Goal: Information Seeking & Learning: Learn about a topic

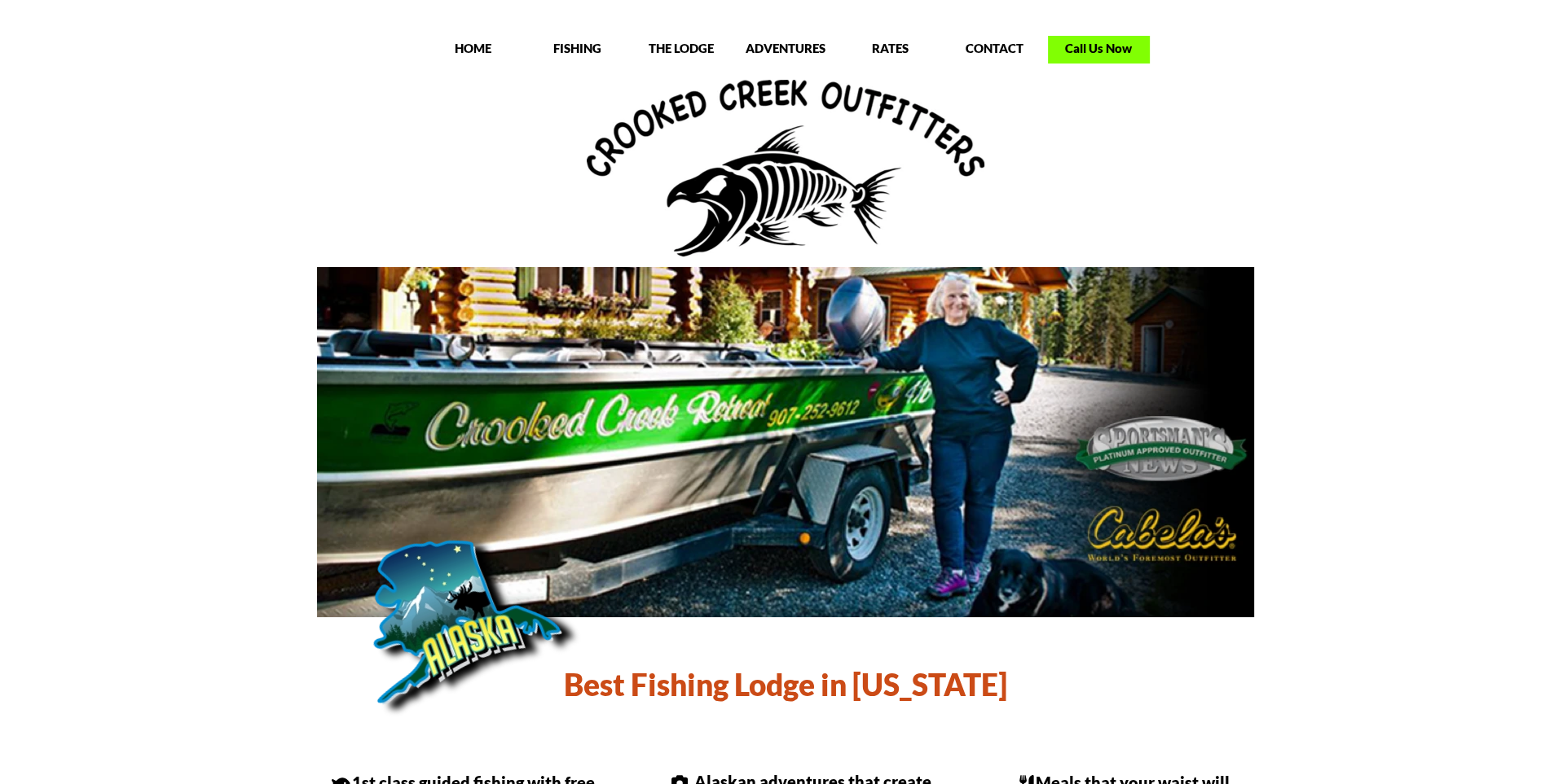
click at [1105, 50] on p "Call Us Now" at bounding box center [1099, 47] width 102 height 16
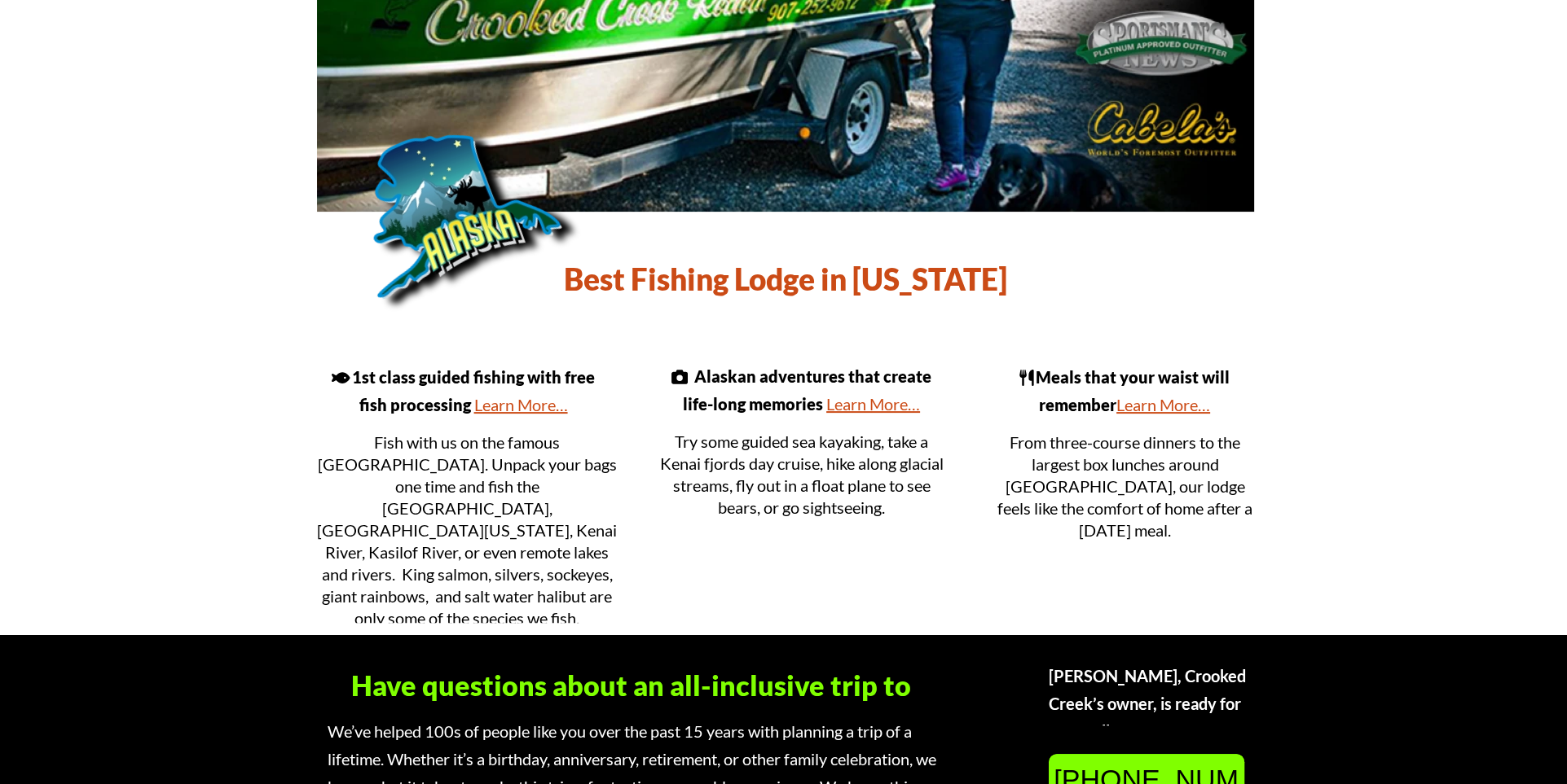
scroll to position [458, 0]
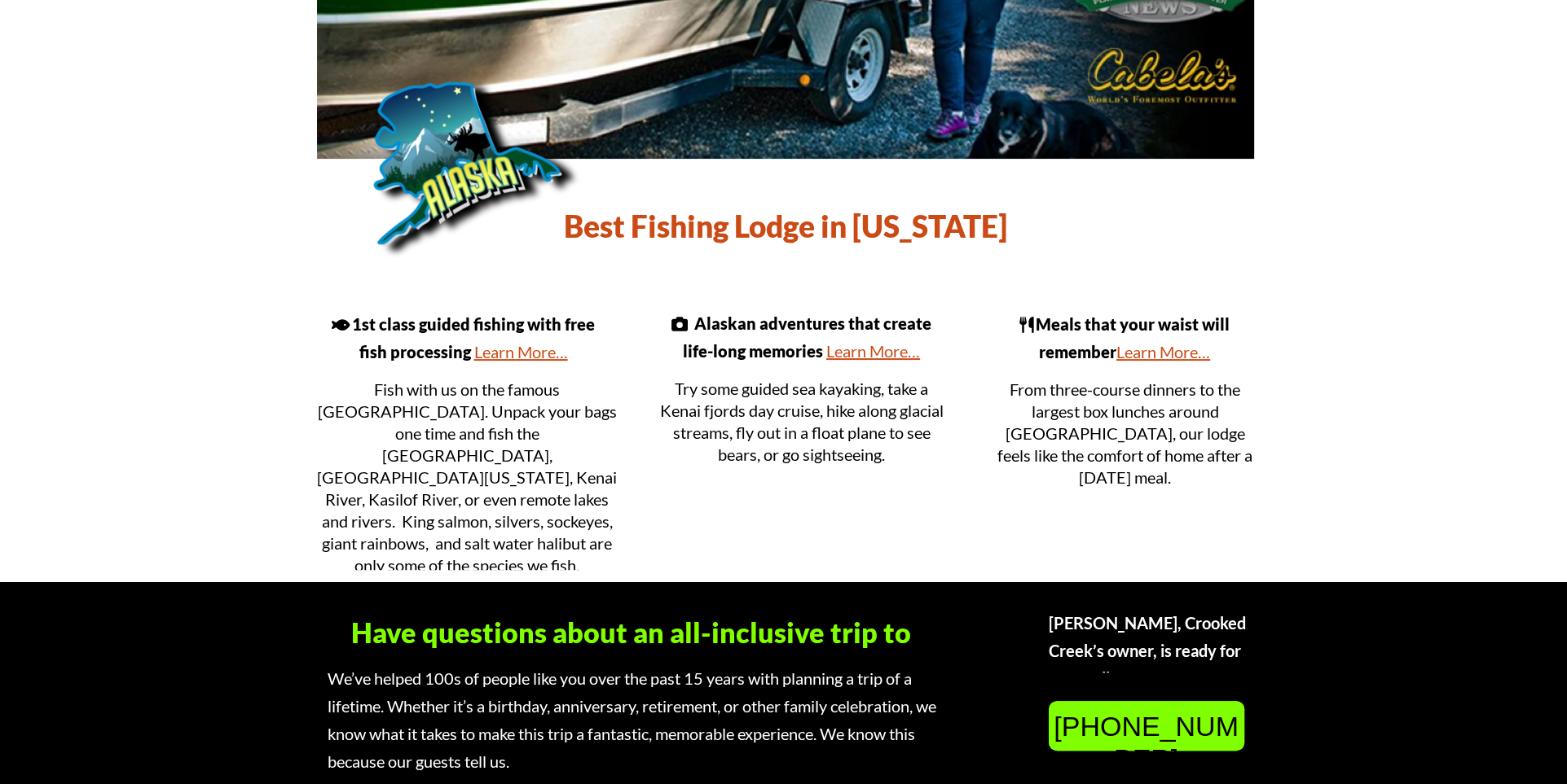
click at [1157, 354] on link "Learn More…" at bounding box center [1164, 352] width 94 height 19
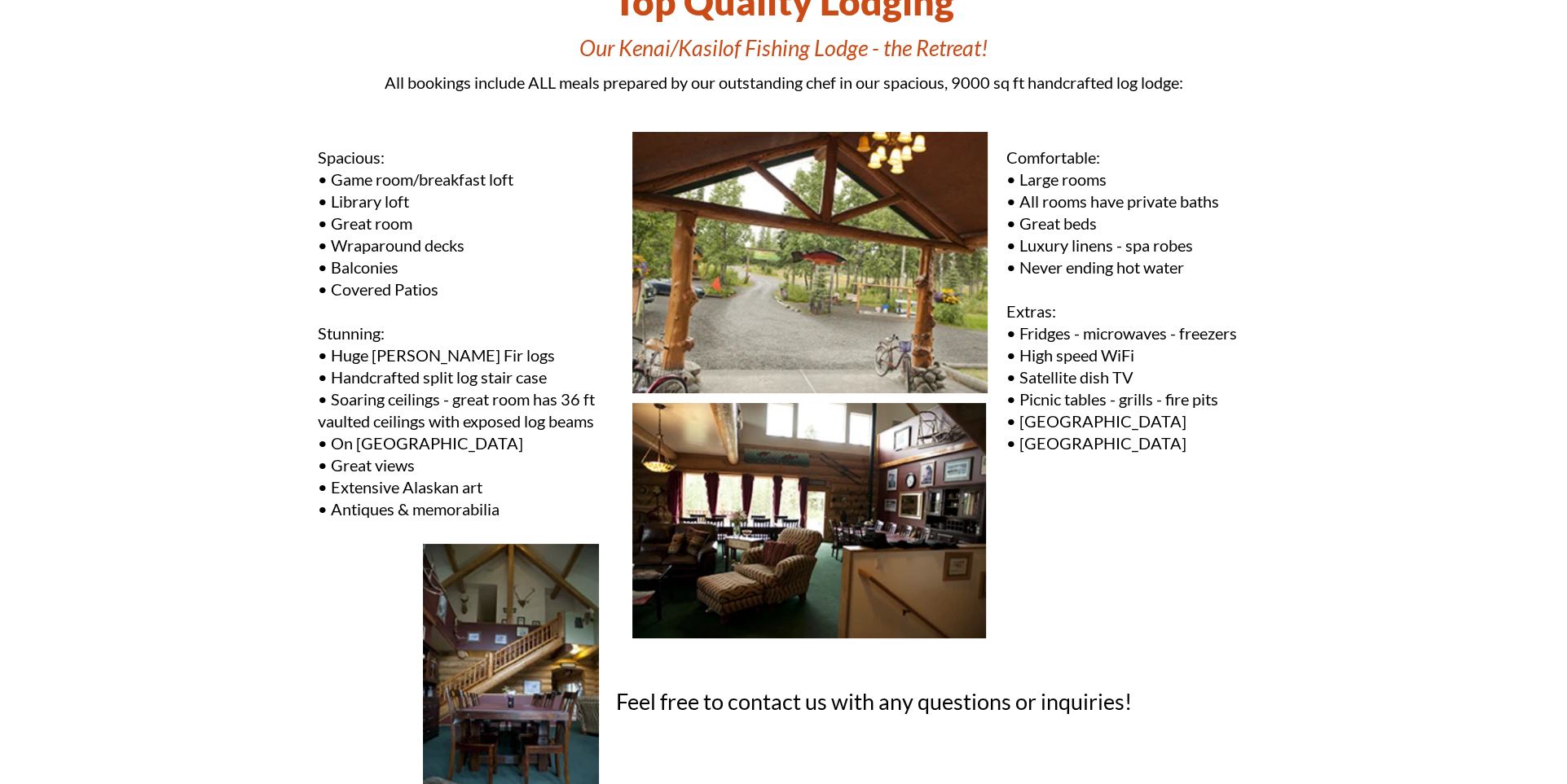
scroll to position [48, 0]
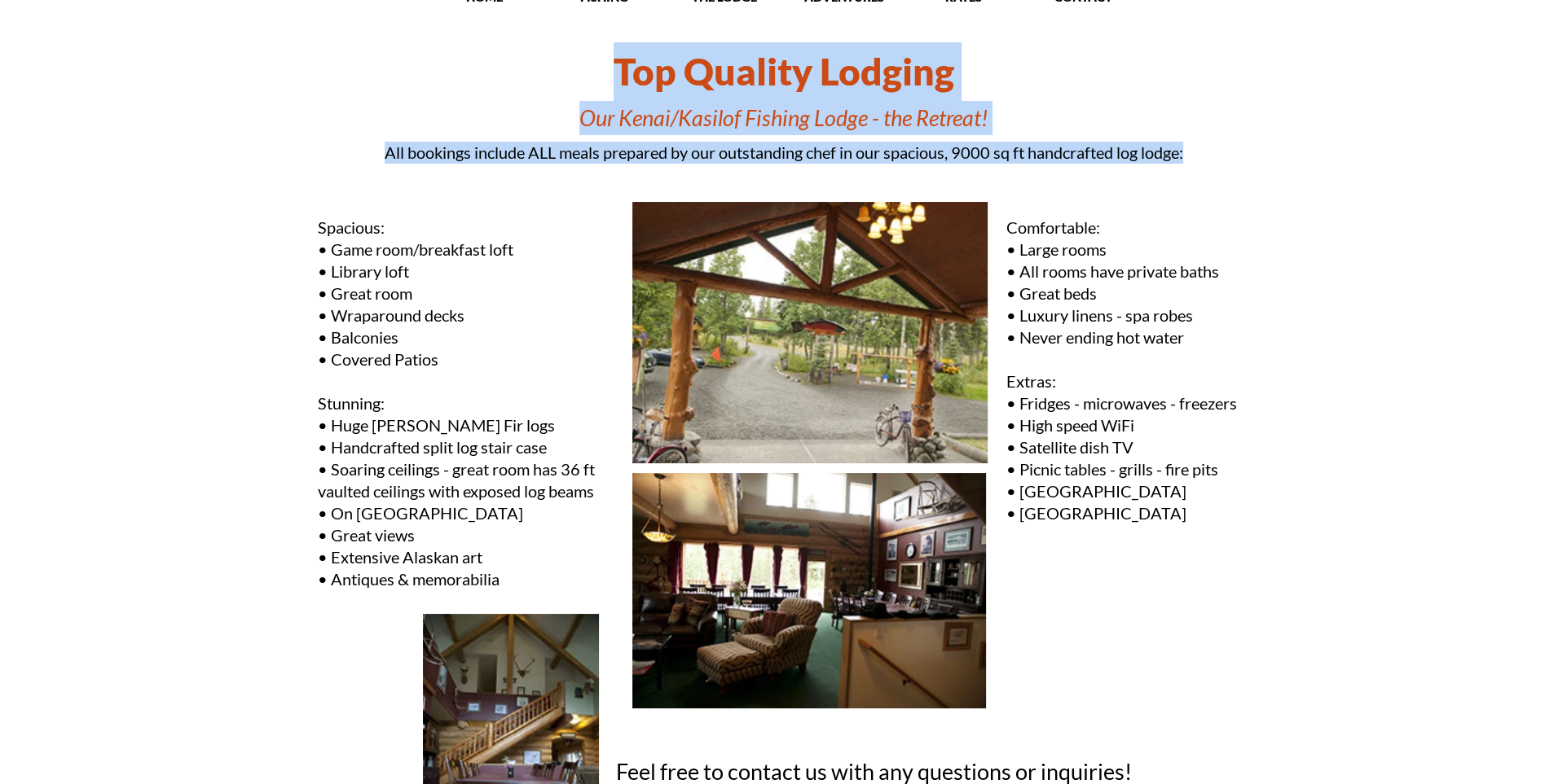
drag, startPoint x: 621, startPoint y: 69, endPoint x: 1215, endPoint y: 141, distance: 598.3
click at [1215, 136] on div "Top Quality Lodging Our Kenai/Kasilof Fishing Lodge - the Retreat!" at bounding box center [784, 89] width 978 height 93
copy div "Top Quality Lodging Our Kenai/Kasilof Fishing Lodge - the Retreat! All bookings…"
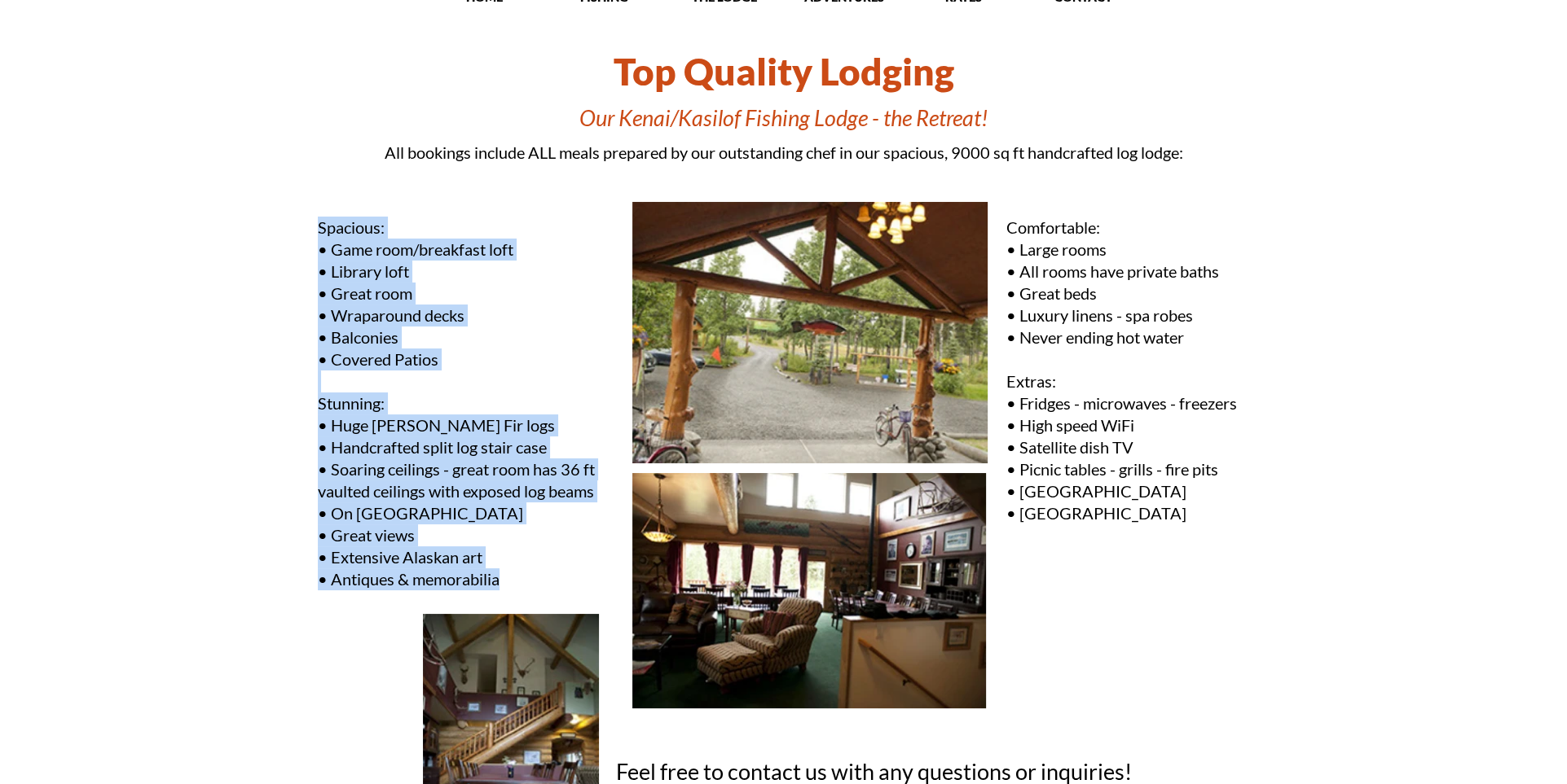
drag, startPoint x: 319, startPoint y: 227, endPoint x: 509, endPoint y: 576, distance: 397.4
click at [509, 576] on div "Spacious: • Game room/breakfast loft • Library loft • Great room • Wraparound d…" at bounding box center [467, 404] width 299 height 375
copy div "Spacious: • Game room/breakfast loft • Library loft • Great room • Wraparound d…"
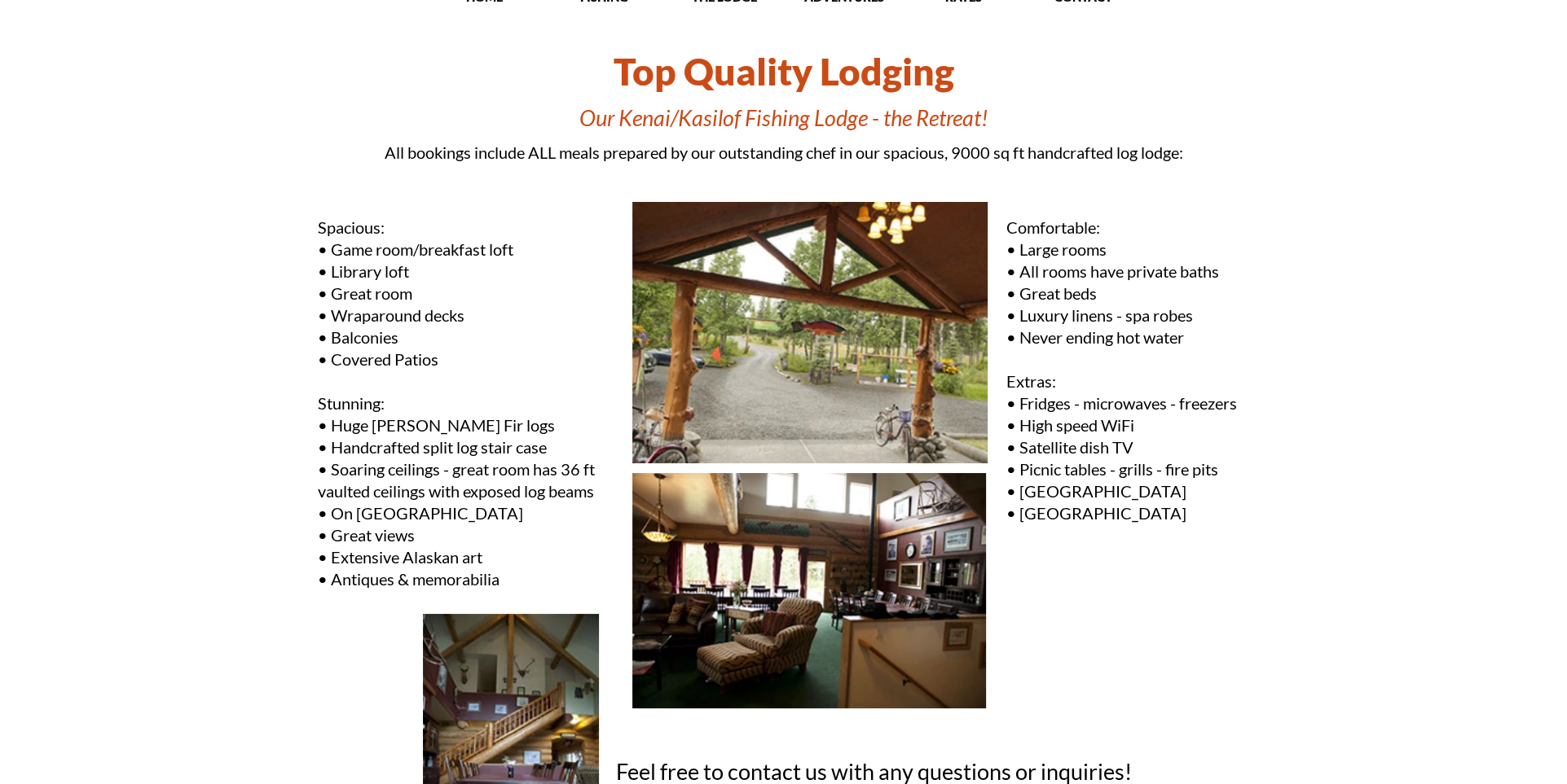
click at [1045, 222] on p "Comfortable:" at bounding box center [1129, 228] width 245 height 22
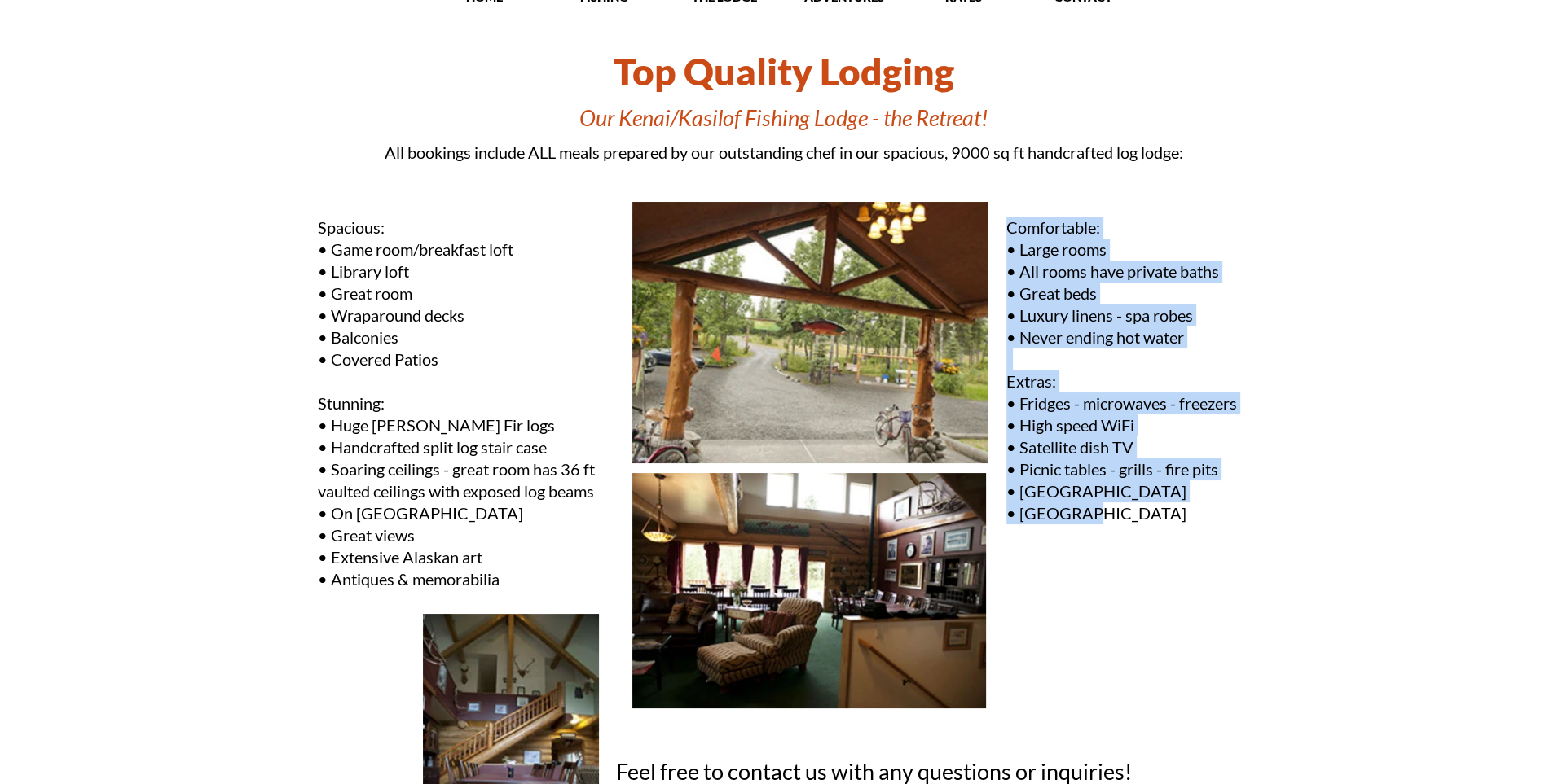
drag, startPoint x: 1007, startPoint y: 228, endPoint x: 1129, endPoint y: 508, distance: 305.4
click at [1129, 508] on div "Comfortable: • Large rooms • All rooms have private baths • Great beds • Luxury…" at bounding box center [1129, 412] width 245 height 391
copy div "Comfortable: • Large rooms • All rooms have private baths • Great beds • Luxury…"
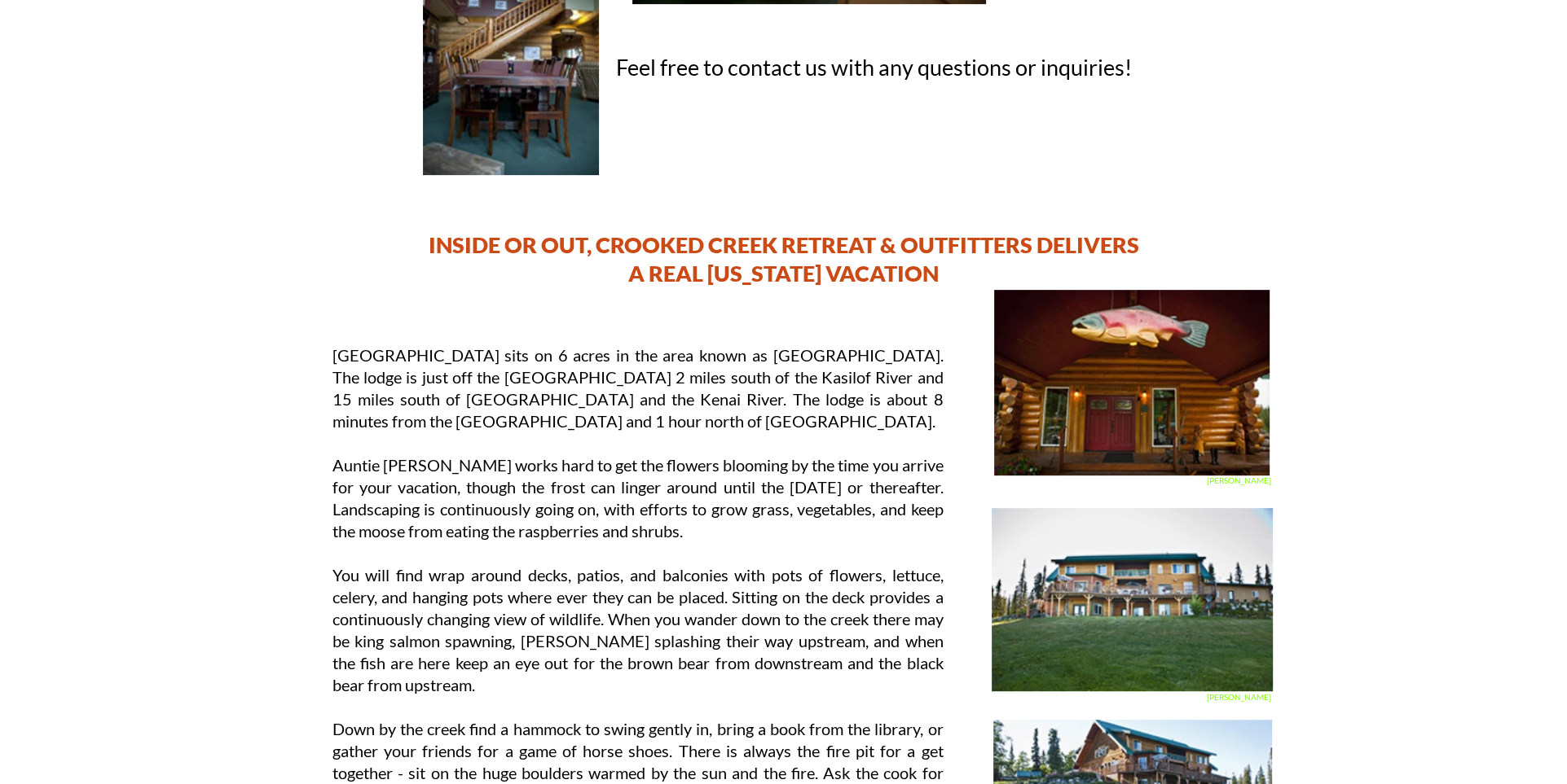
scroll to position [764, 0]
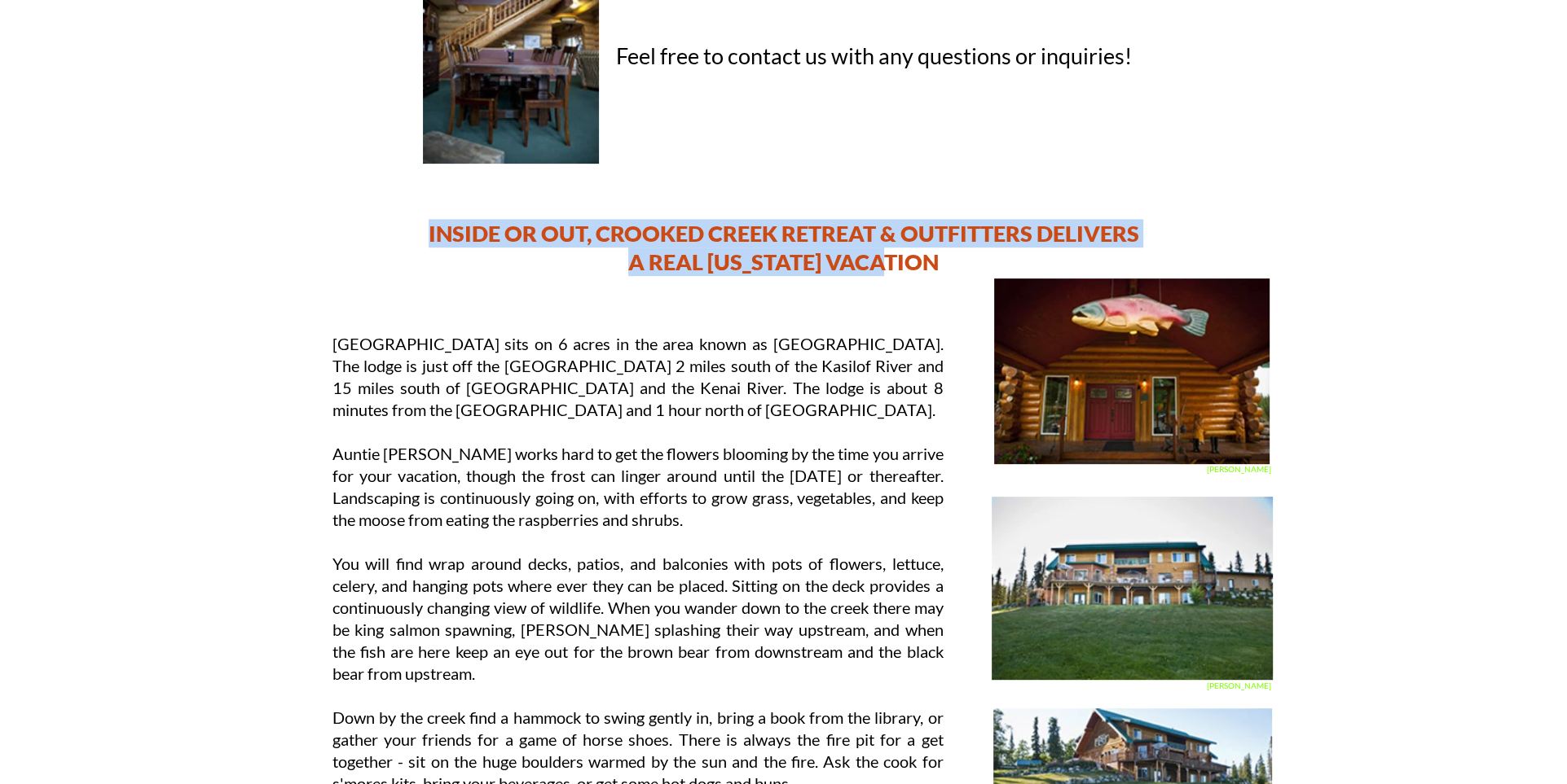
drag, startPoint x: 430, startPoint y: 229, endPoint x: 928, endPoint y: 261, distance: 499.0
click at [928, 261] on div "INSIDE OR OUT, CROOKED CREEK RETREAT & OUTFITTERS DELIVERS A REAL ALASKA VACATI…" at bounding box center [784, 258] width 978 height 78
copy div "INSIDE OR OUT, CROOKED CREEK RETREAT & OUTFITTERS DELIVERS A REAL ALASKA VACATI…"
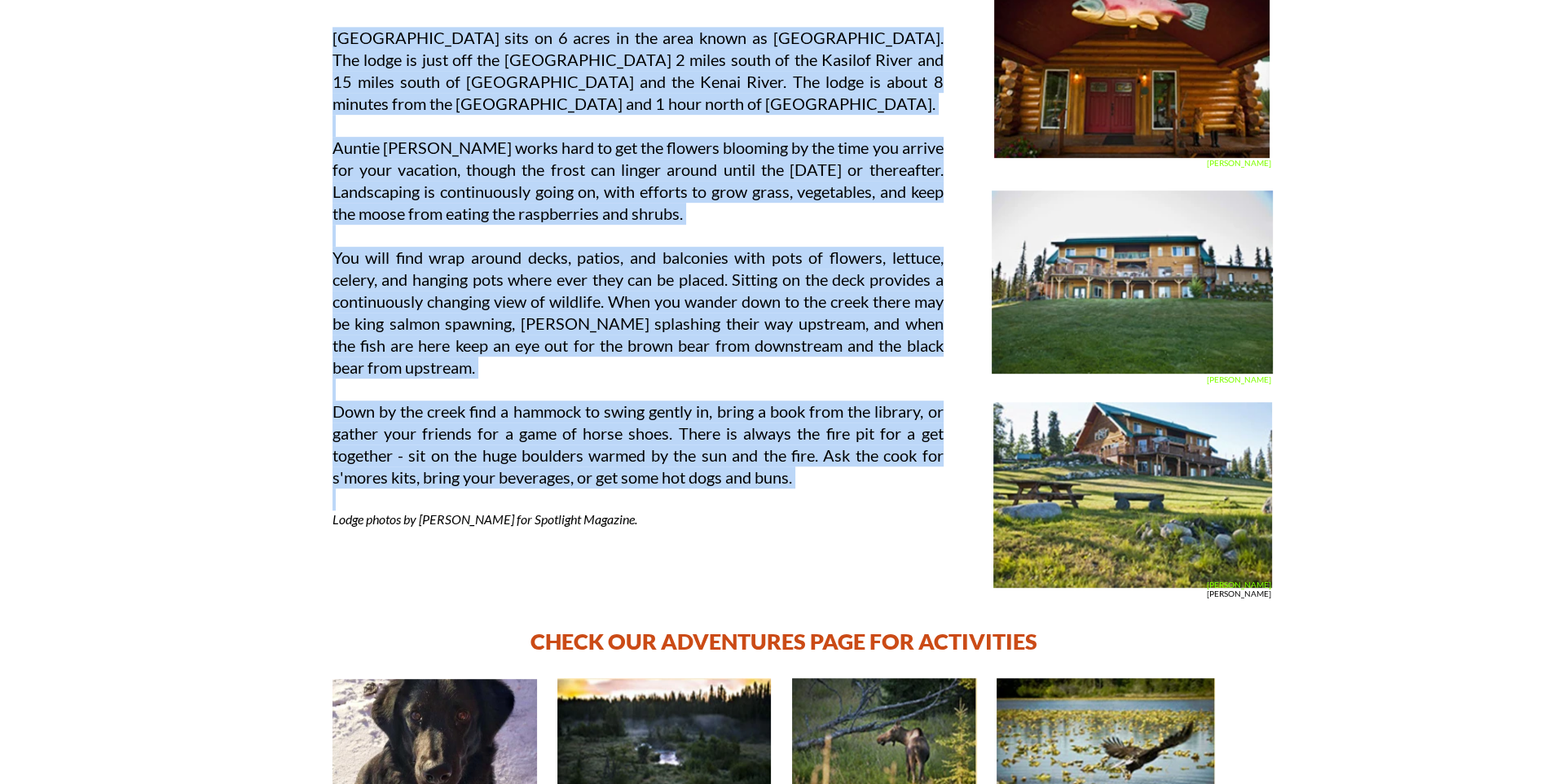
scroll to position [1074, 0]
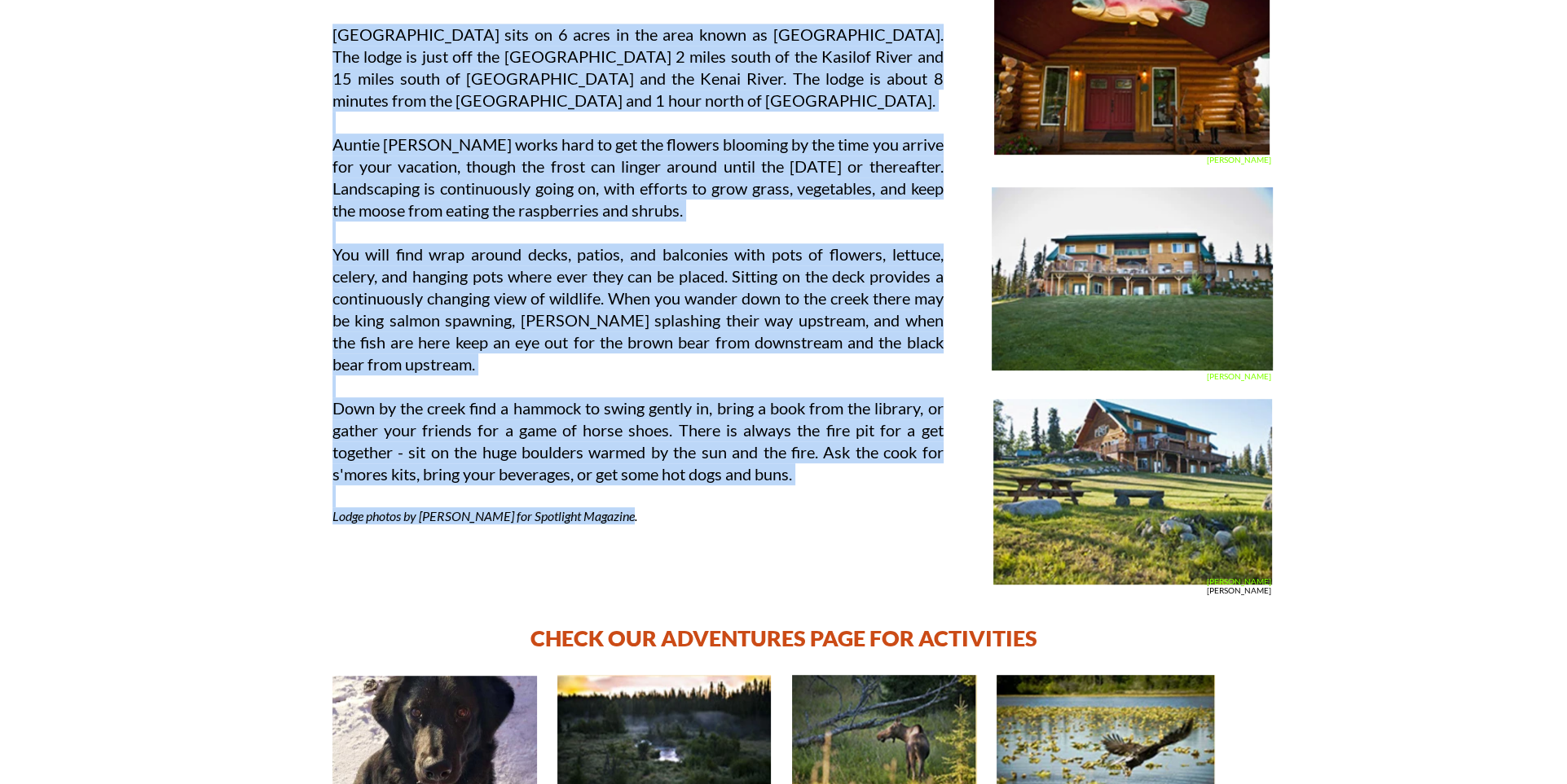
drag, startPoint x: 333, startPoint y: 274, endPoint x: 698, endPoint y: 514, distance: 436.8
click at [698, 514] on div "Crooked Creek Retreat sits on 6 acres in the area known as Kasilof. The lodge i…" at bounding box center [638, 278] width 611 height 511
copy div "Crooked Creek Retreat sits on 6 acres in the area known as Kasilof. The lodge i…"
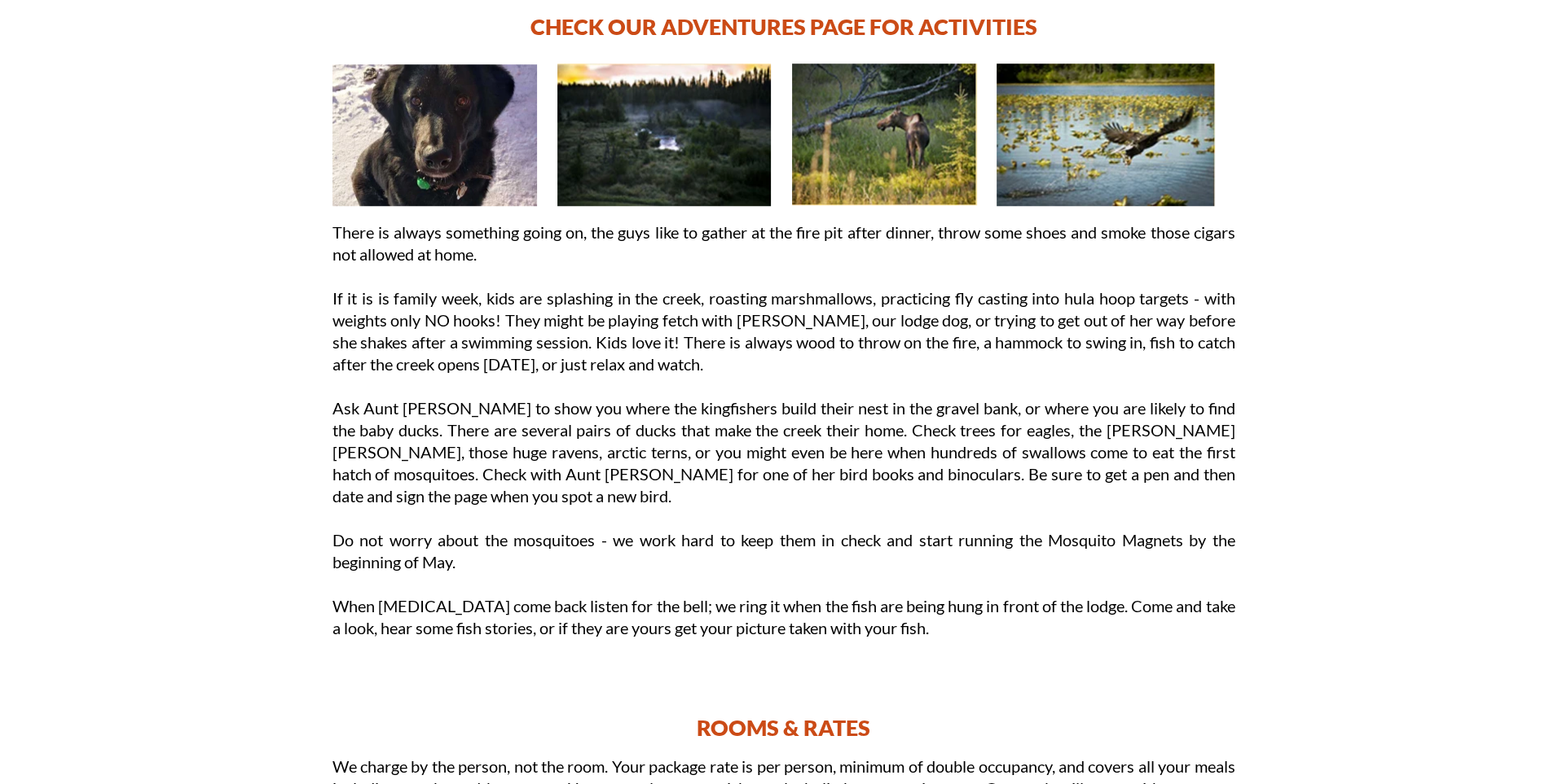
scroll to position [1687, 0]
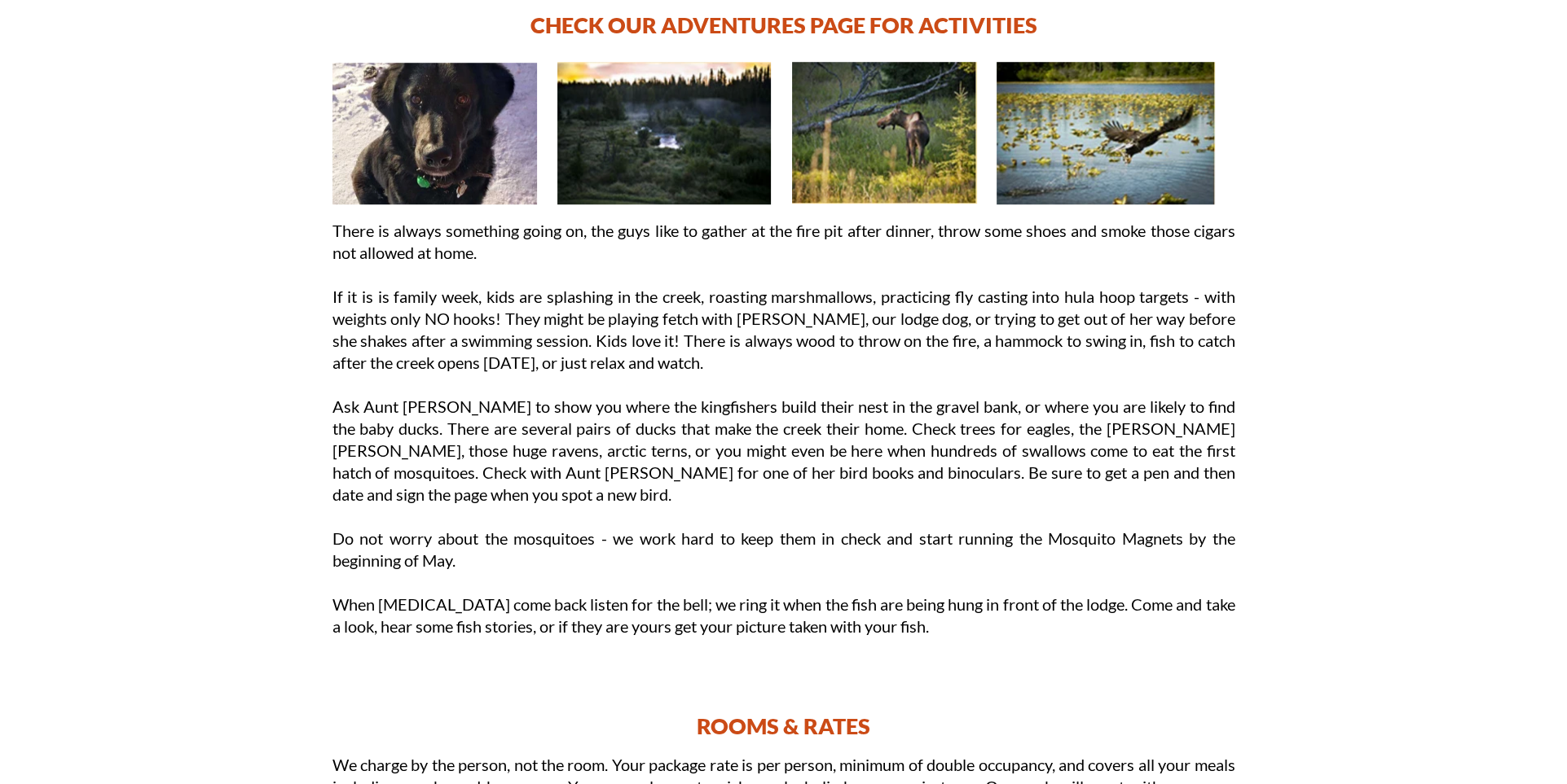
click at [335, 227] on p "There is always something going on, the guys like to gather at the fire pit aft…" at bounding box center [784, 241] width 903 height 44
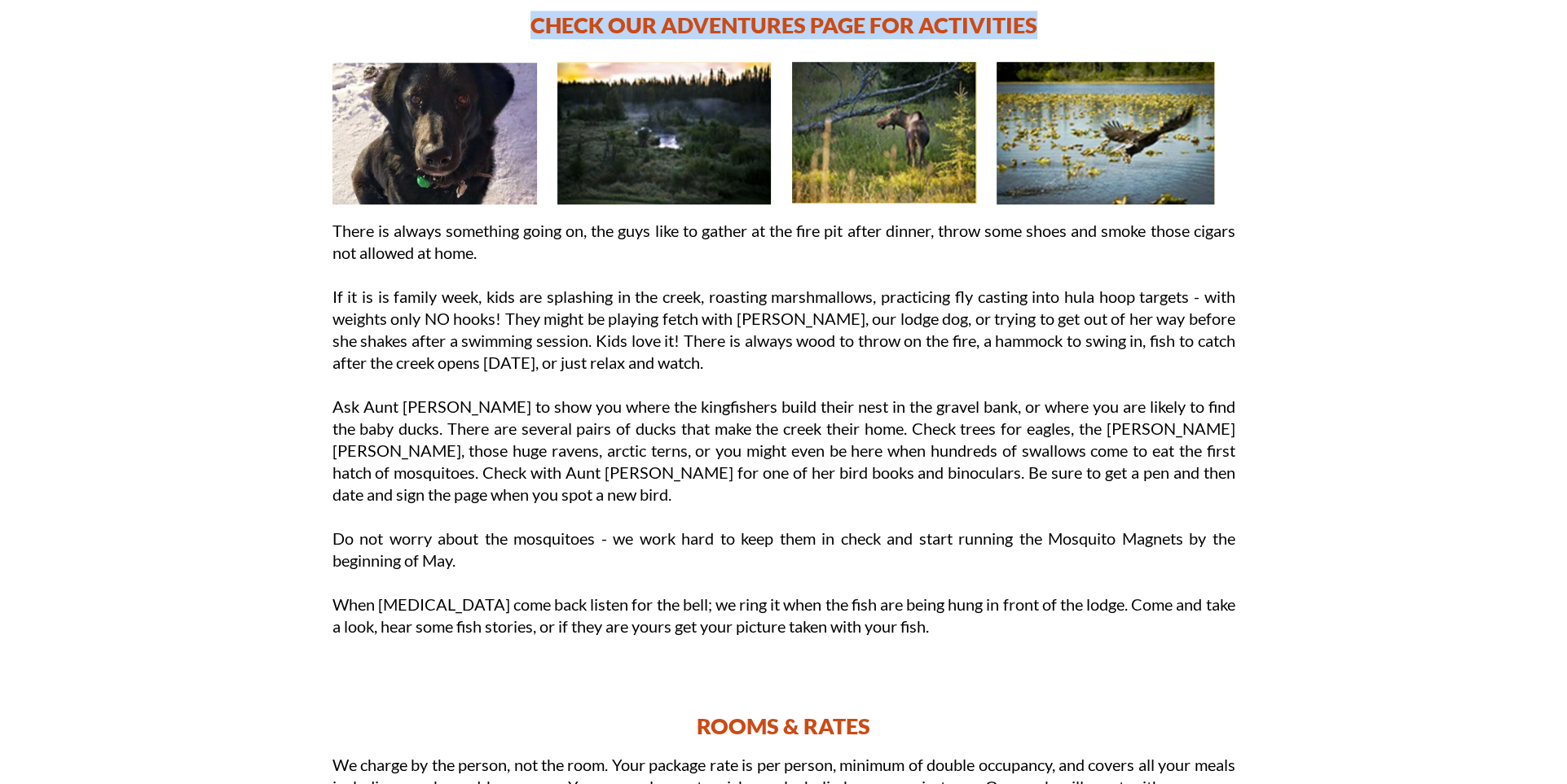
drag, startPoint x: 532, startPoint y: 21, endPoint x: 1041, endPoint y: 33, distance: 509.1
click at [1041, 33] on h3 "CHECK OUR ADVENTURES PAGE FOR ACTIVITIES" at bounding box center [784, 24] width 978 height 28
copy h3 "CHECK OUR ADVENTURES PAGE FOR ACTIVITIES"
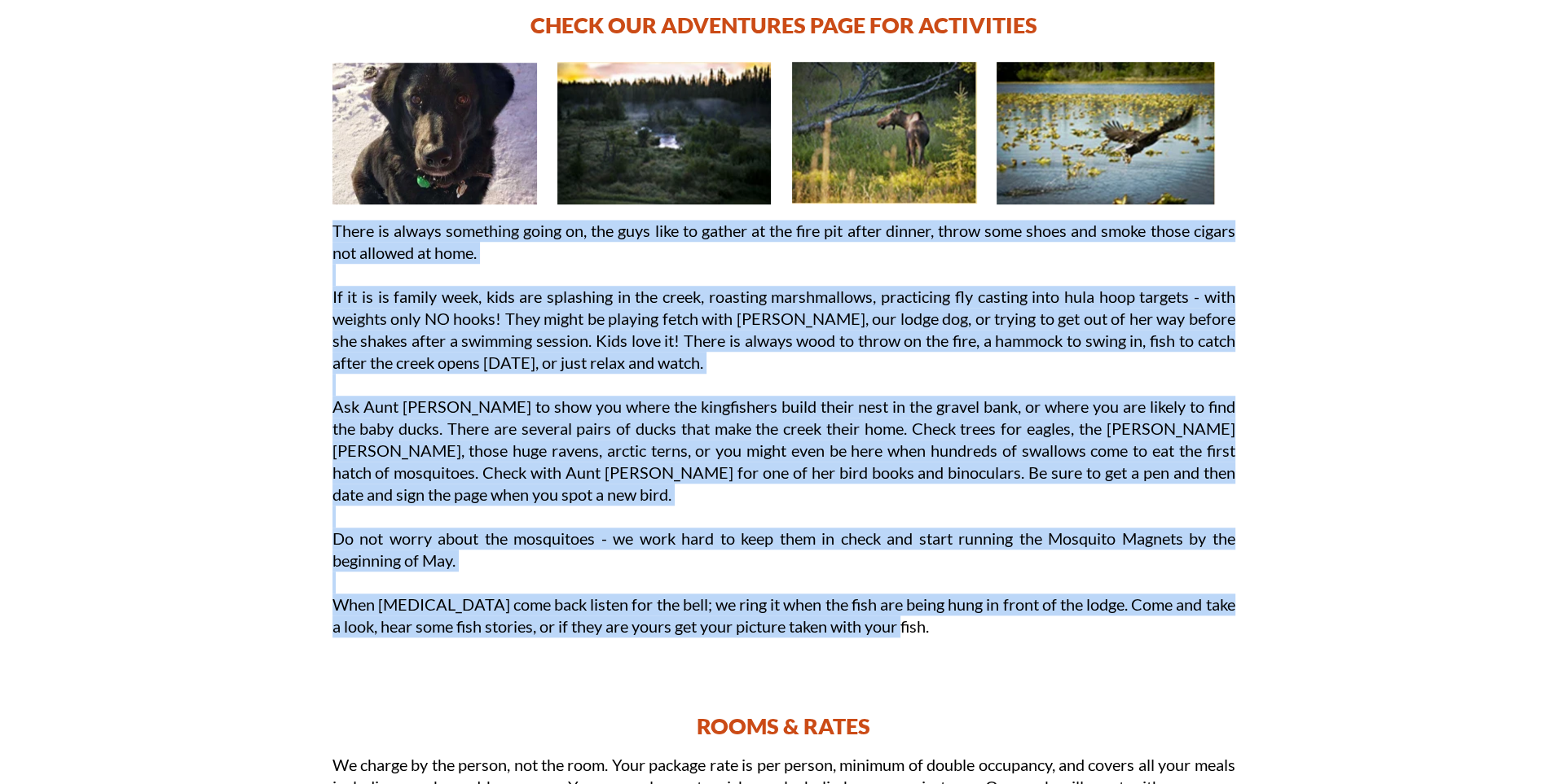
drag, startPoint x: 335, startPoint y: 228, endPoint x: 891, endPoint y: 641, distance: 692.6
click at [891, 641] on div "There is always something going on, the guys like to gather at the fire pit aft…" at bounding box center [784, 458] width 903 height 478
copy div "There is always something going on, the guys like to gather at the fire pit aft…"
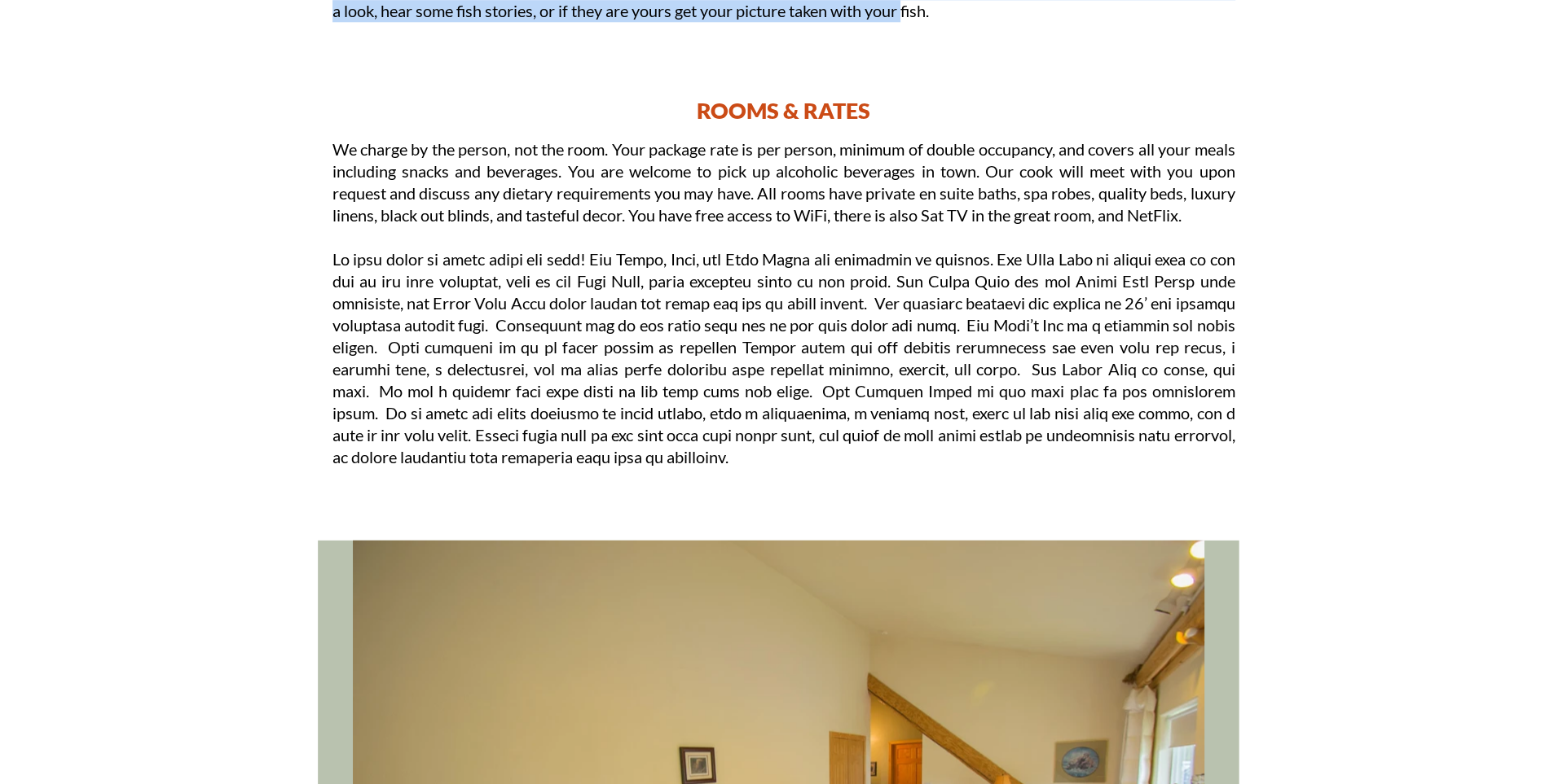
scroll to position [2358, 0]
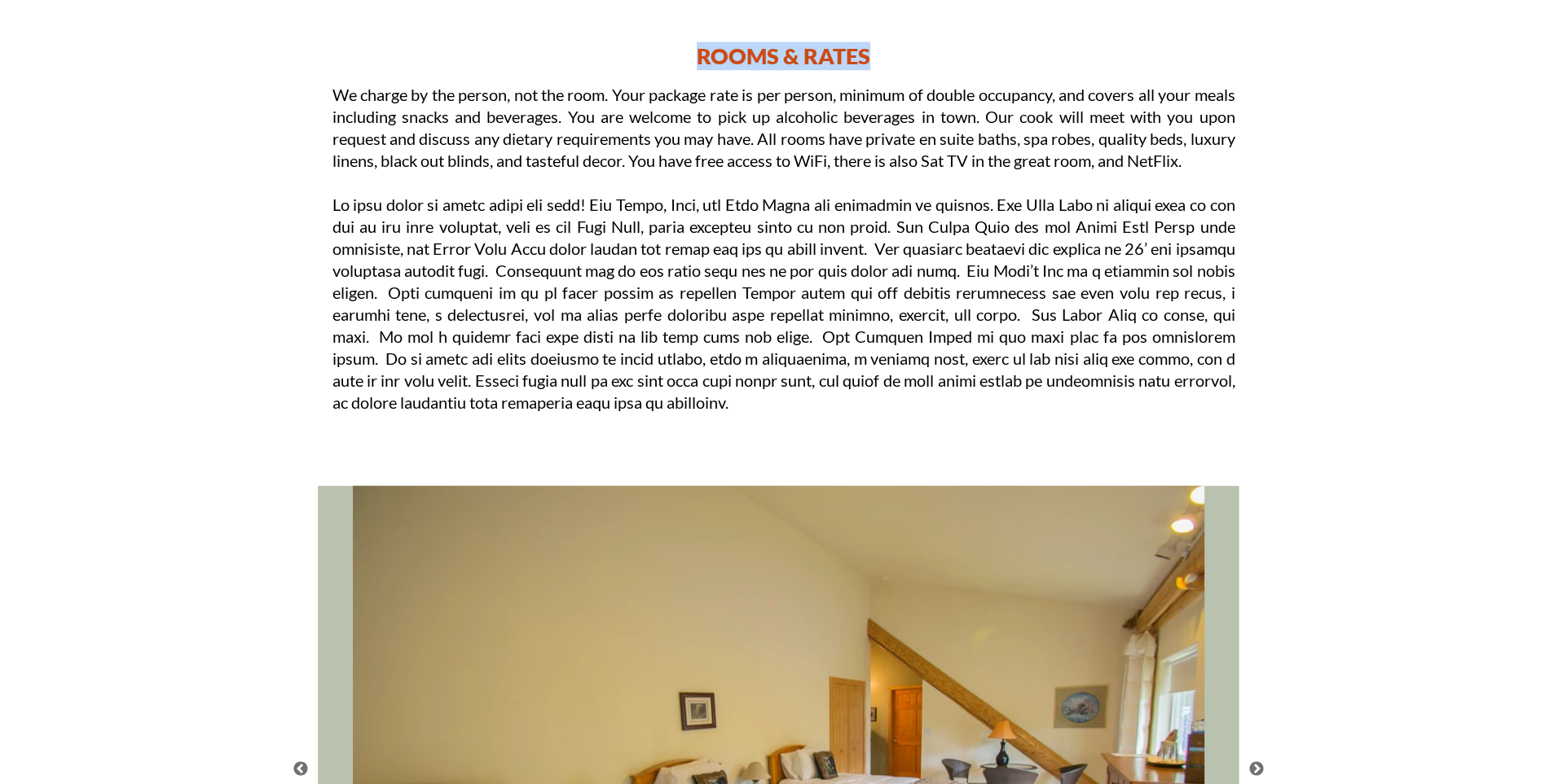
drag, startPoint x: 698, startPoint y: 52, endPoint x: 924, endPoint y: 55, distance: 226.0
click at [924, 55] on p "ROOMS & RATES" at bounding box center [784, 55] width 978 height 28
copy p "ROOMS & RATES"
click at [339, 95] on div "ROOMS & RATES" at bounding box center [784, 71] width 978 height 59
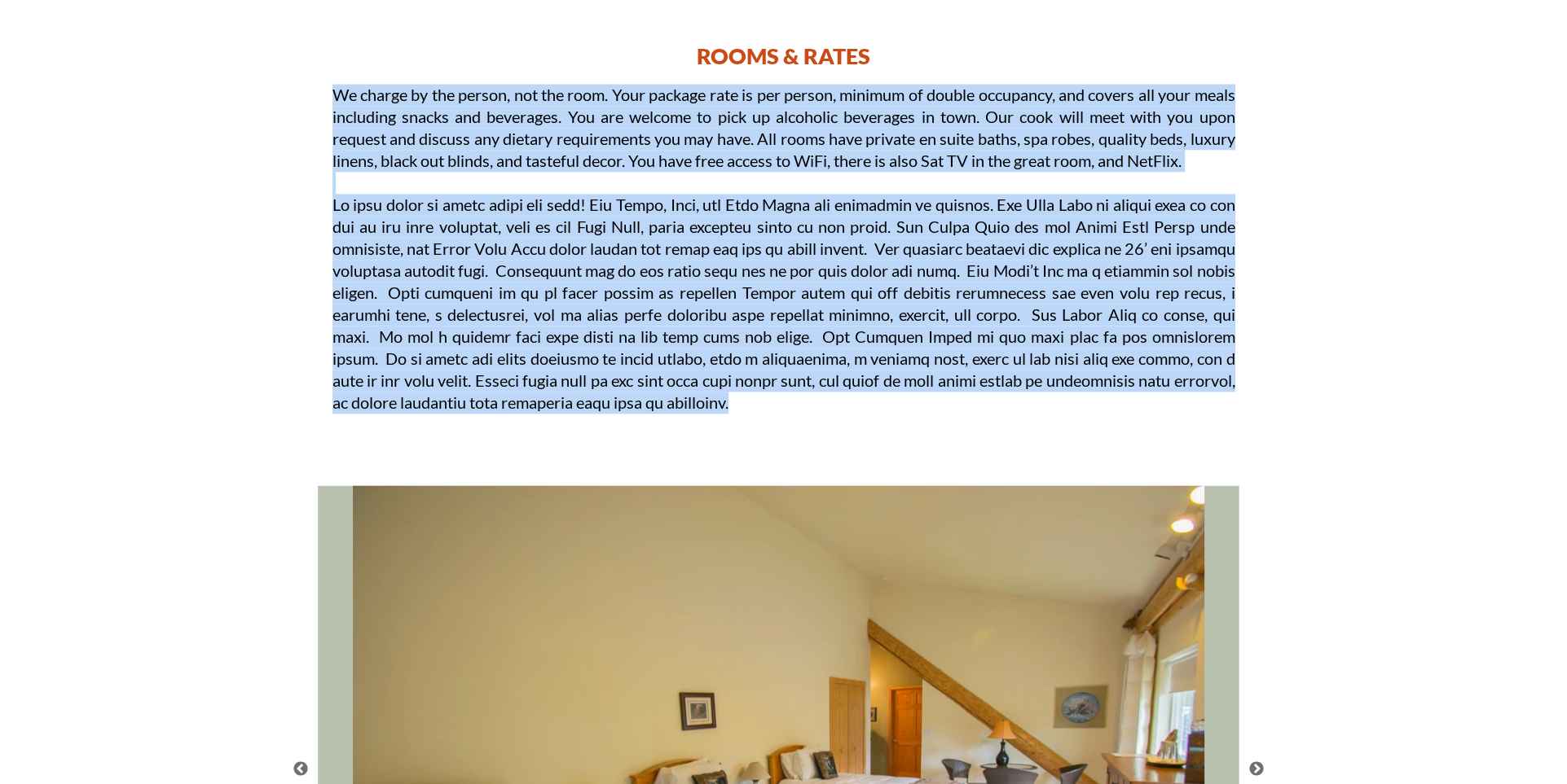
drag, startPoint x: 330, startPoint y: 95, endPoint x: 1170, endPoint y: 453, distance: 913.1
click at [1170, 100] on div "ROOMS & RATES" at bounding box center [784, 71] width 978 height 59
copy div "We charge by the person, not the room. Your package rate is per person, minimum…"
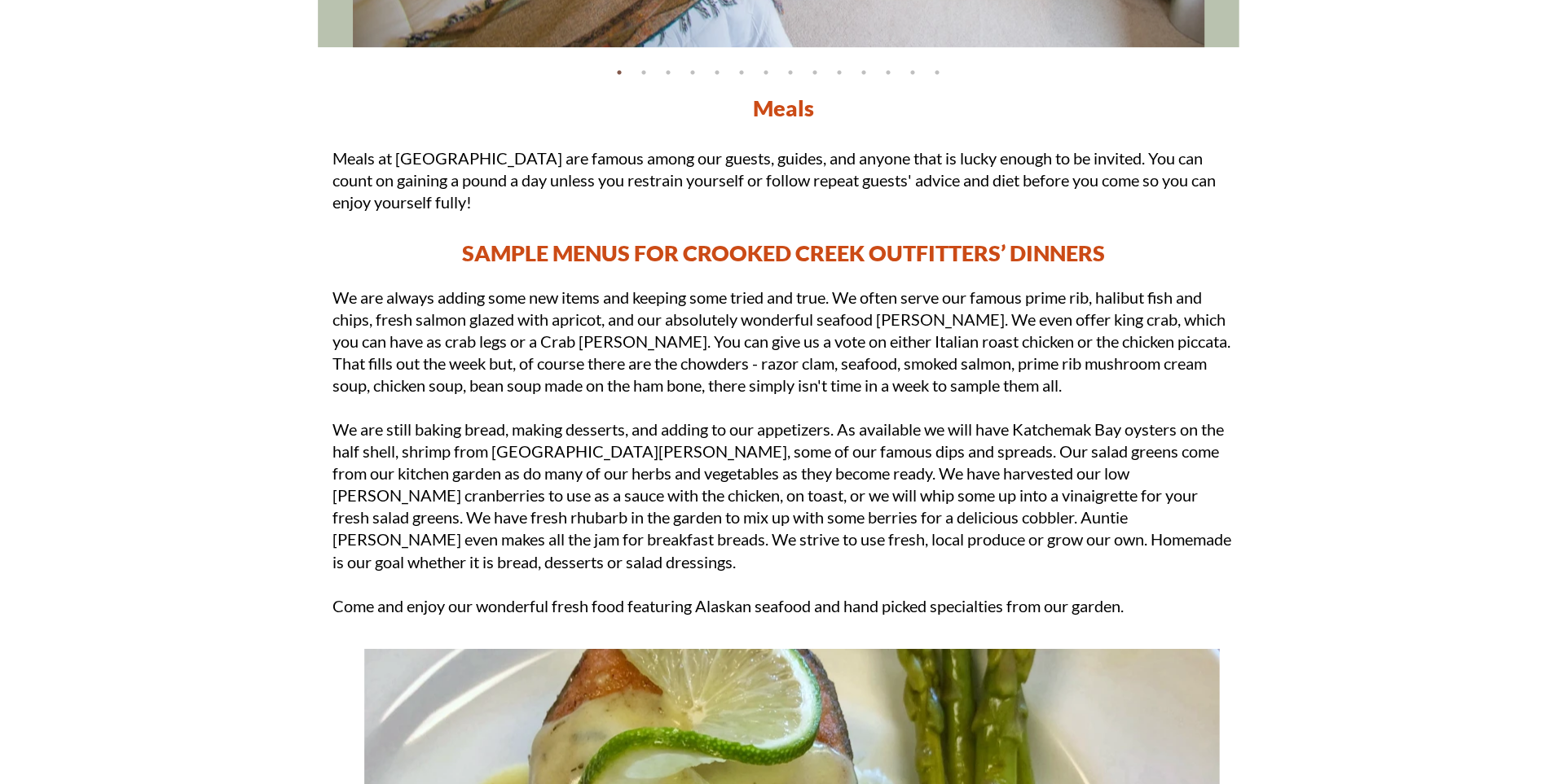
scroll to position [3388, 0]
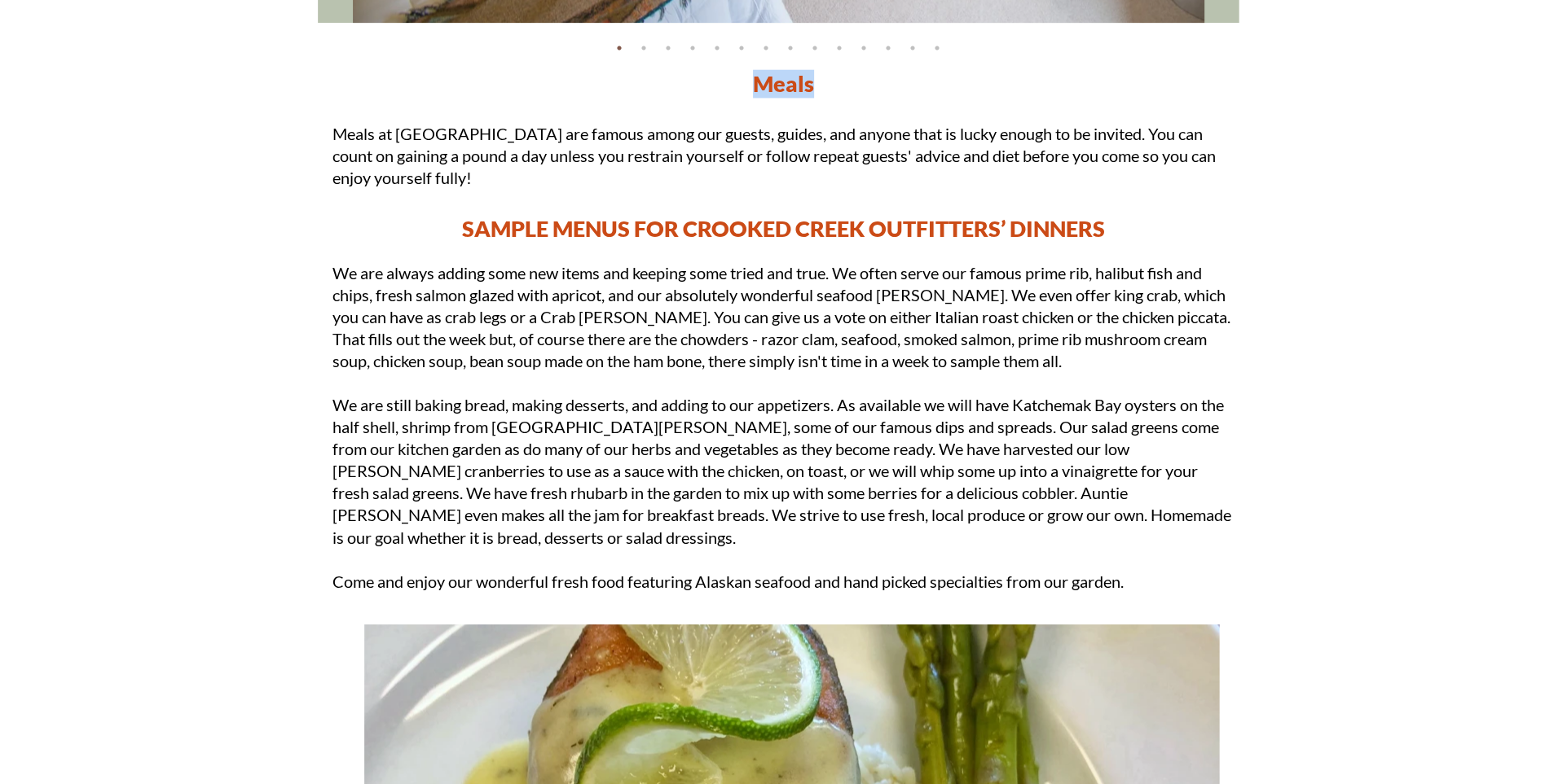
drag, startPoint x: 755, startPoint y: 81, endPoint x: 819, endPoint y: 87, distance: 64.3
click at [819, 87] on p "Meals" at bounding box center [784, 82] width 978 height 28
copy p "Meals"
drag, startPoint x: 335, startPoint y: 133, endPoint x: 483, endPoint y: 184, distance: 156.5
click at [483, 184] on p "Meals at Crooked Creek Retreat are famous among our guests, guides, and anyone …" at bounding box center [784, 156] width 903 height 66
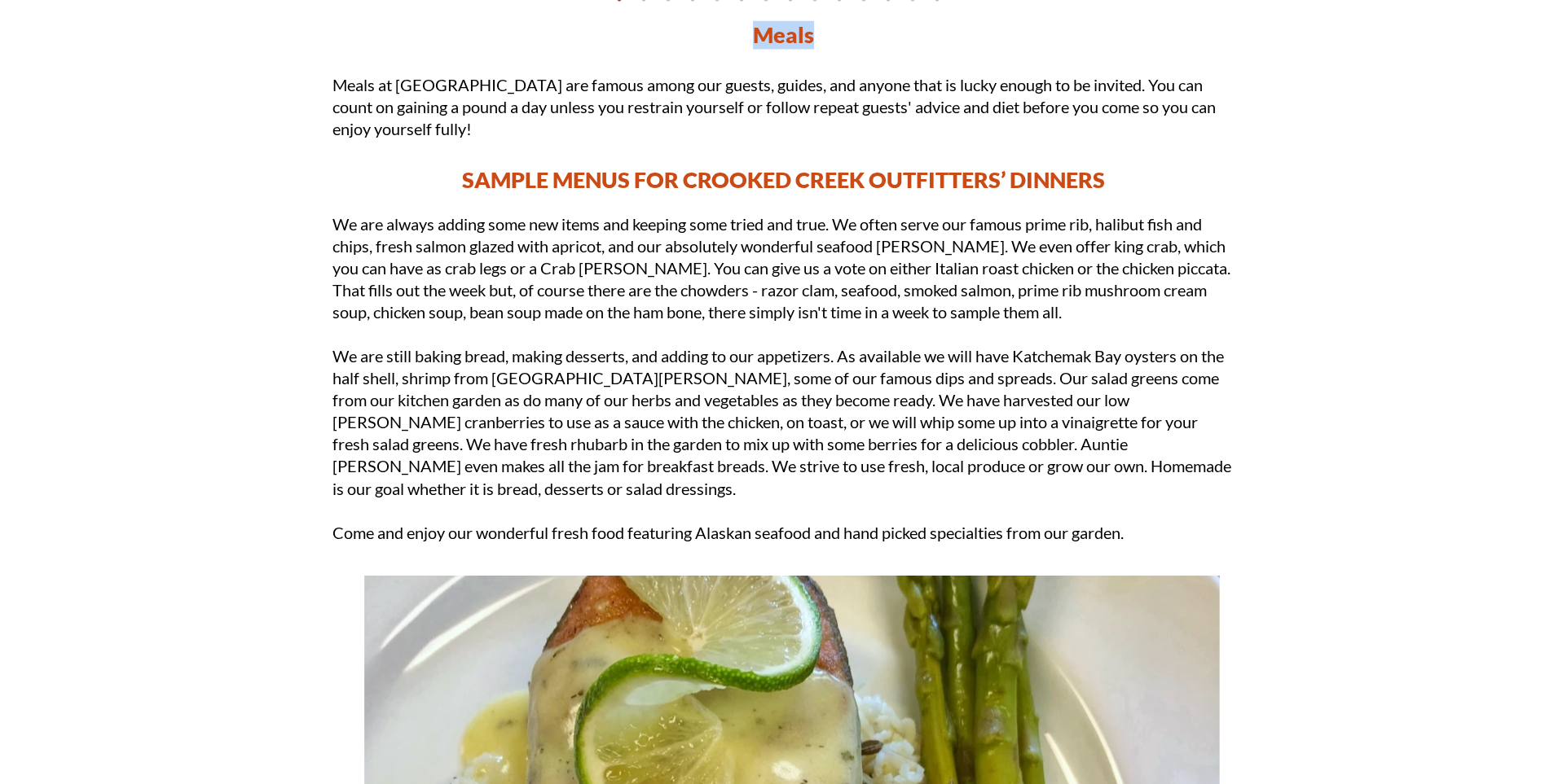
scroll to position [3457, 0]
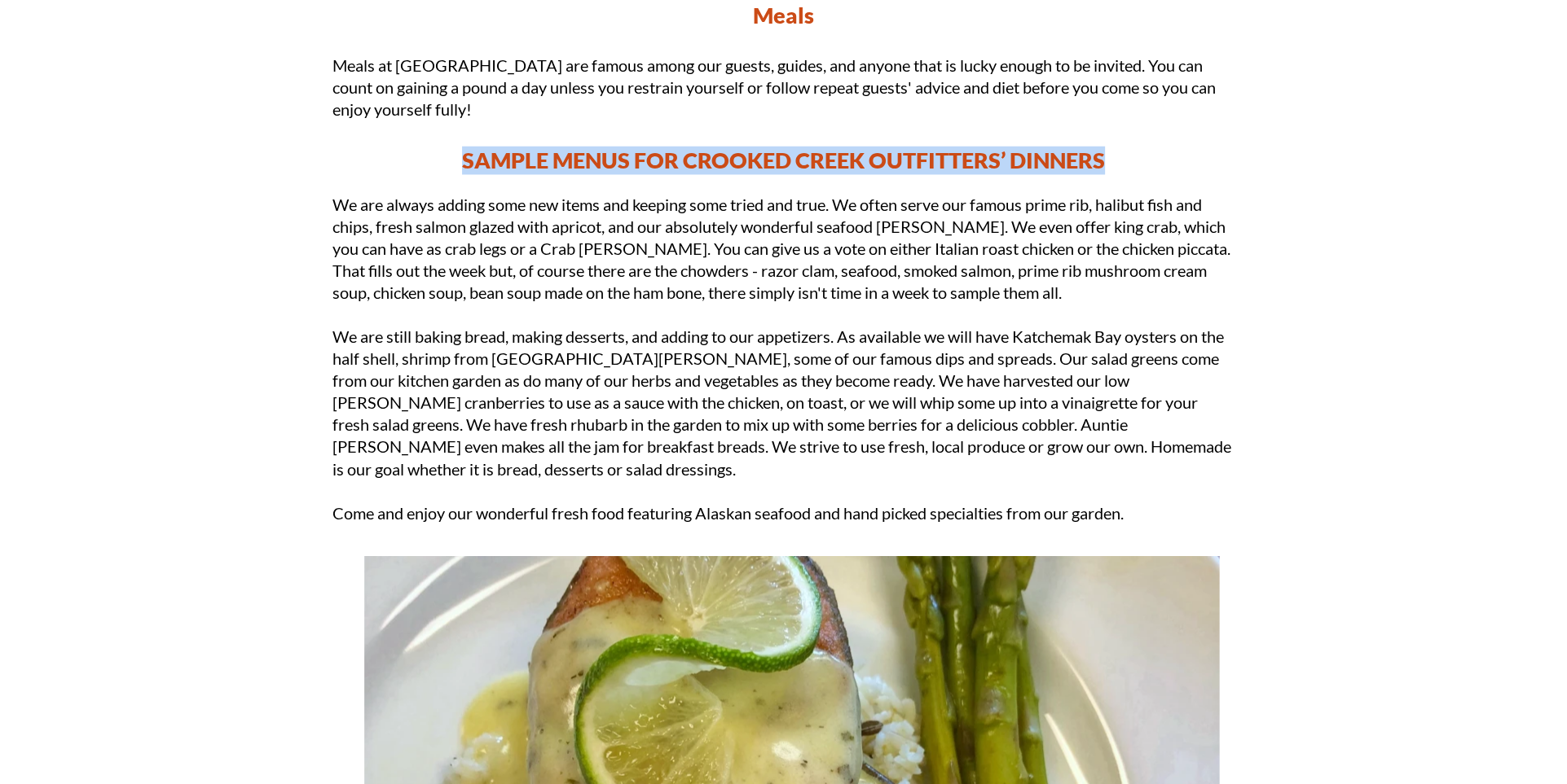
drag, startPoint x: 464, startPoint y: 157, endPoint x: 1117, endPoint y: 176, distance: 653.3
click at [1117, 176] on div "SAMPLE MENUS FOR CROOKED CREEK OUTFITTERS’ DINNERS" at bounding box center [784, 170] width 978 height 48
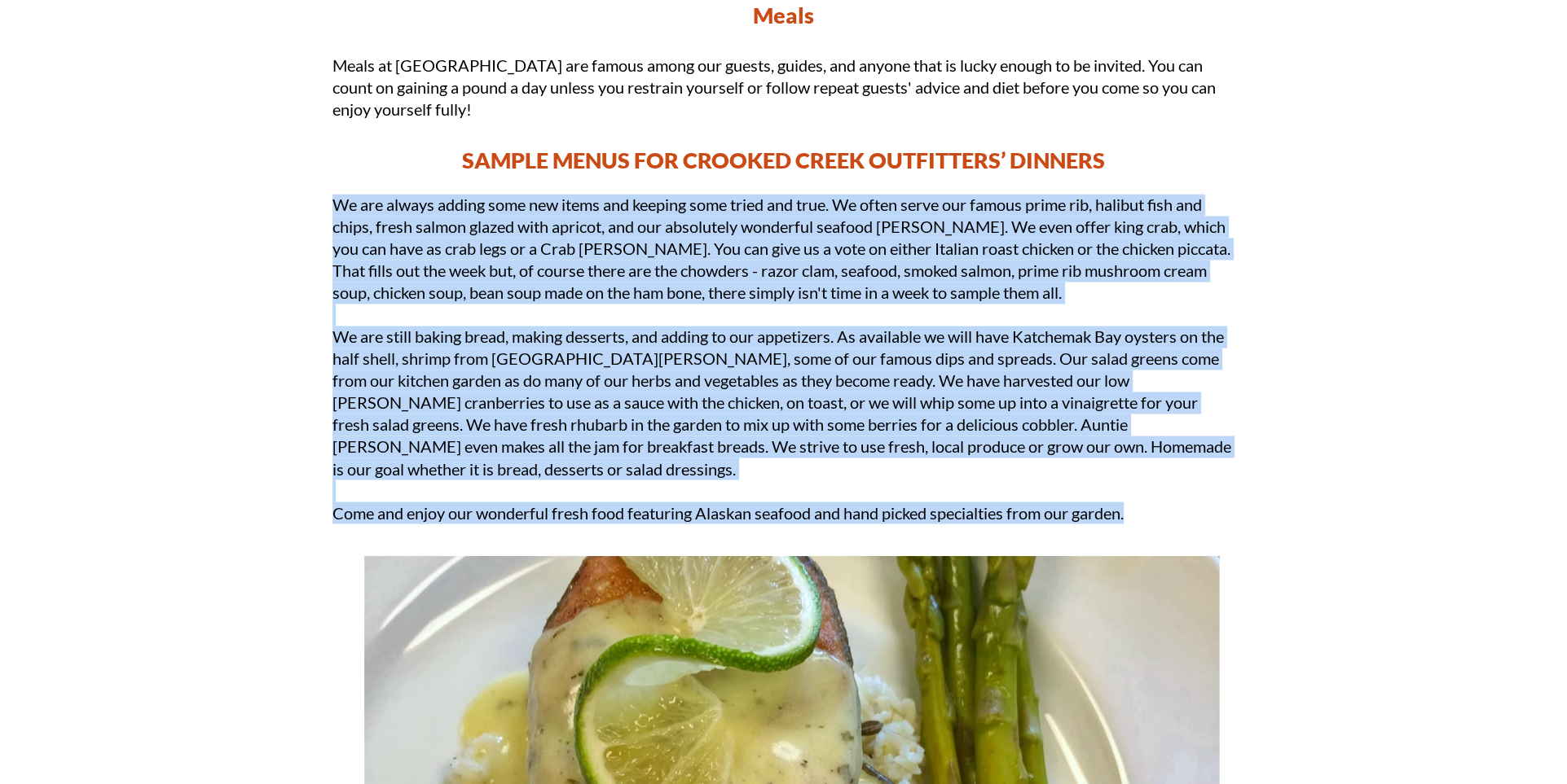
drag, startPoint x: 335, startPoint y: 201, endPoint x: 1135, endPoint y: 490, distance: 850.6
click at [1135, 490] on div "We are always adding some new items and keeping some tried and true. We often s…" at bounding box center [784, 361] width 903 height 334
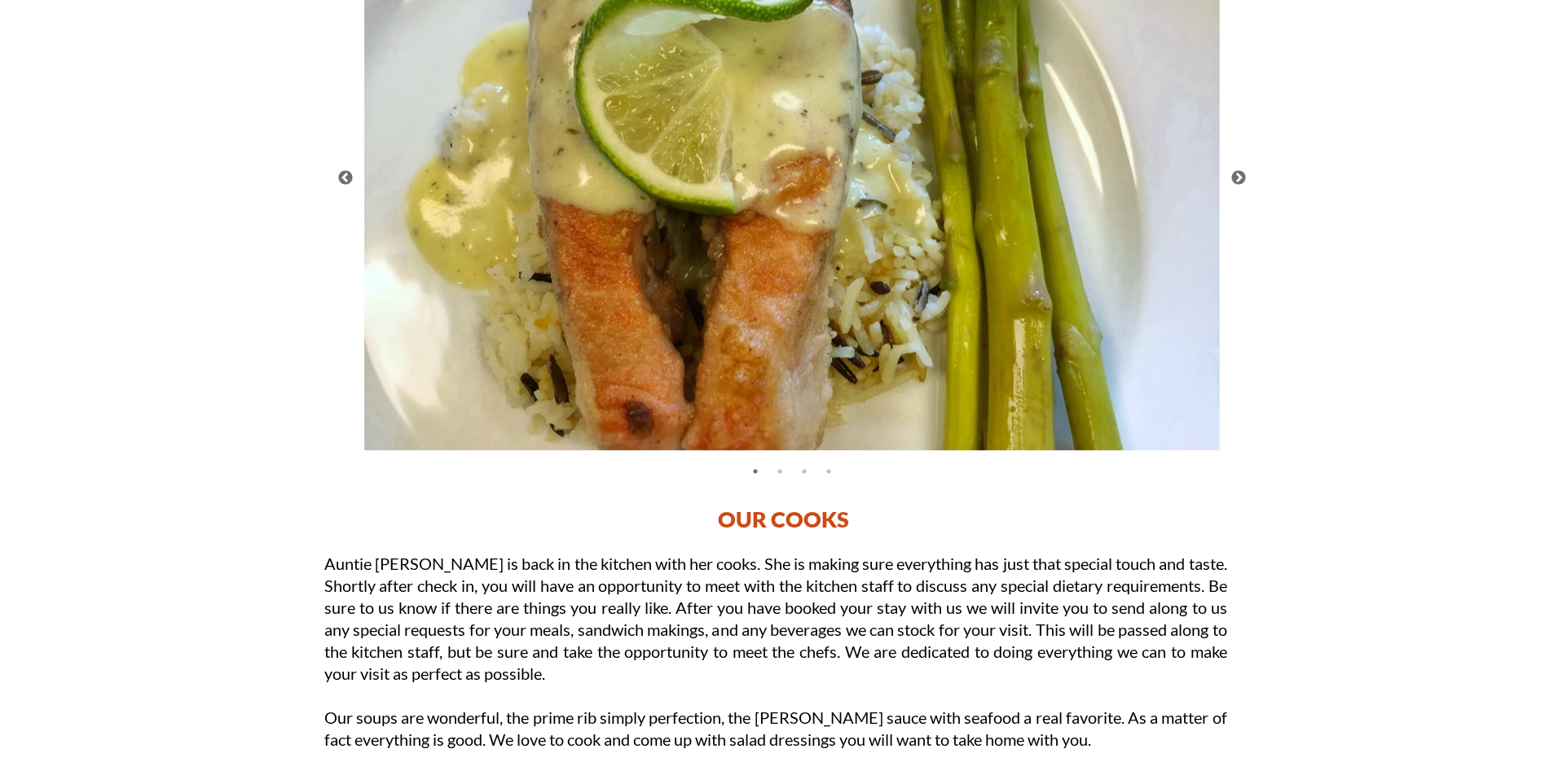
scroll to position [4253, 0]
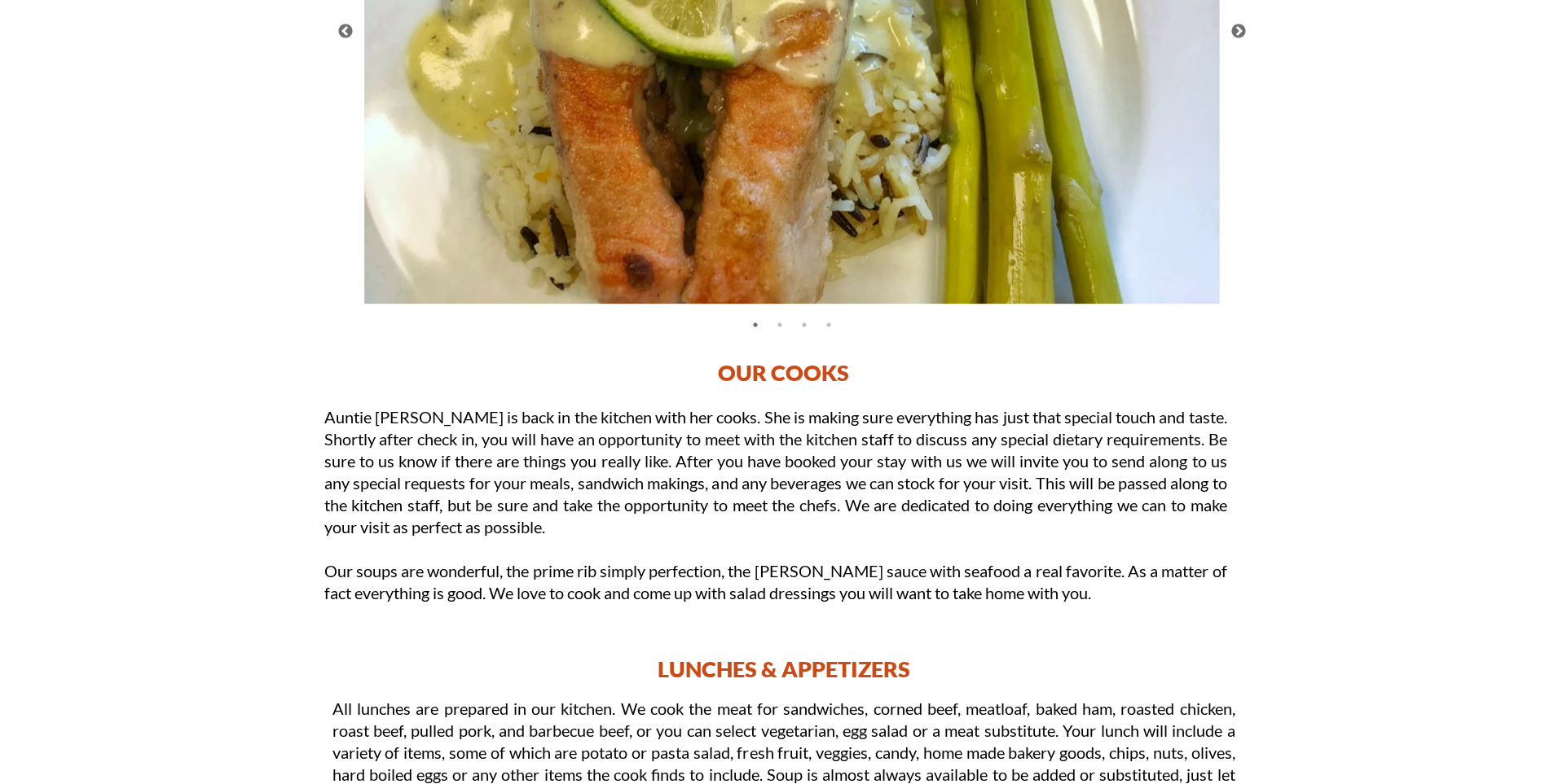
click at [730, 371] on p "OUR COOKS" at bounding box center [784, 372] width 978 height 28
drag, startPoint x: 721, startPoint y: 370, endPoint x: 886, endPoint y: 378, distance: 165.2
click at [886, 378] on p "OUR COOKS" at bounding box center [784, 372] width 978 height 28
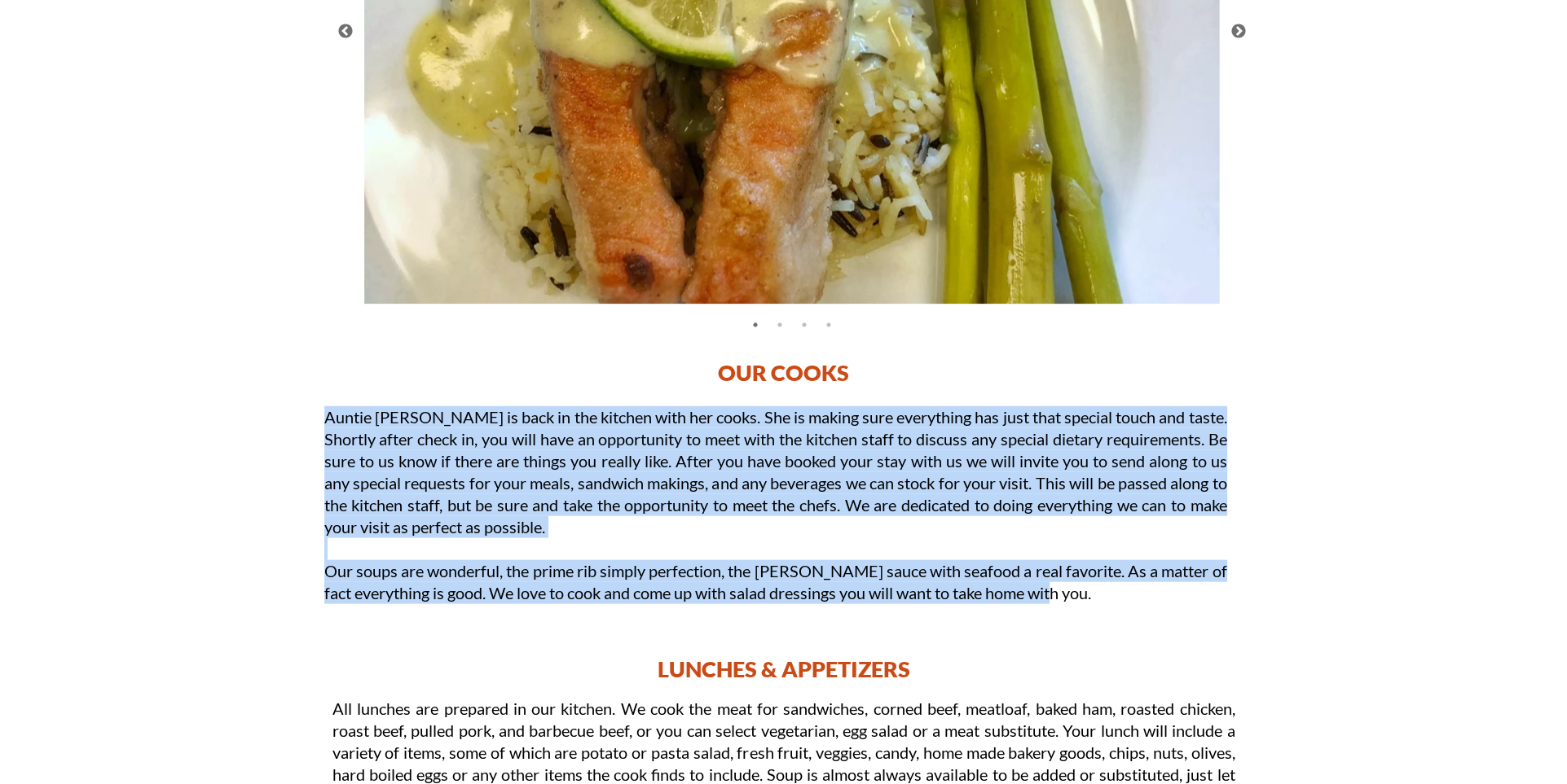
drag, startPoint x: 329, startPoint y: 416, endPoint x: 1073, endPoint y: 603, distance: 767.1
click at [1073, 603] on div "Auntie Dorothy is back in the kitchen with her cooks. She is making sure everyt…" at bounding box center [776, 517] width 903 height 224
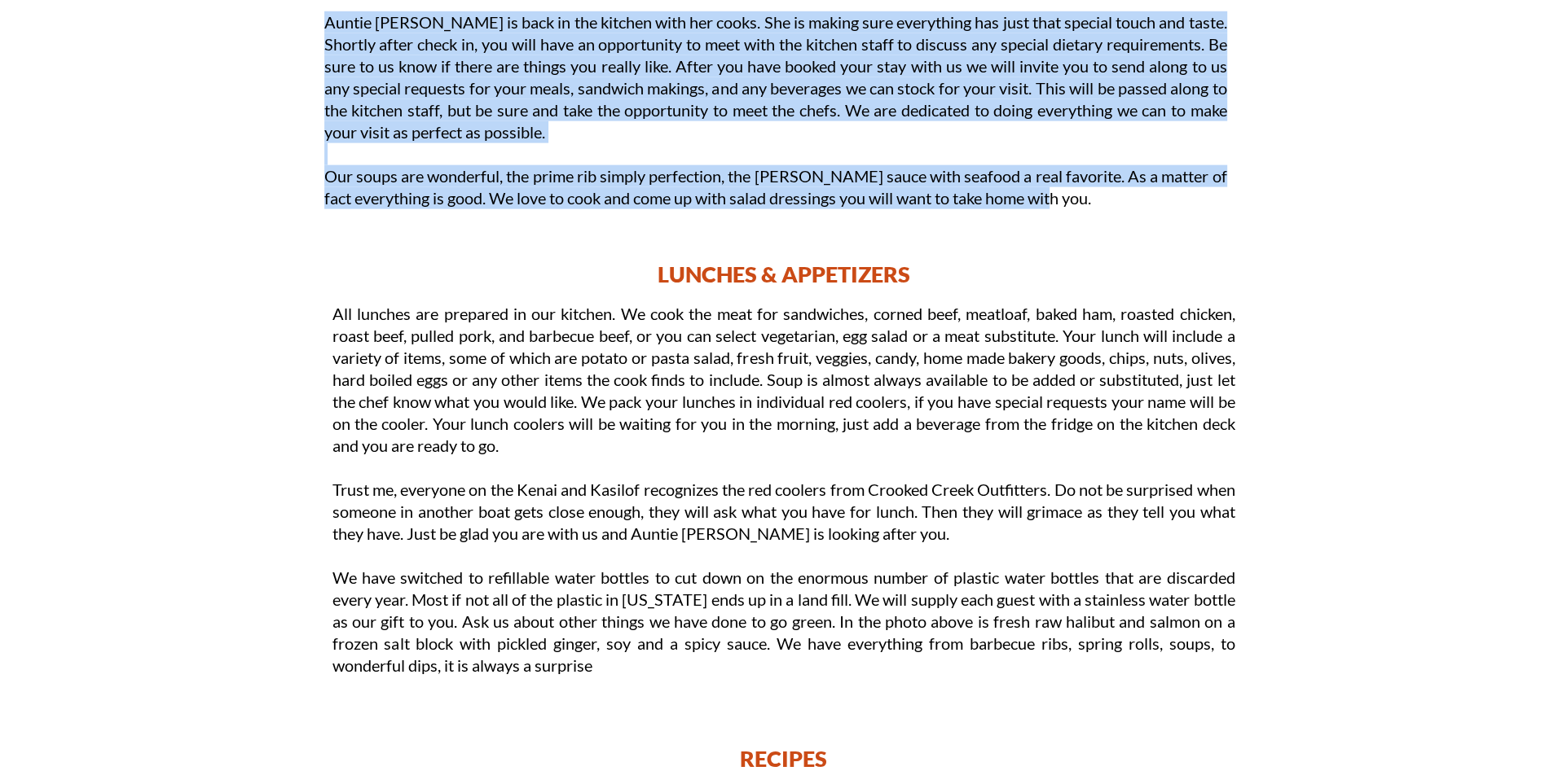
scroll to position [4724, 0]
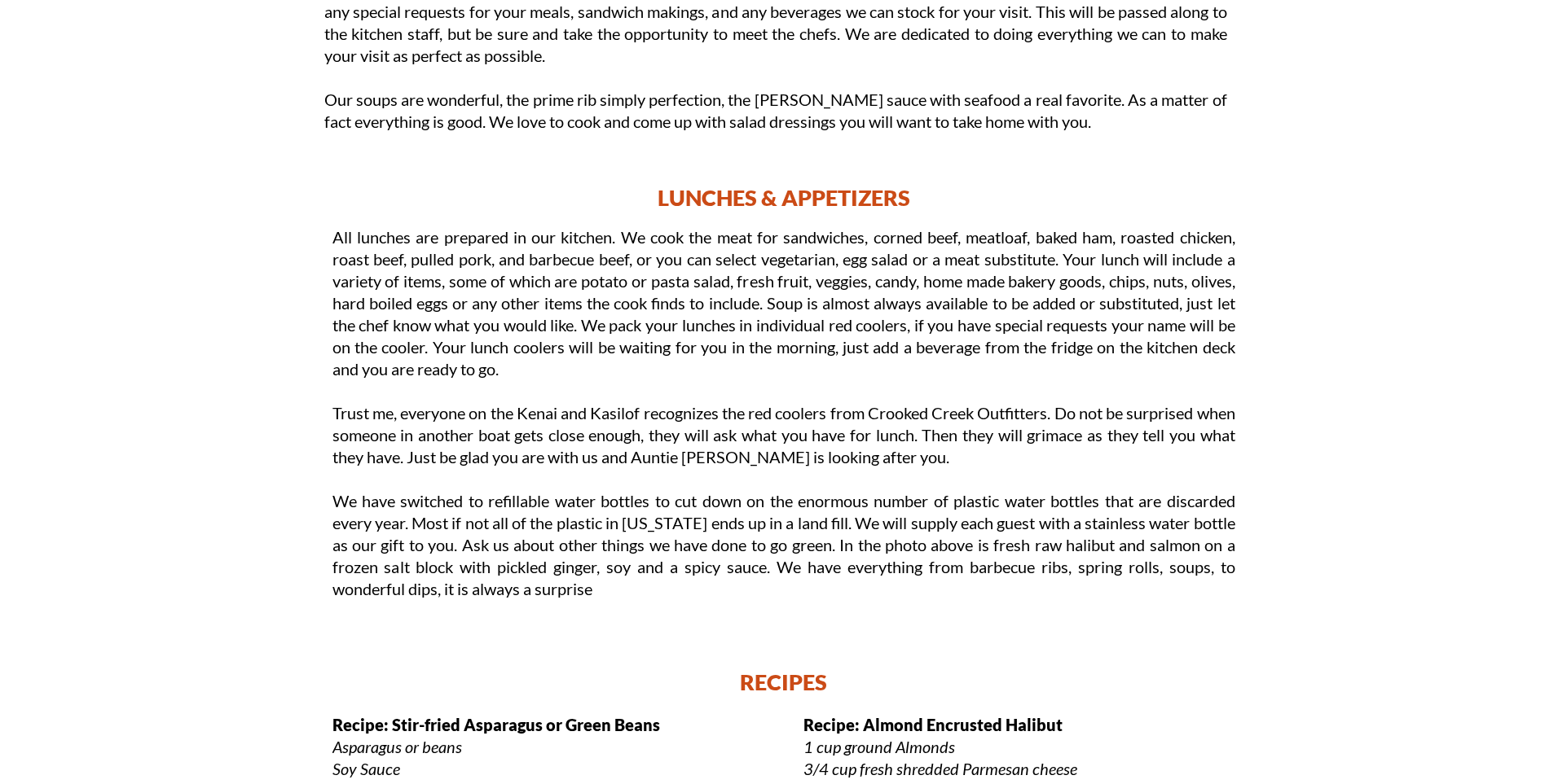
click at [658, 193] on p "LUNCHES & APPETIZERS" at bounding box center [784, 197] width 978 height 28
drag, startPoint x: 658, startPoint y: 193, endPoint x: 912, endPoint y: 207, distance: 254.4
click at [912, 207] on p "LUNCHES & APPETIZERS" at bounding box center [784, 197] width 978 height 28
click at [335, 236] on p at bounding box center [784, 226] width 978 height 28
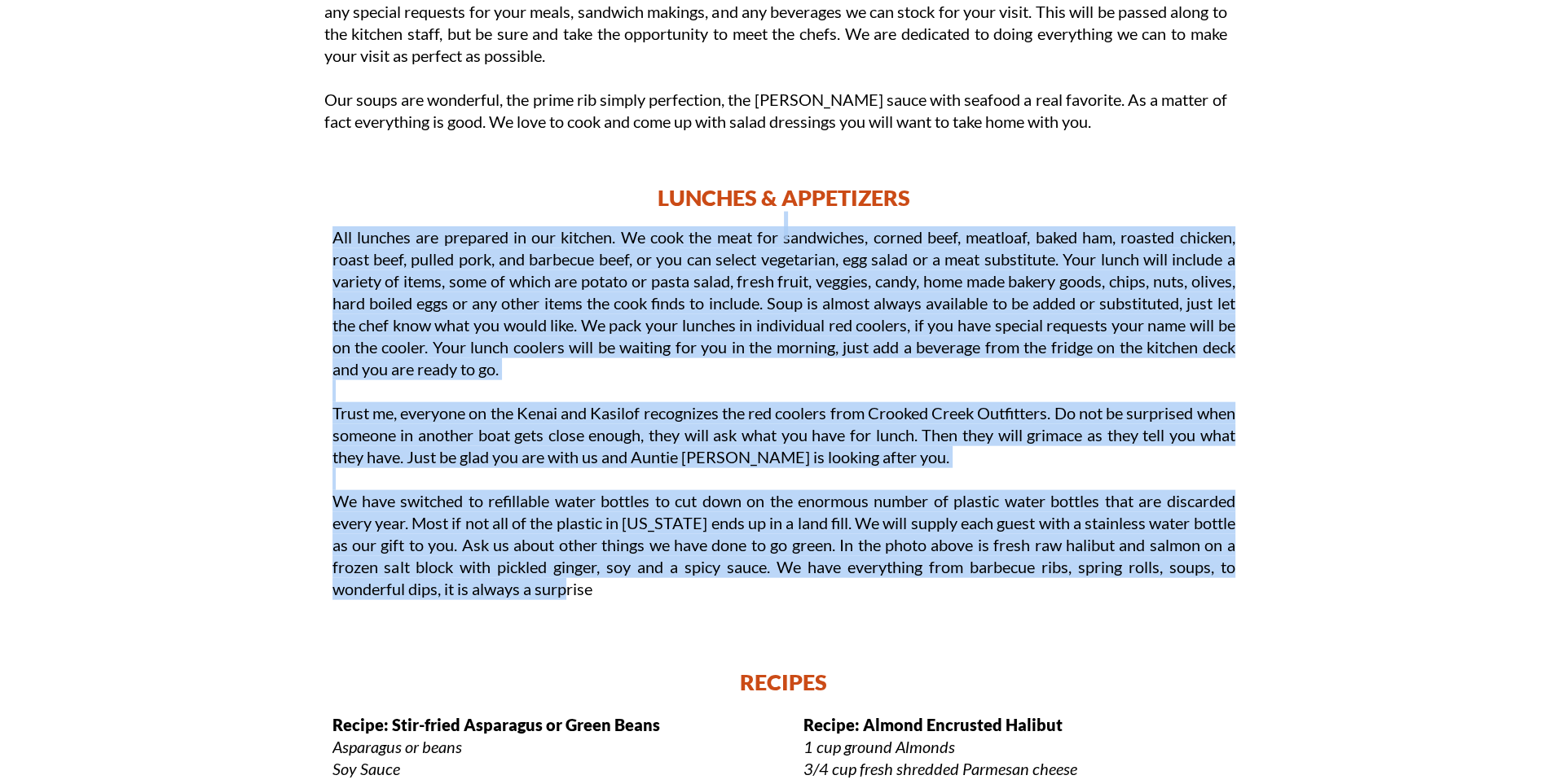
drag, startPoint x: 343, startPoint y: 237, endPoint x: 628, endPoint y: 592, distance: 455.2
click at [628, 268] on div "LUNCHES & APPETIZERS" at bounding box center [784, 226] width 978 height 85
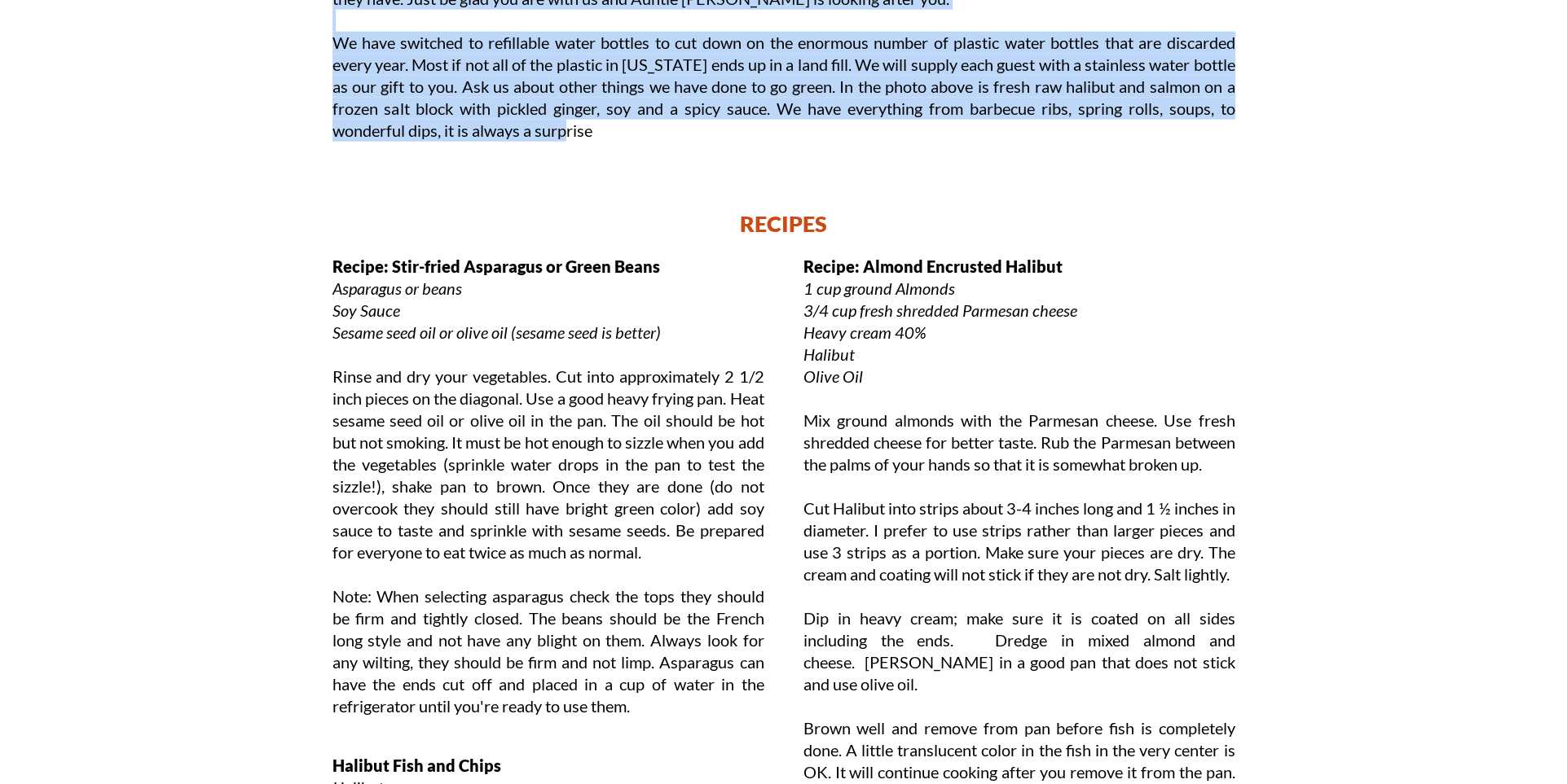
scroll to position [5081, 0]
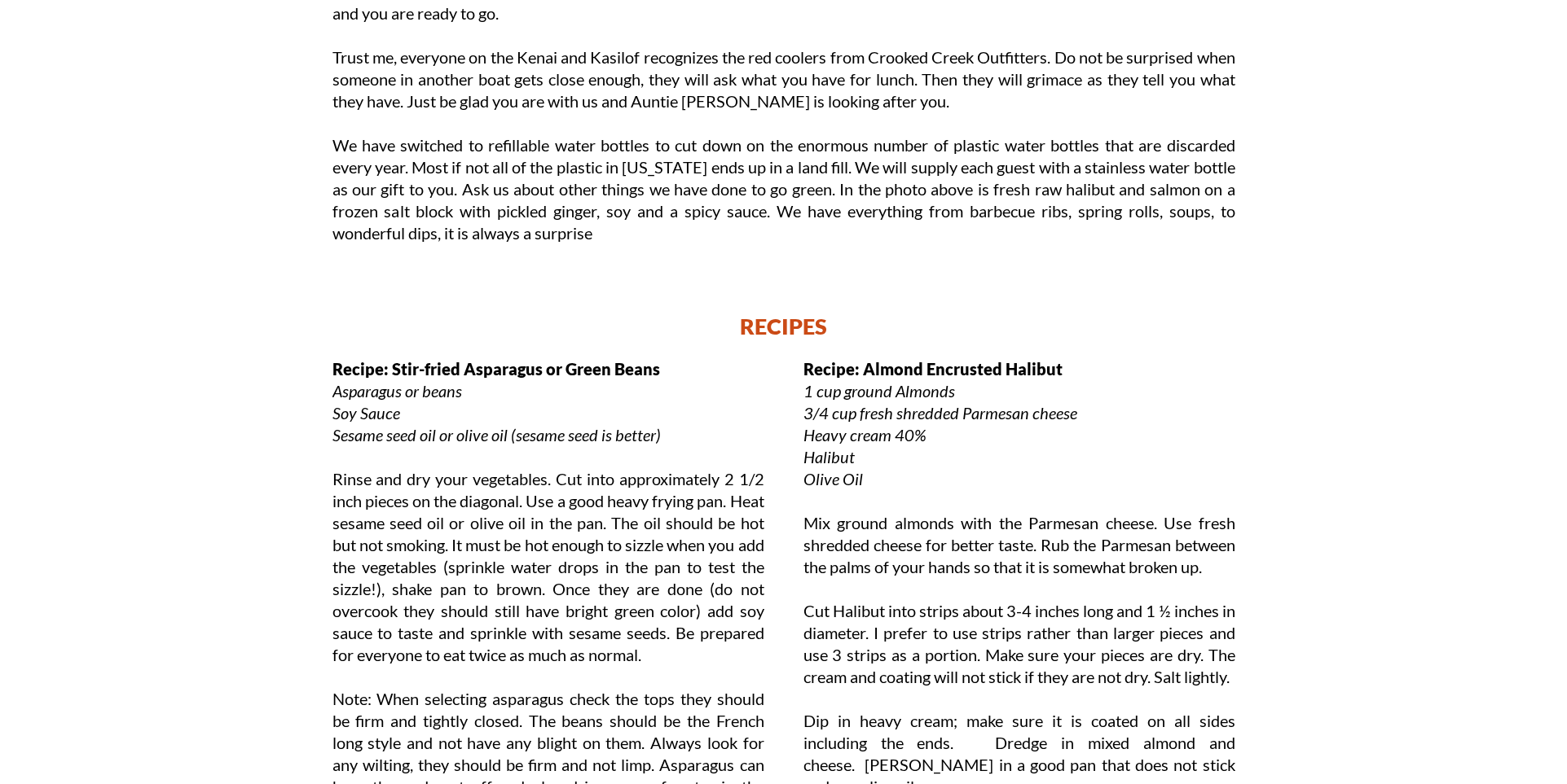
click at [776, 321] on p "RECIPES" at bounding box center [784, 326] width 978 height 28
drag, startPoint x: 741, startPoint y: 323, endPoint x: 861, endPoint y: 324, distance: 120.0
click at [861, 324] on p "RECIPES" at bounding box center [784, 326] width 978 height 28
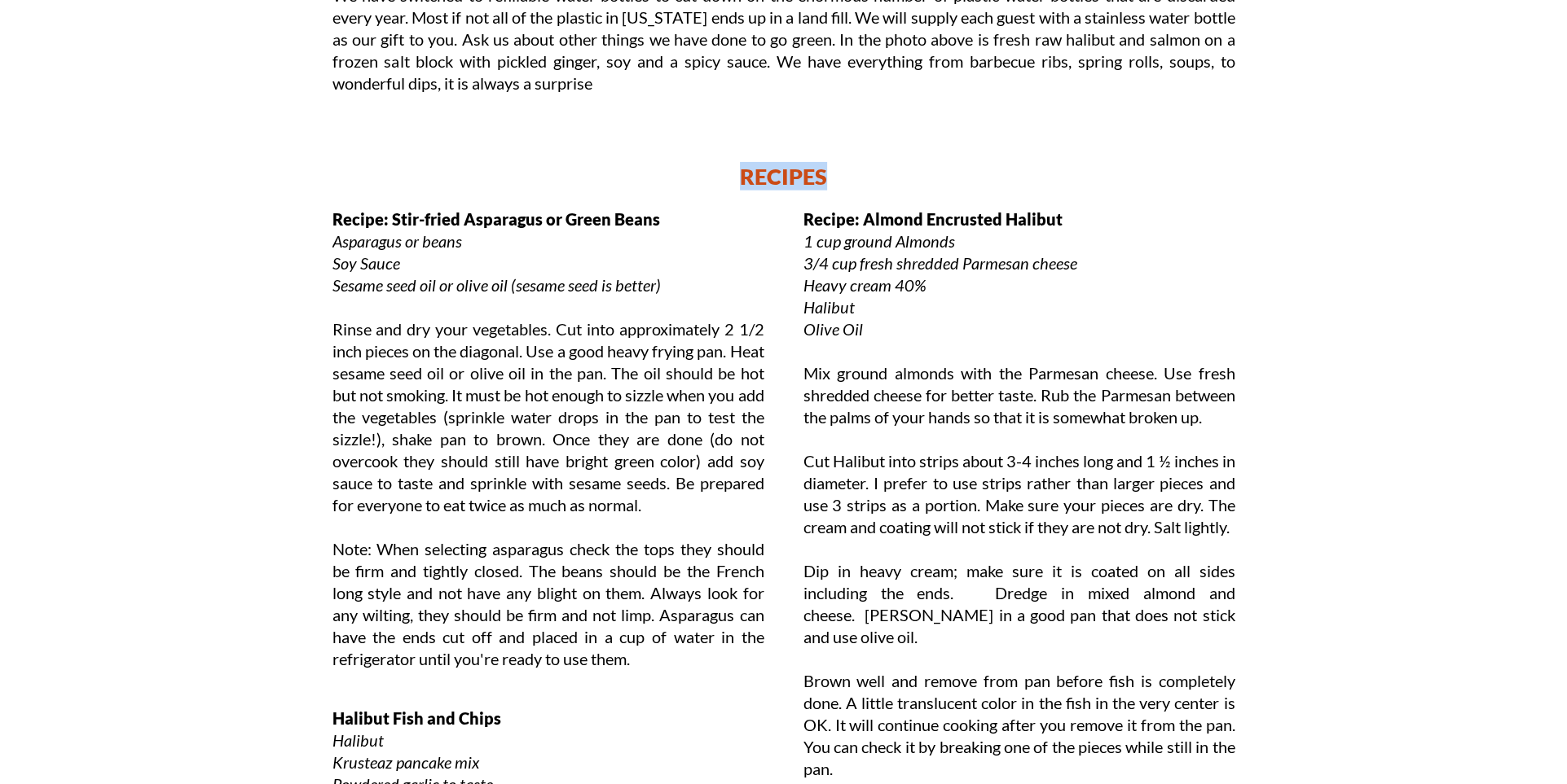
scroll to position [5254, 0]
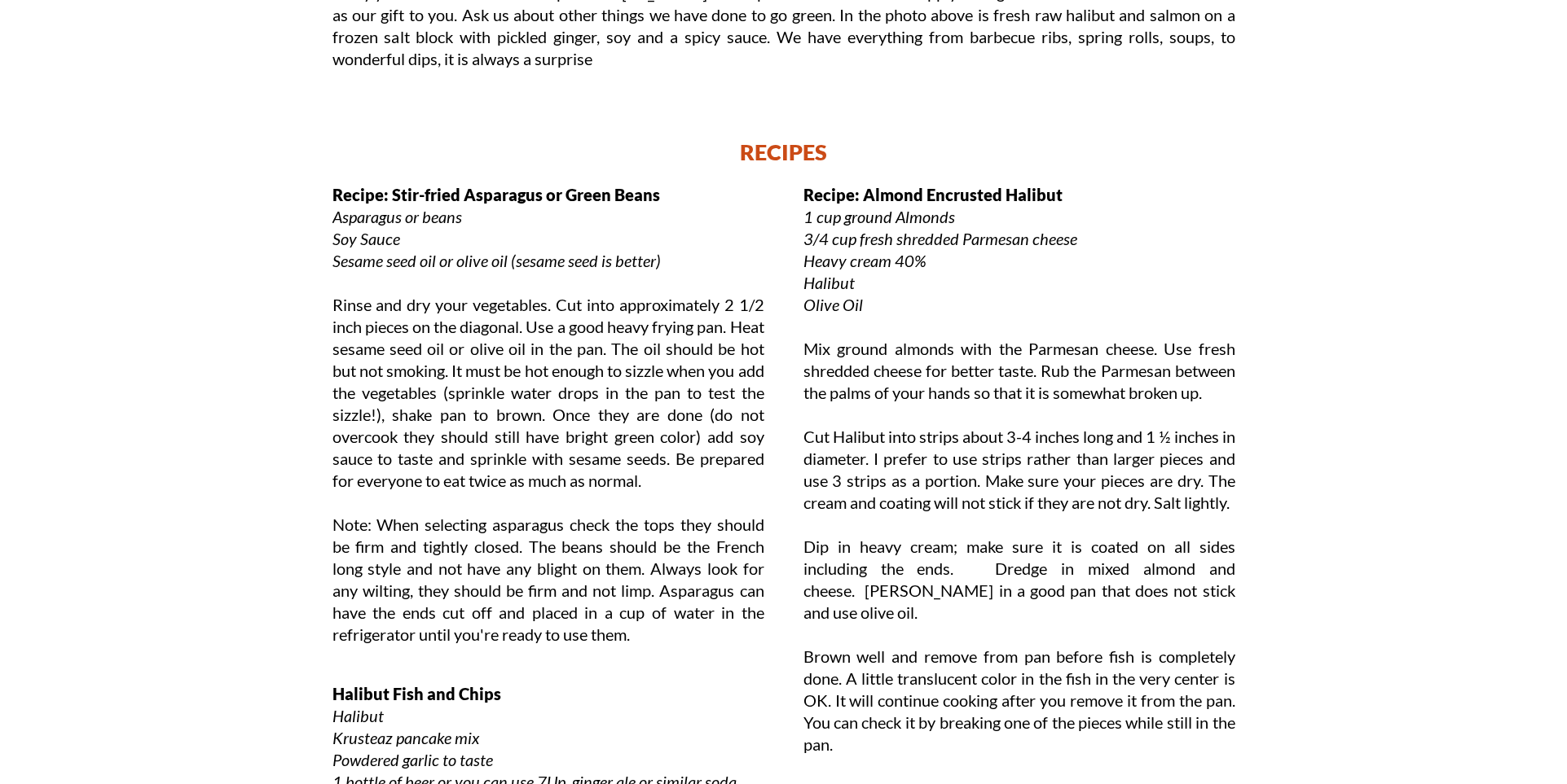
click at [338, 191] on div "RECIPES" at bounding box center [784, 166] width 978 height 57
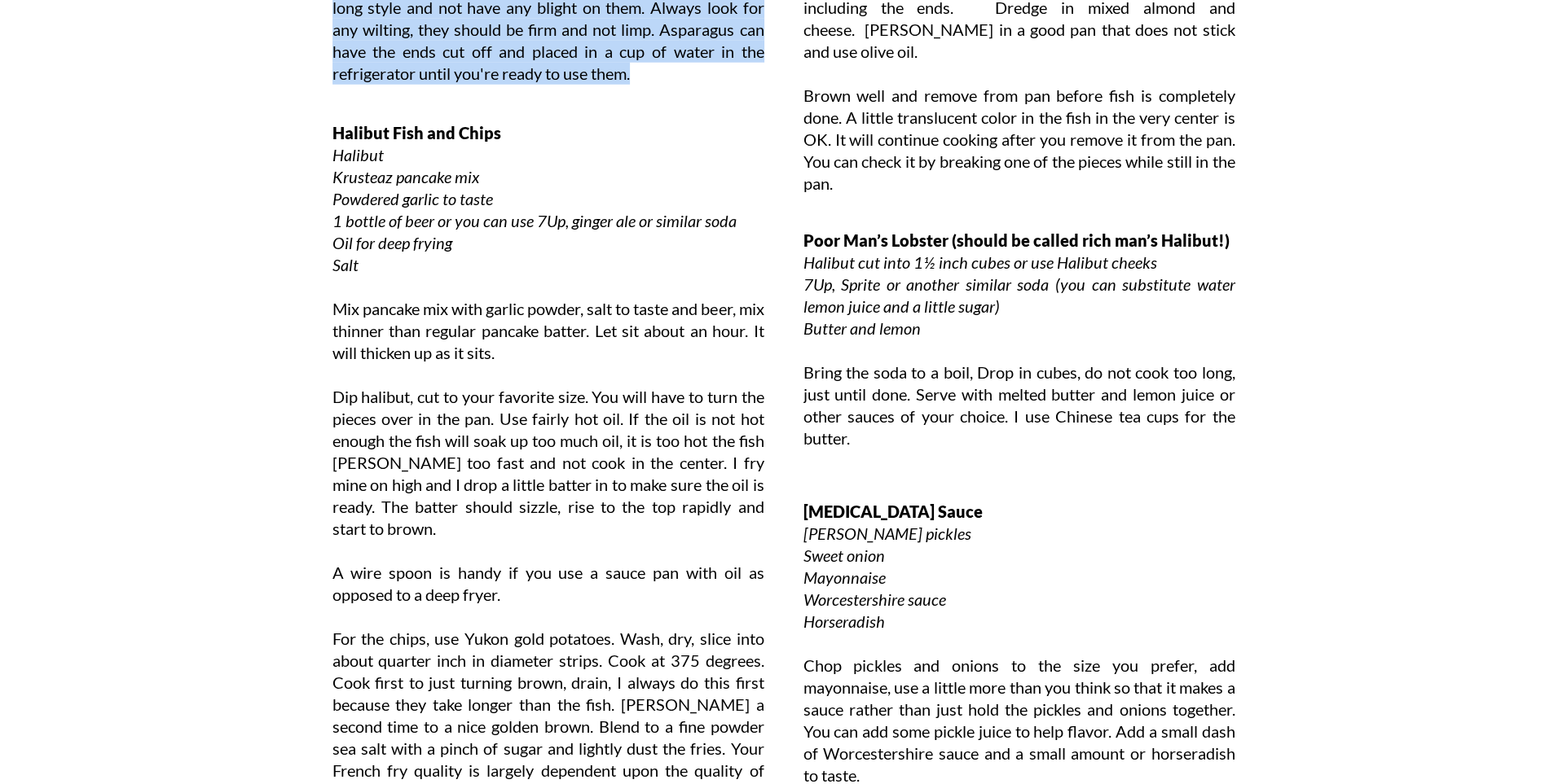
scroll to position [5893, 0]
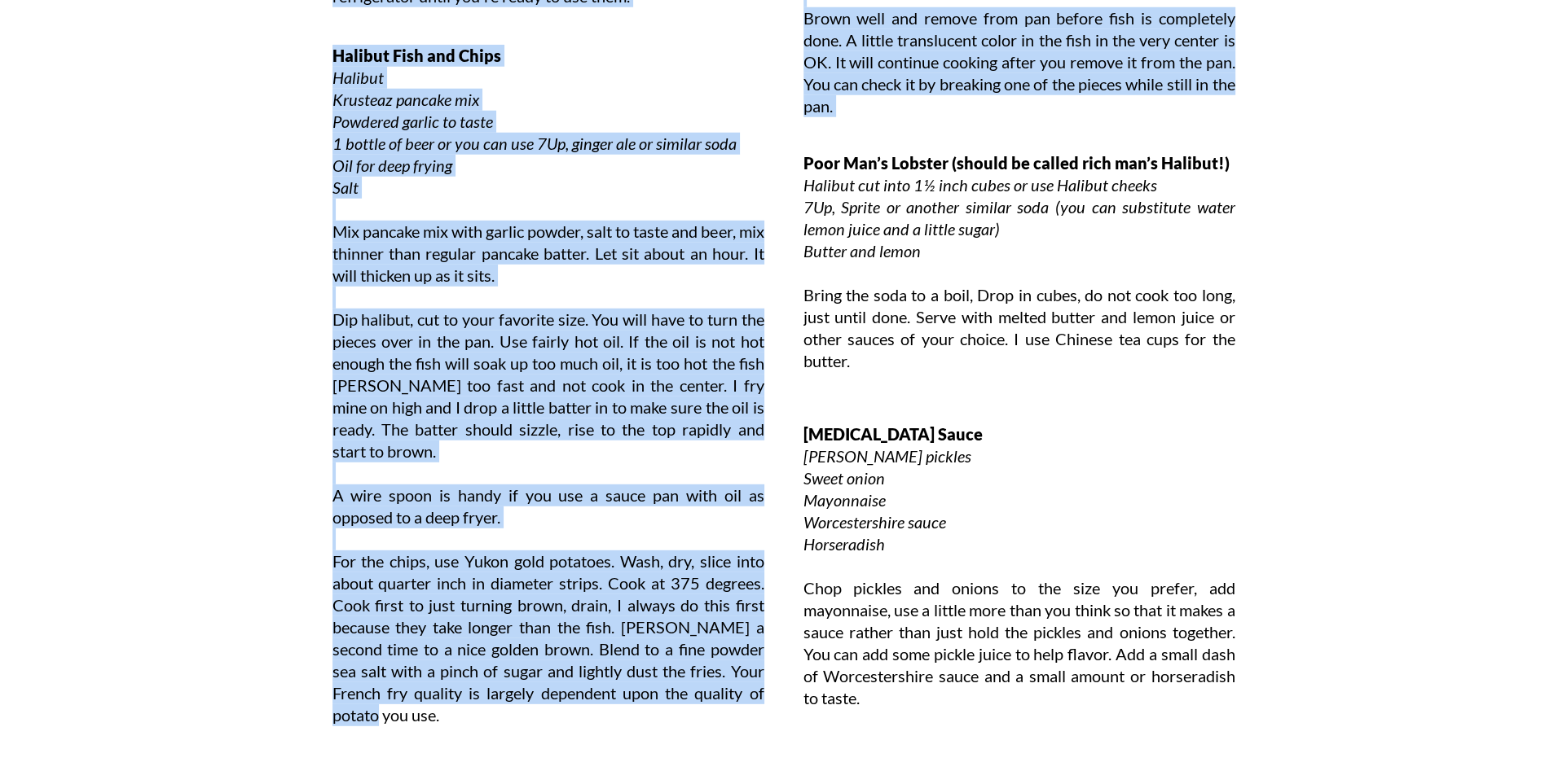
drag, startPoint x: 355, startPoint y: 193, endPoint x: 580, endPoint y: 708, distance: 562.0
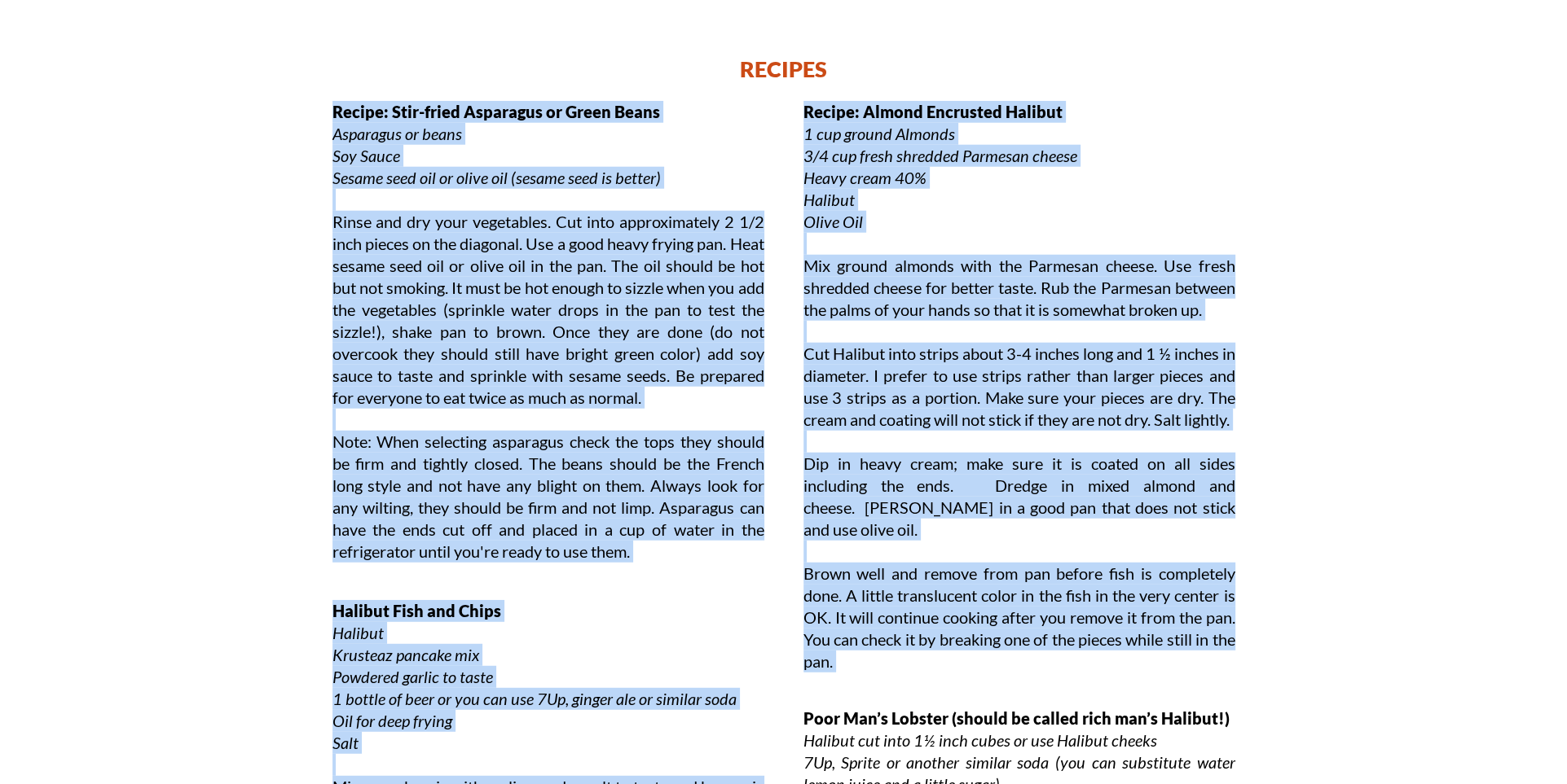
scroll to position [5407, 0]
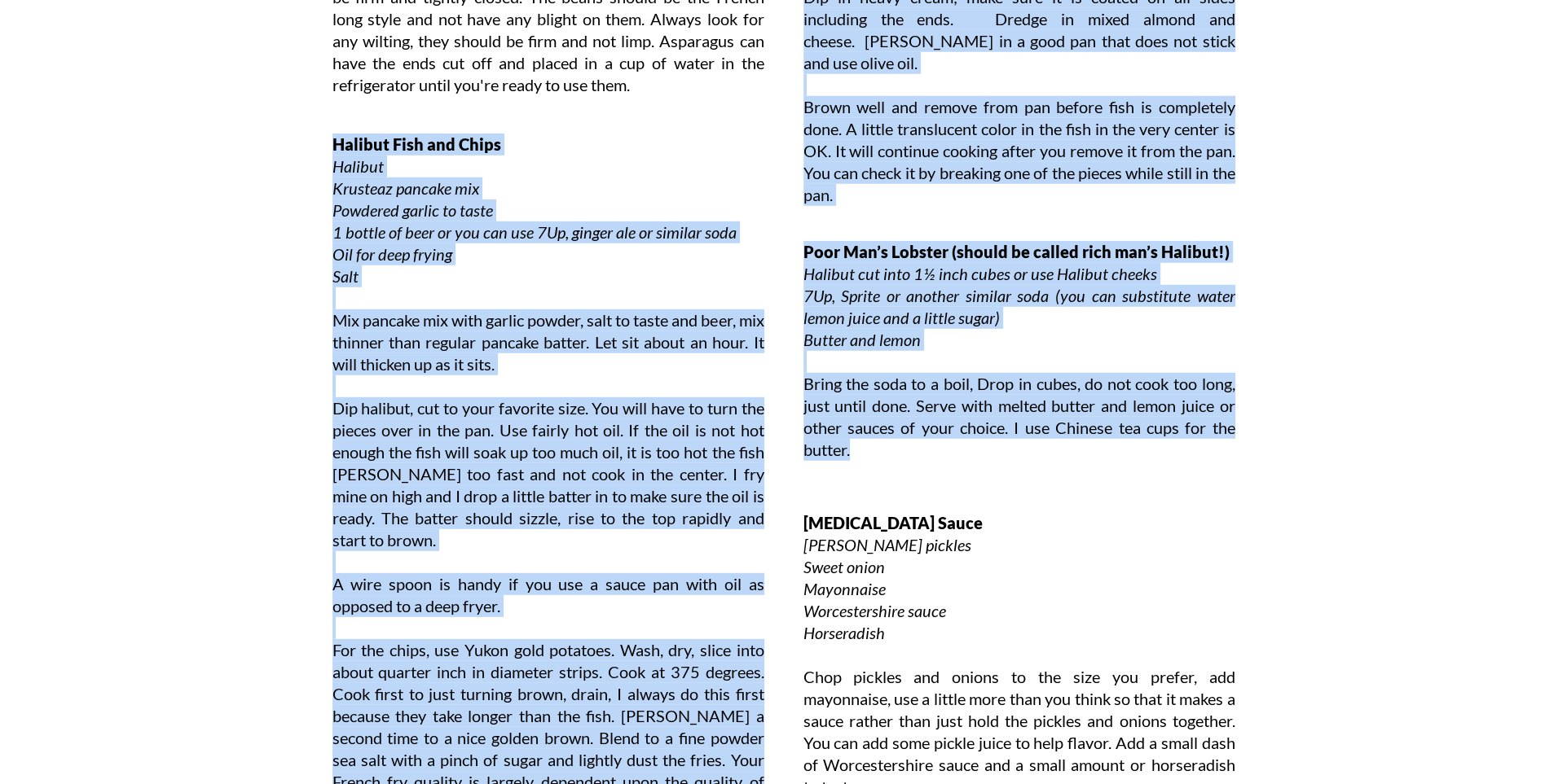
scroll to position [5809, 0]
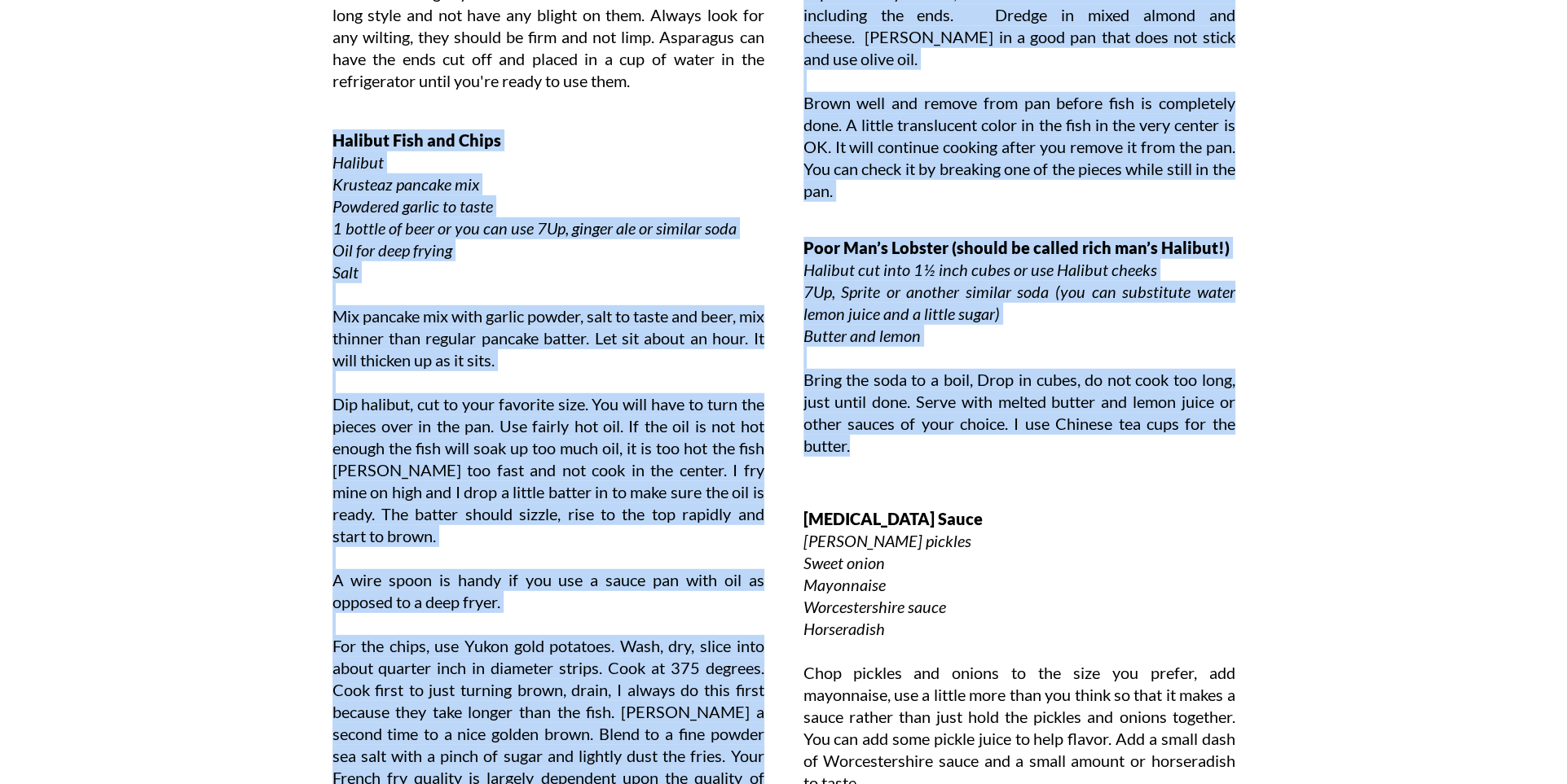
drag, startPoint x: 805, startPoint y: 39, endPoint x: 1221, endPoint y: 494, distance: 616.5
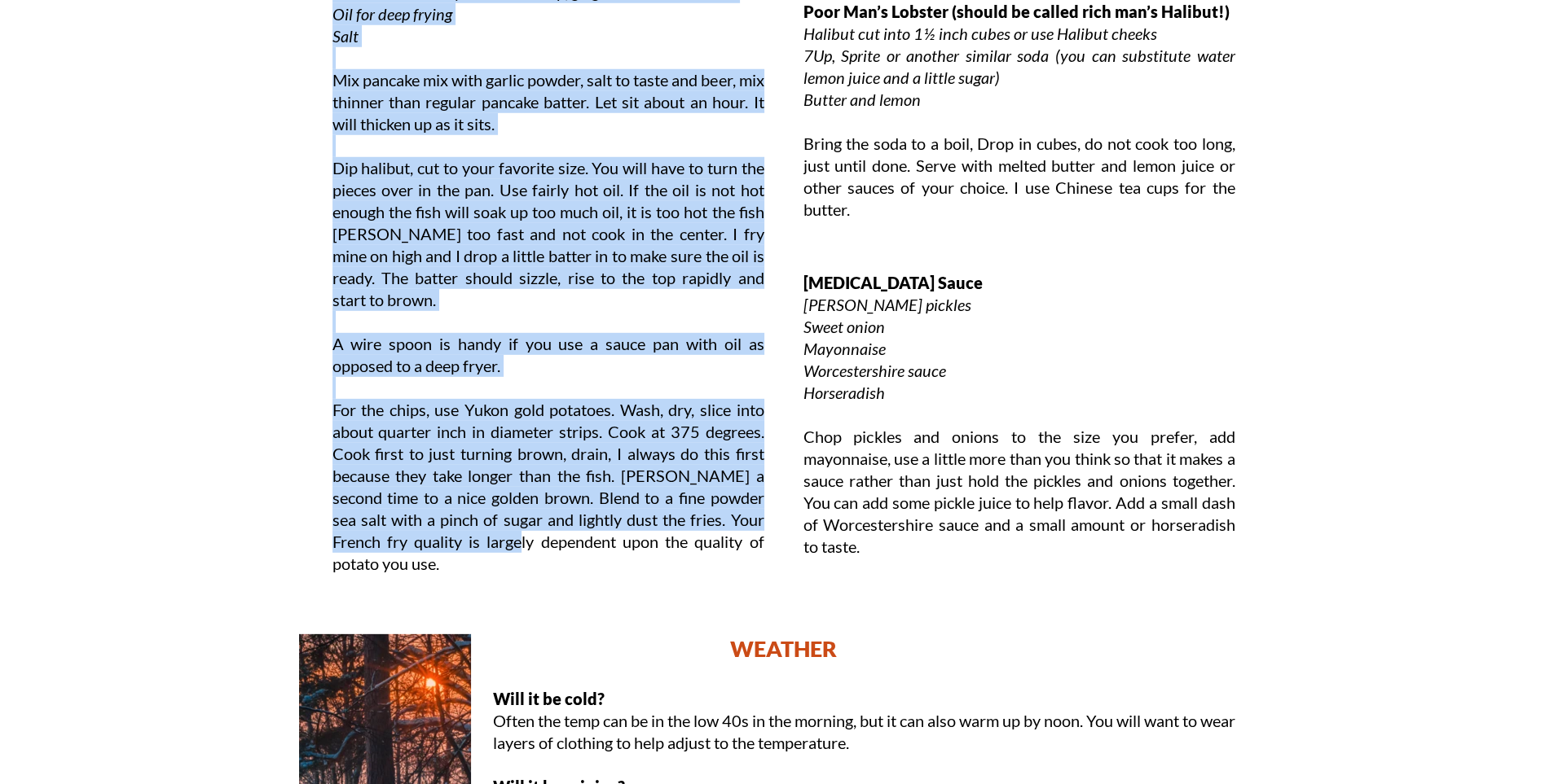
scroll to position [6043, 0]
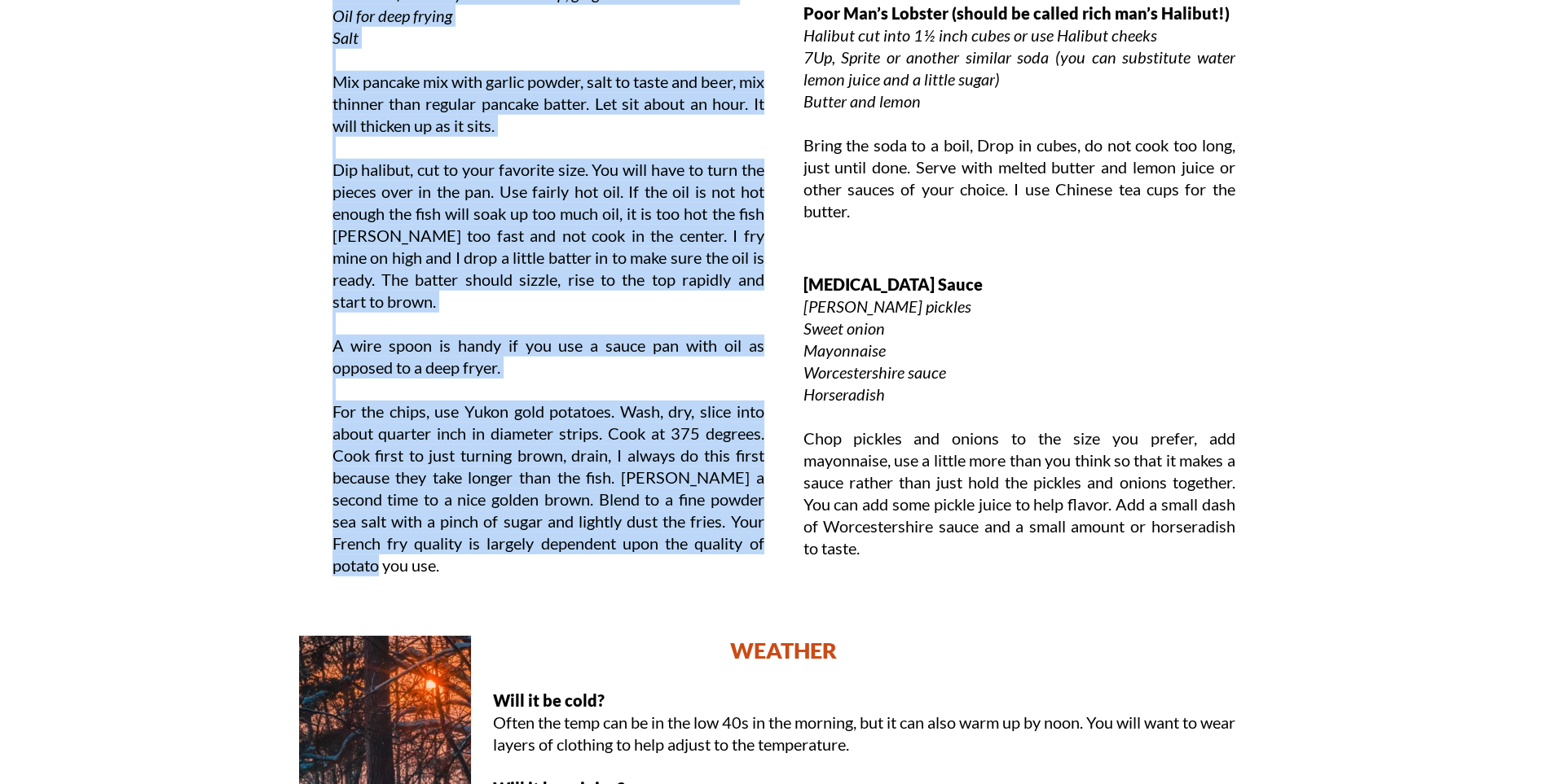
drag, startPoint x: 335, startPoint y: 432, endPoint x: 508, endPoint y: 572, distance: 222.6
click at [508, 572] on div "Halibut Fish and Chips Halibut Krusteaz pancake mix Powdered garlic to taste 1 …" at bounding box center [548, 244] width 432 height 698
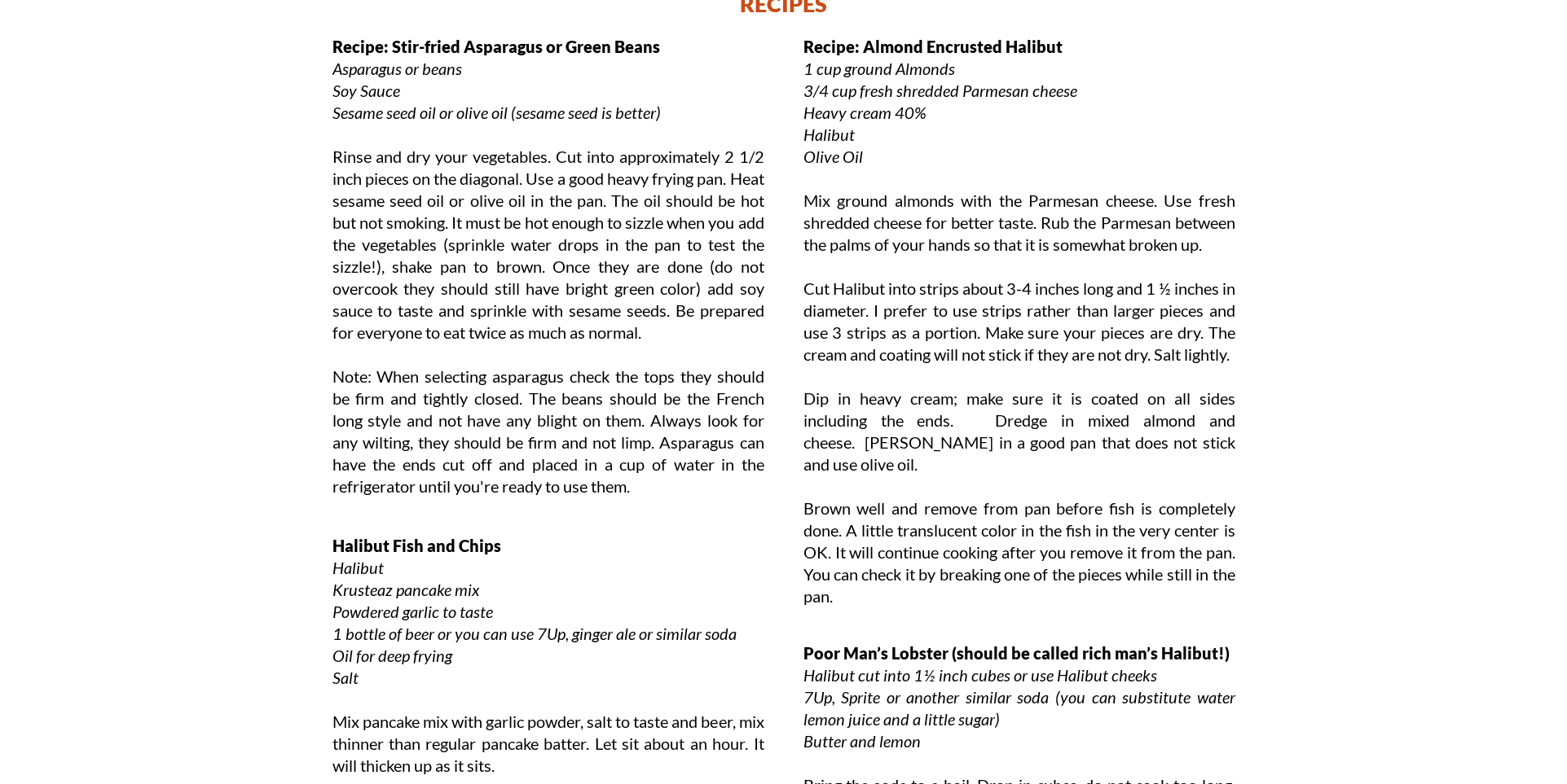
scroll to position [5402, 0]
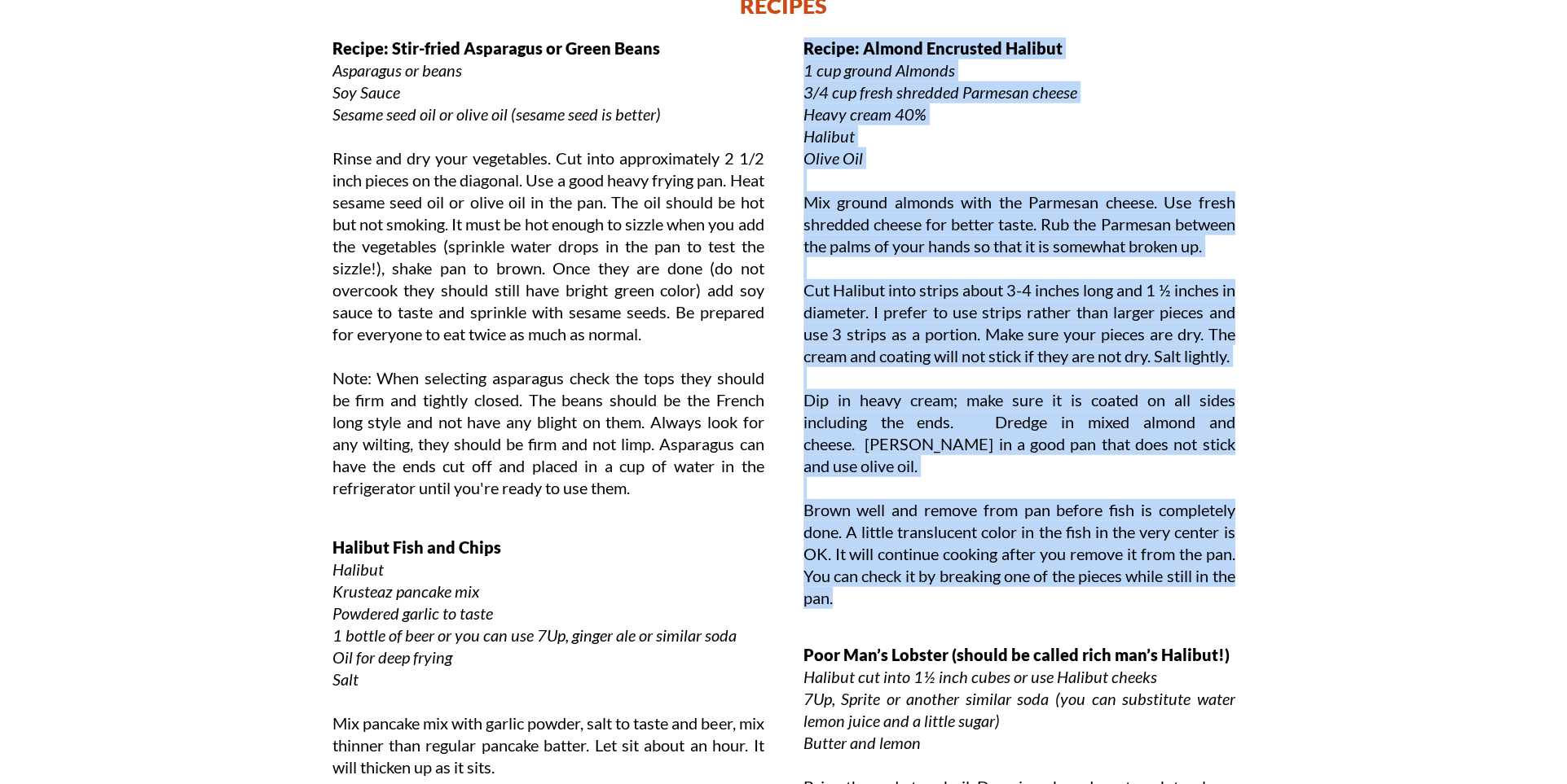
drag, startPoint x: 806, startPoint y: 44, endPoint x: 1037, endPoint y: 612, distance: 613.2
click at [1037, 612] on div "Recipe: Almond Encrusted Halibut 1 cup ground Almonds 3/4 cup fresh shredded Pa…" at bounding box center [1019, 341] width 432 height 607
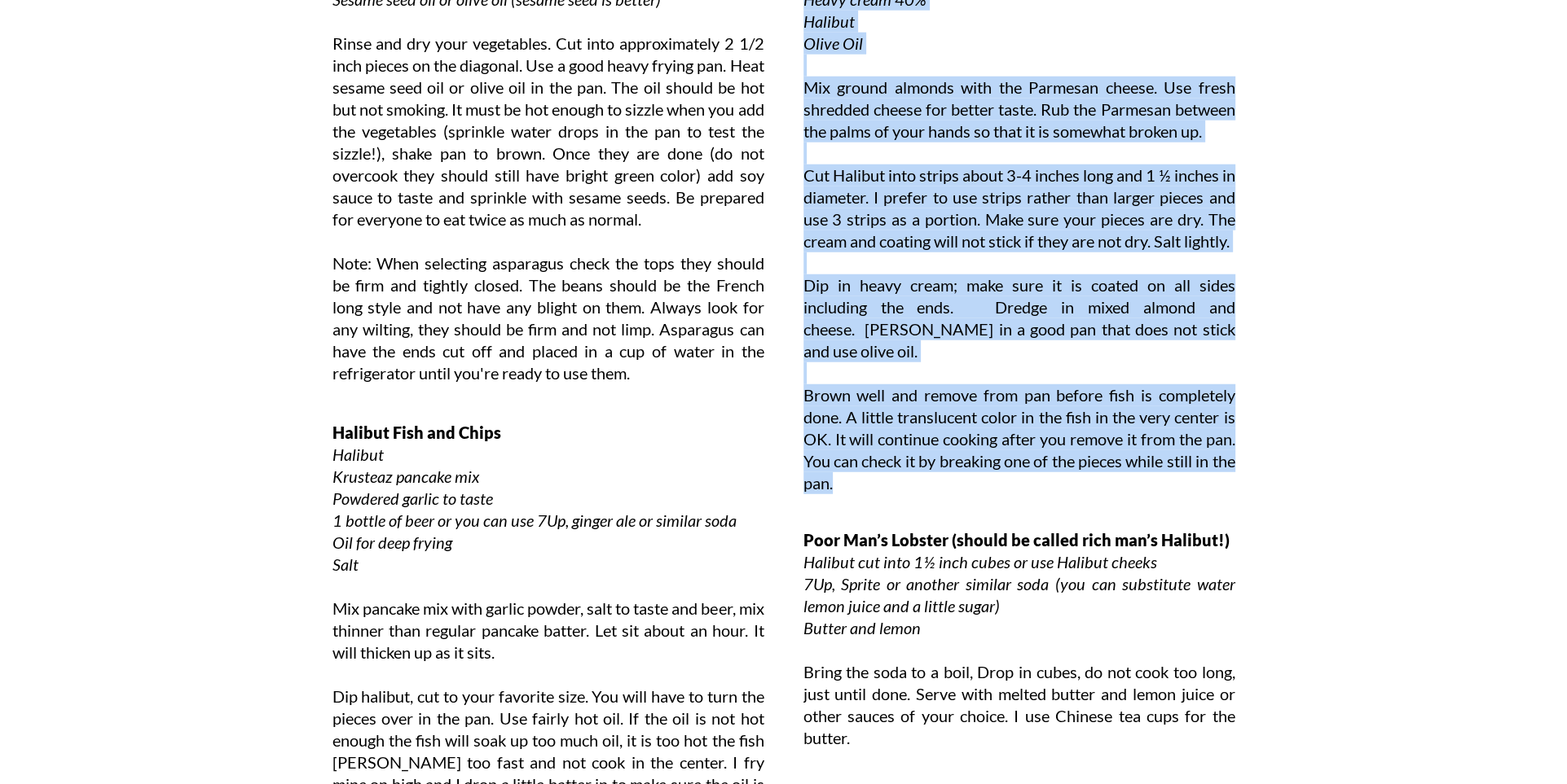
scroll to position [5725, 0]
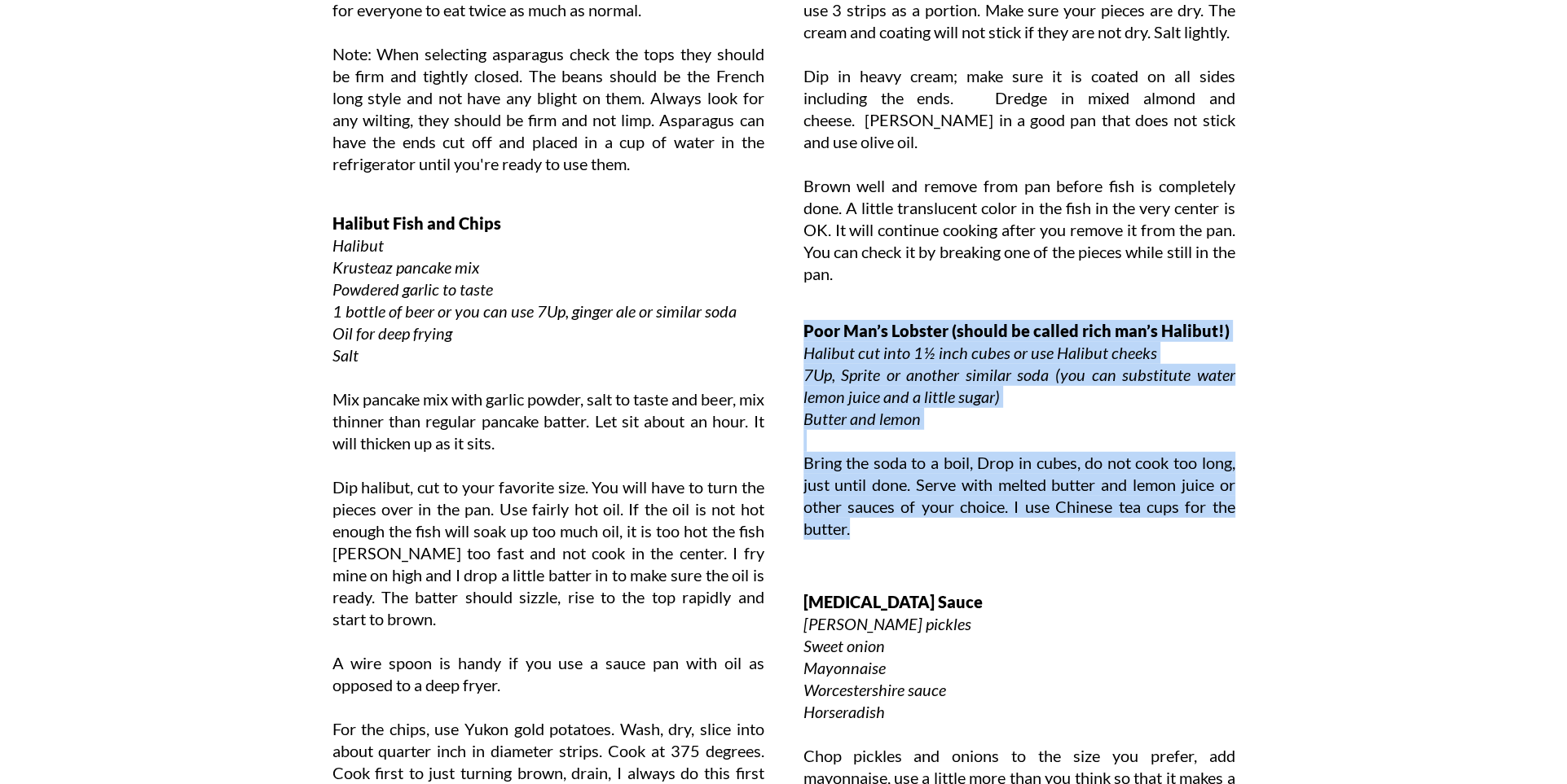
drag, startPoint x: 805, startPoint y: 329, endPoint x: 933, endPoint y: 554, distance: 258.9
click at [933, 548] on div "Poor Man’s Lobster (should be called rich man’s Halibut!) Halibut cut into 1½ i…" at bounding box center [1019, 433] width 432 height 228
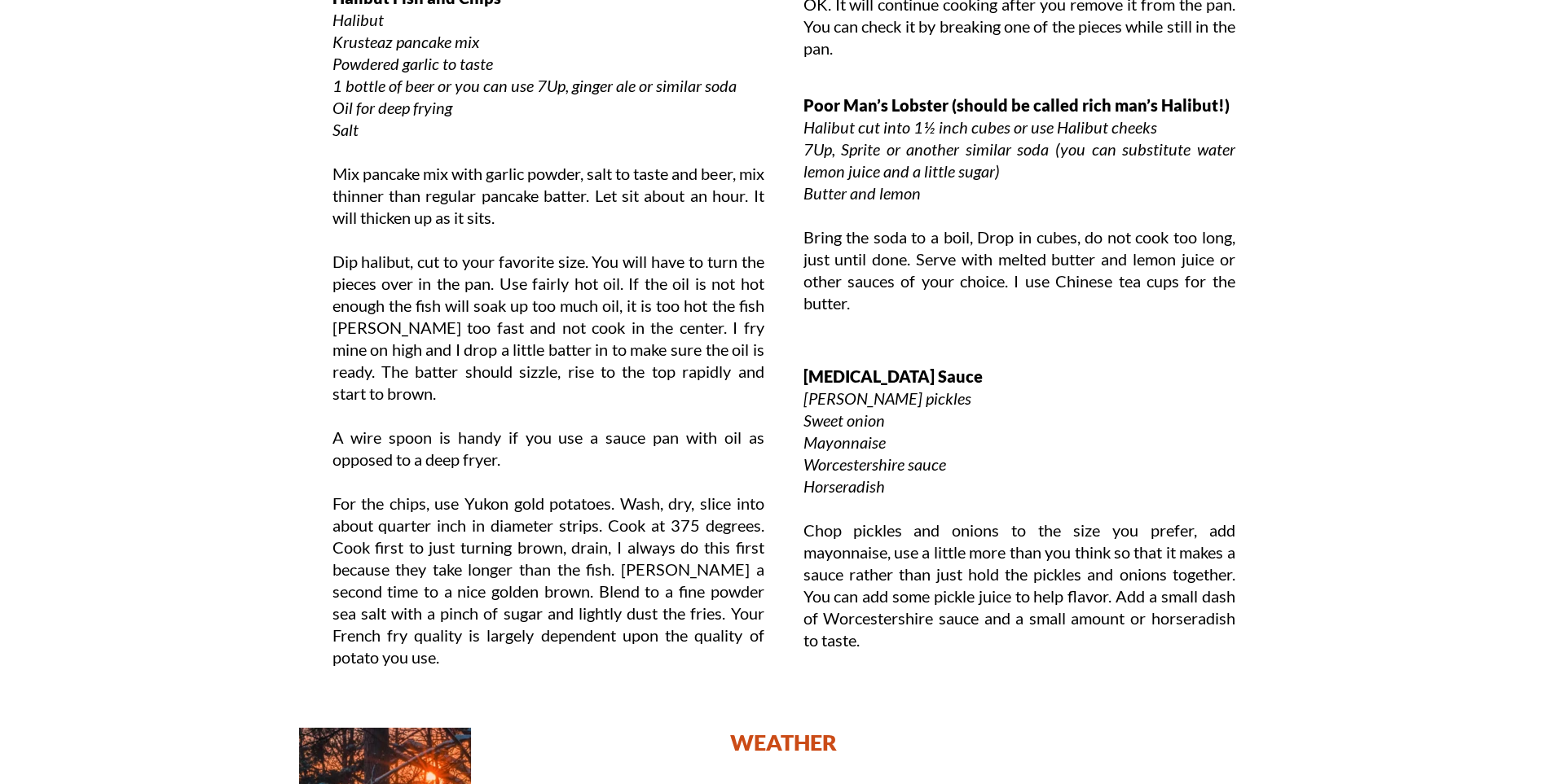
scroll to position [5960, 0]
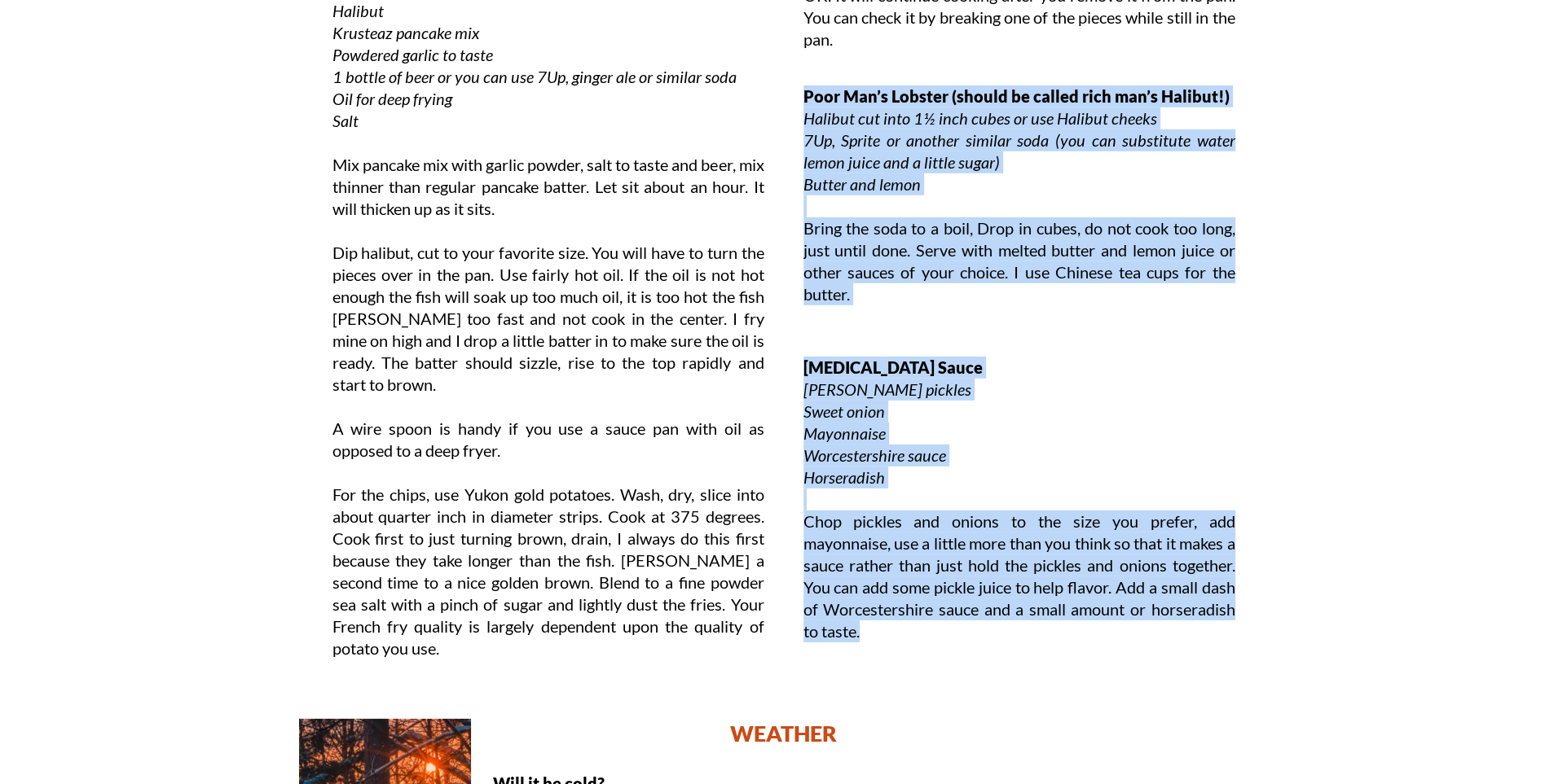
drag, startPoint x: 806, startPoint y: 95, endPoint x: 983, endPoint y: 628, distance: 561.6
click at [983, 313] on div "Poor Man’s Lobster (should be called rich man’s Halibut!) Halibut cut into 1½ i…" at bounding box center [1019, 199] width 432 height 228
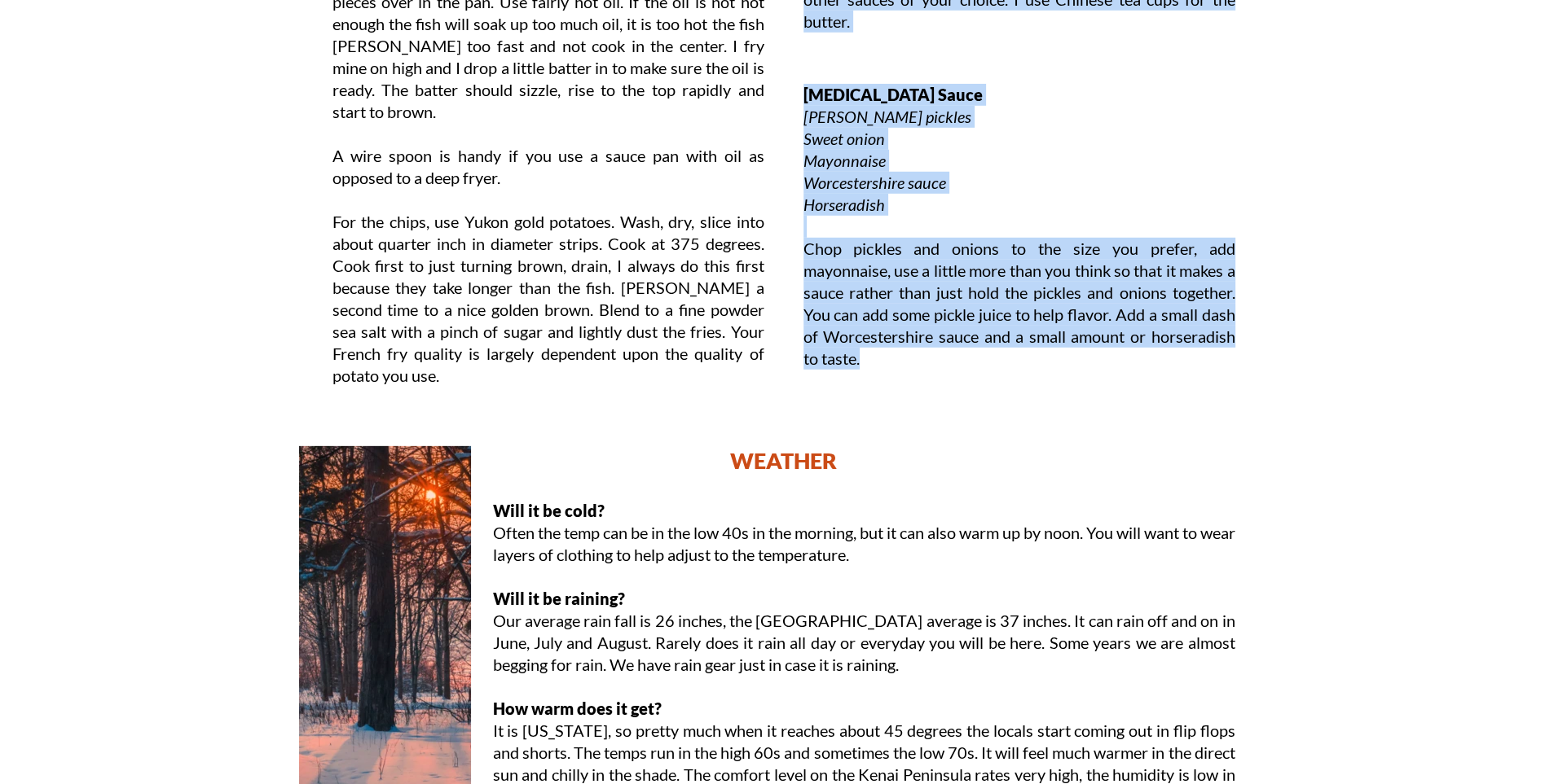
scroll to position [6392, 0]
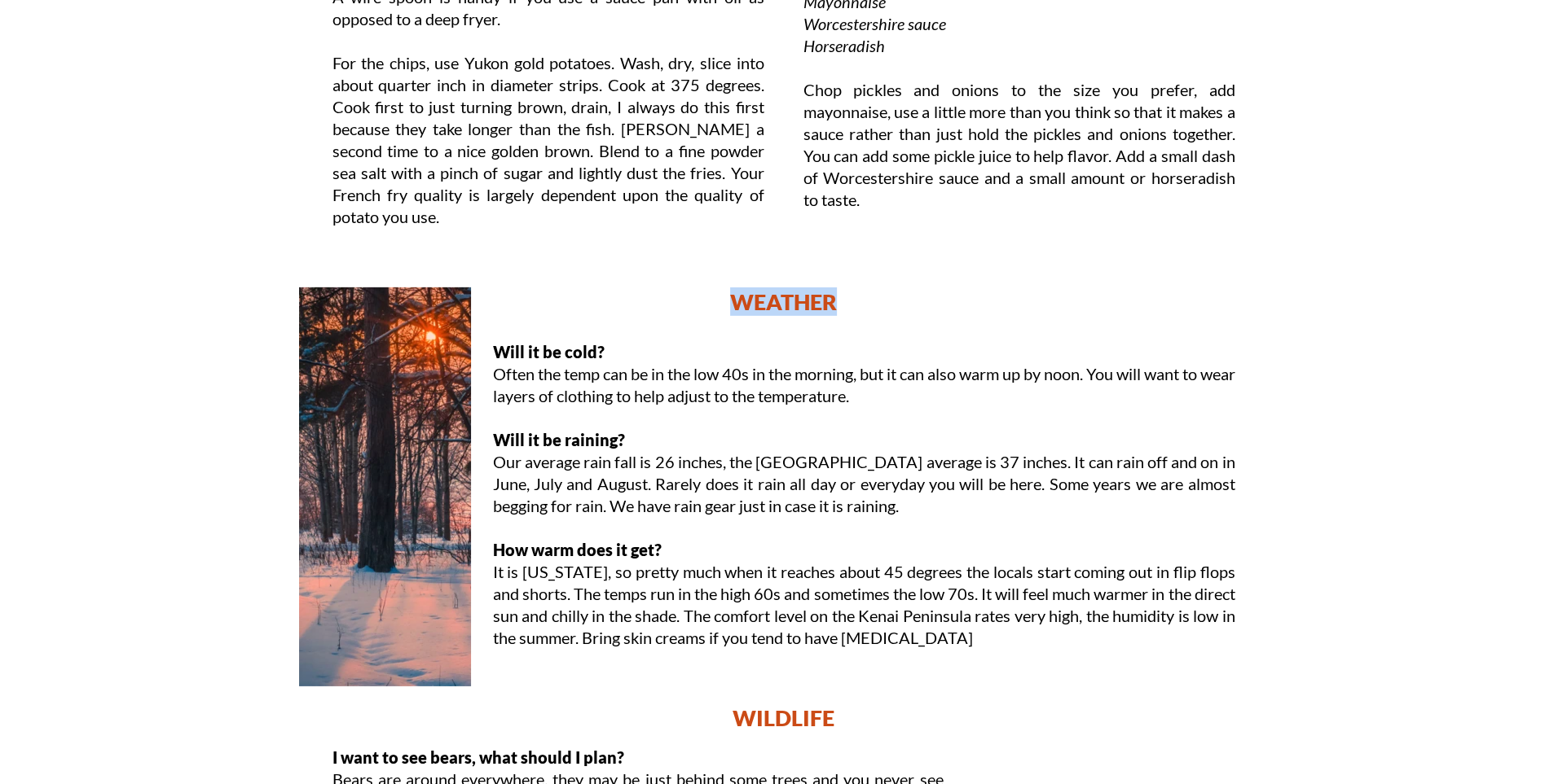
drag, startPoint x: 734, startPoint y: 299, endPoint x: 904, endPoint y: 304, distance: 170.1
click at [904, 304] on p "WEATHER" at bounding box center [784, 301] width 978 height 28
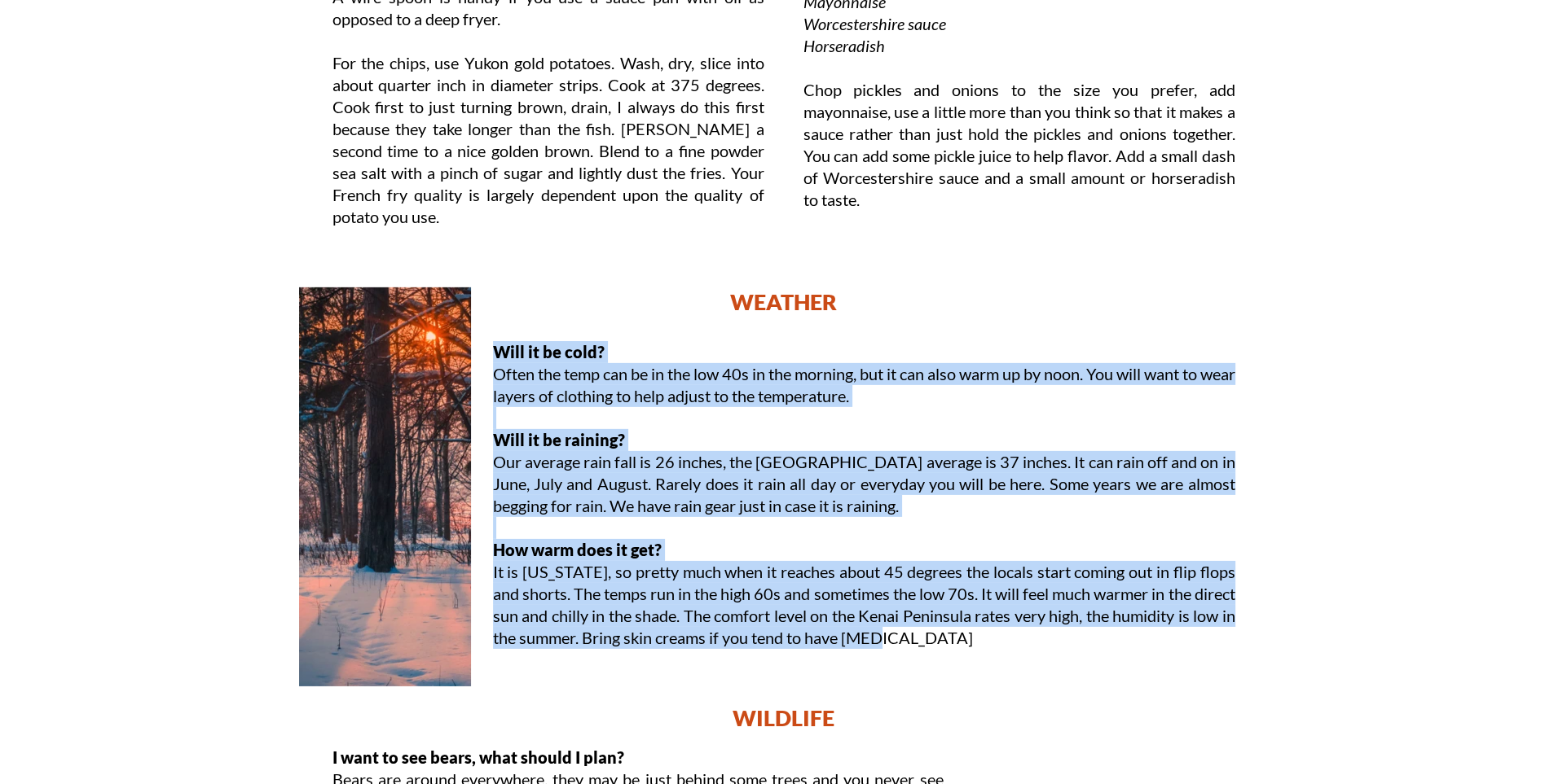
drag, startPoint x: 498, startPoint y: 350, endPoint x: 1163, endPoint y: 636, distance: 723.9
click at [1163, 636] on div "Will it be cold? Often the temp can be in the low 40s in the morning, but it ca…" at bounding box center [865, 512] width 743 height 341
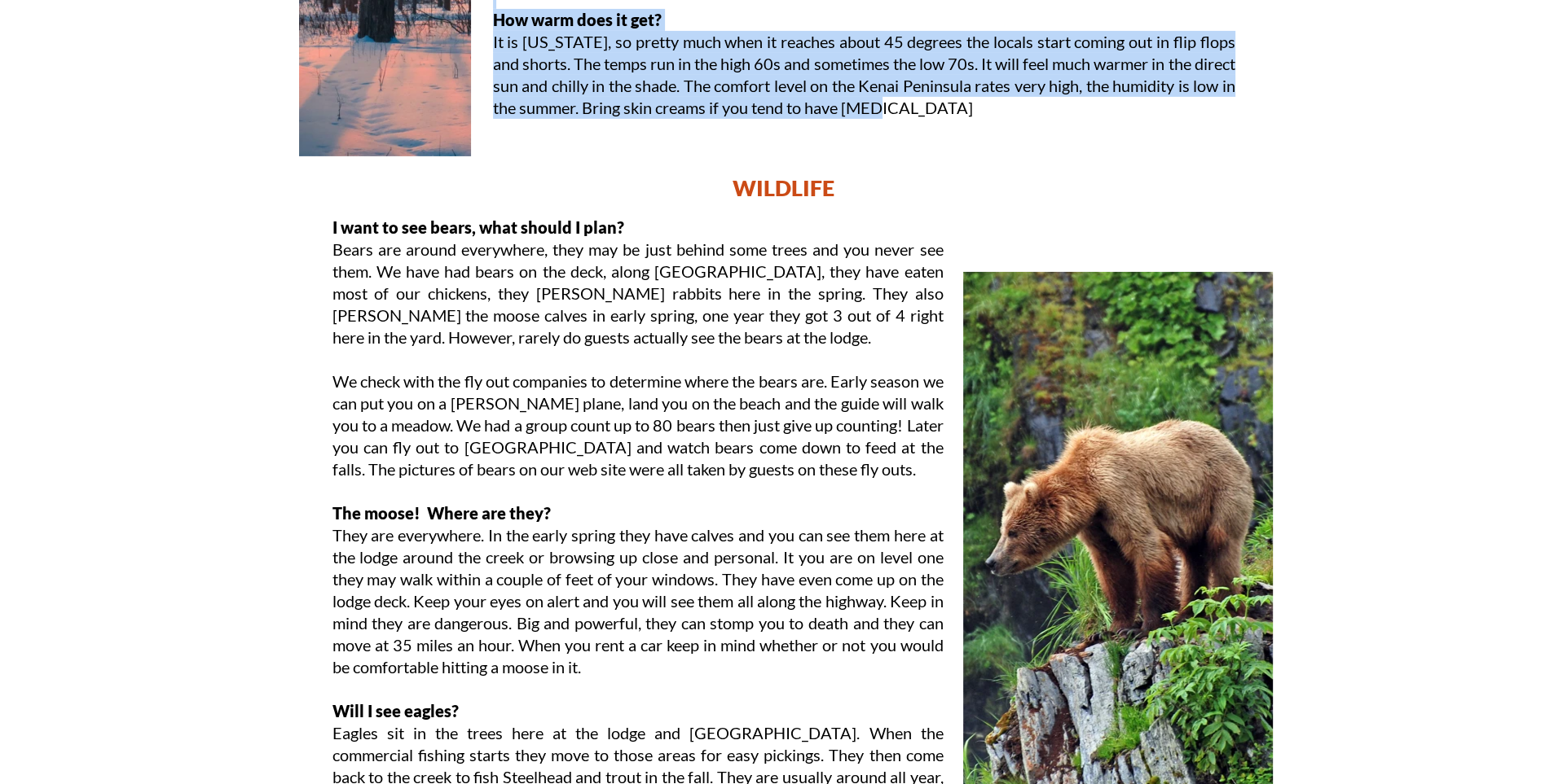
scroll to position [6992, 0]
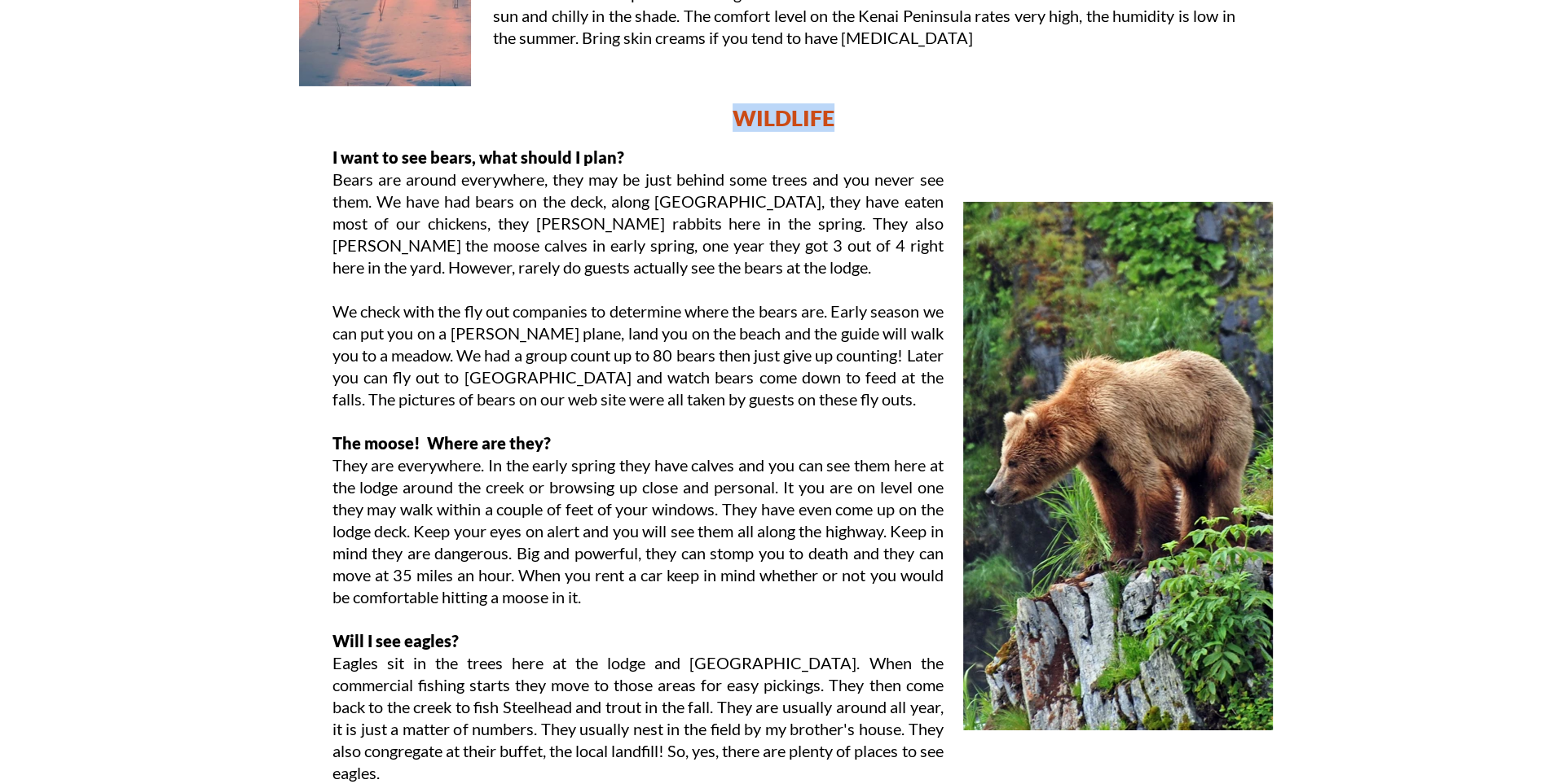
drag, startPoint x: 737, startPoint y: 114, endPoint x: 866, endPoint y: 115, distance: 129.0
click at [866, 115] on p "WILDLIFE" at bounding box center [784, 117] width 978 height 28
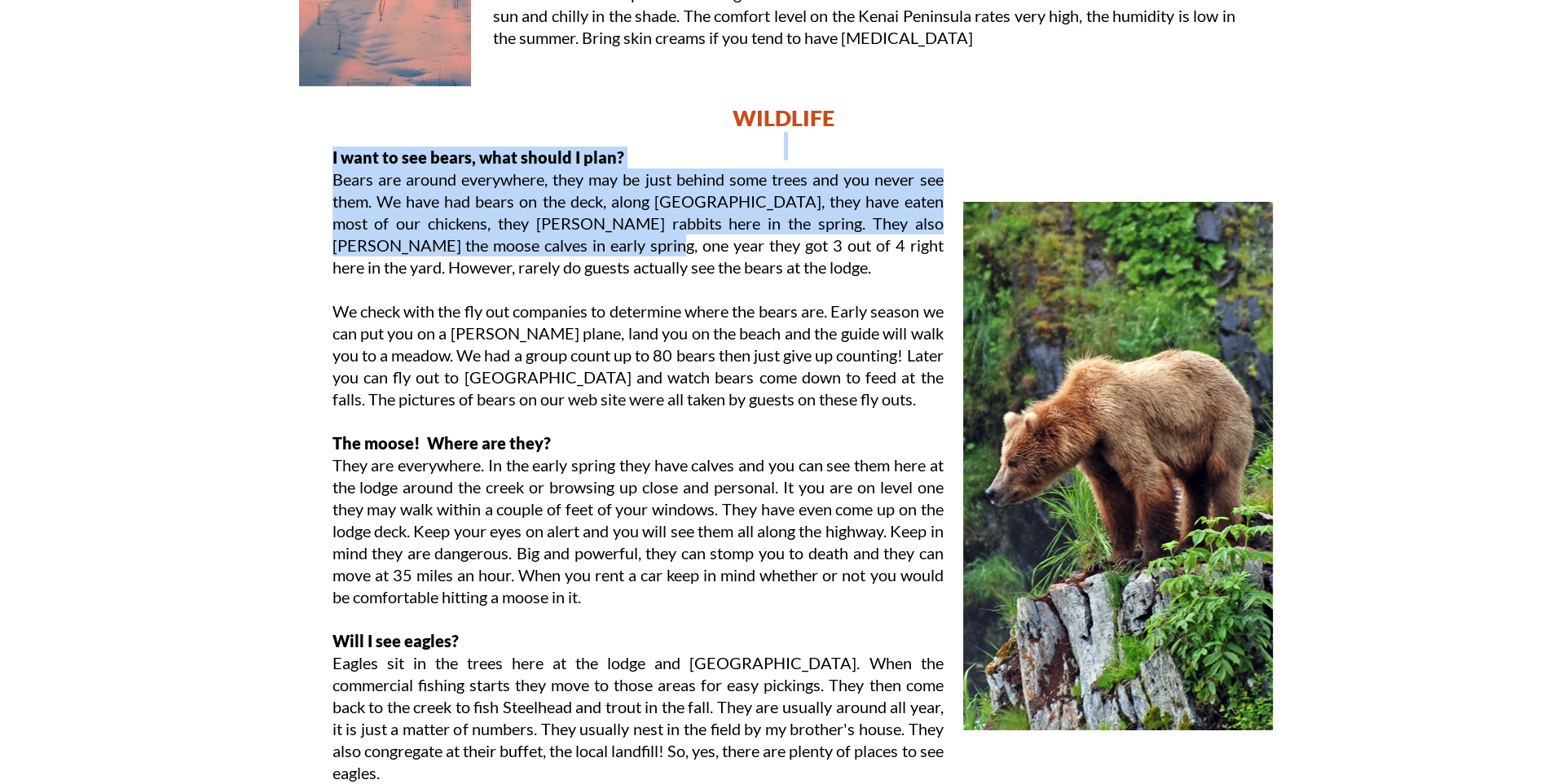
drag, startPoint x: 332, startPoint y: 154, endPoint x: 564, endPoint y: 241, distance: 247.8
click at [565, 189] on div "WILDLIFE" at bounding box center [784, 146] width 978 height 85
click at [564, 241] on p "Bears are around everywhere, they may be just behind some trees and you never s…" at bounding box center [638, 223] width 611 height 110
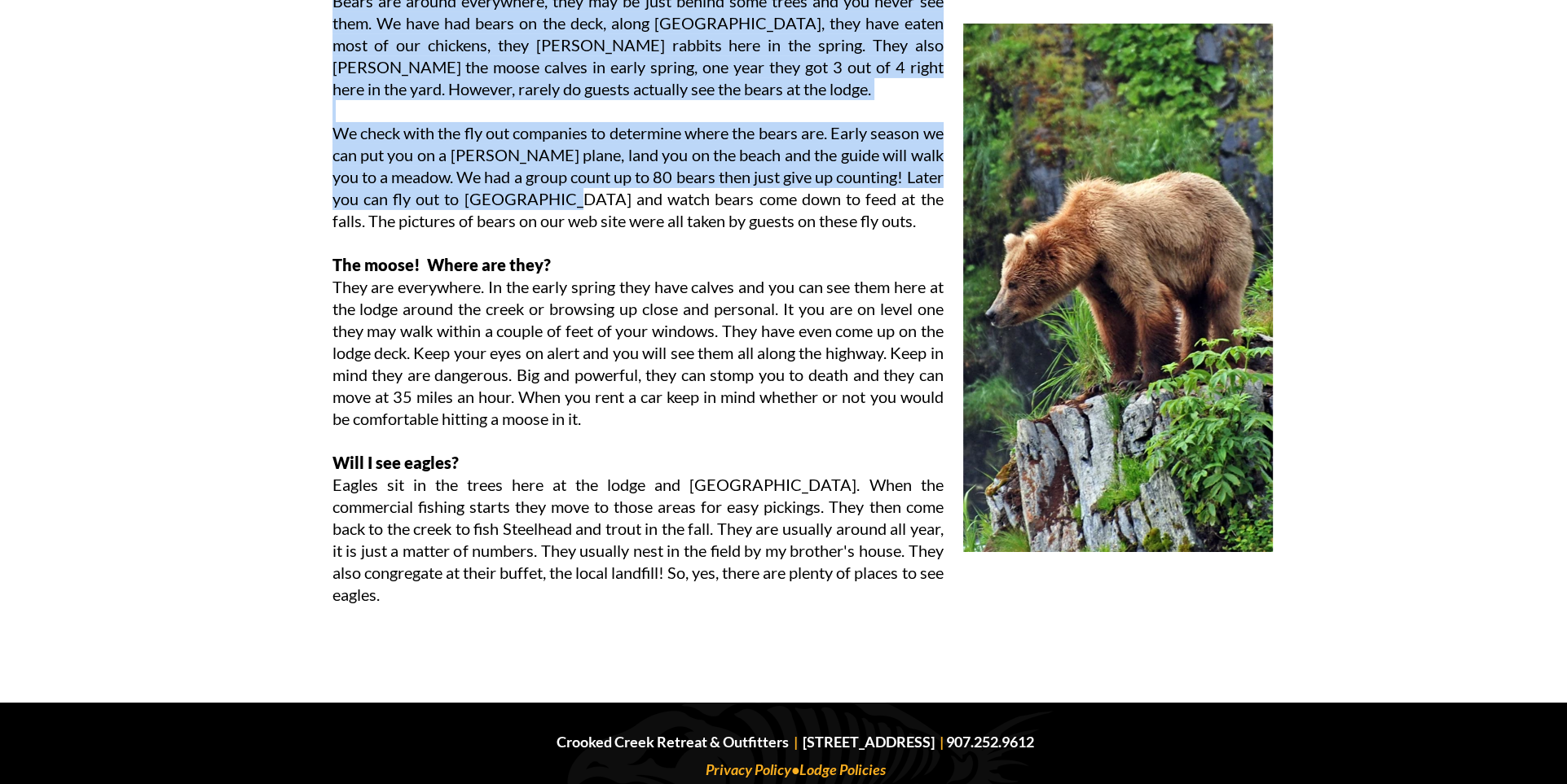
scroll to position [7215, 0]
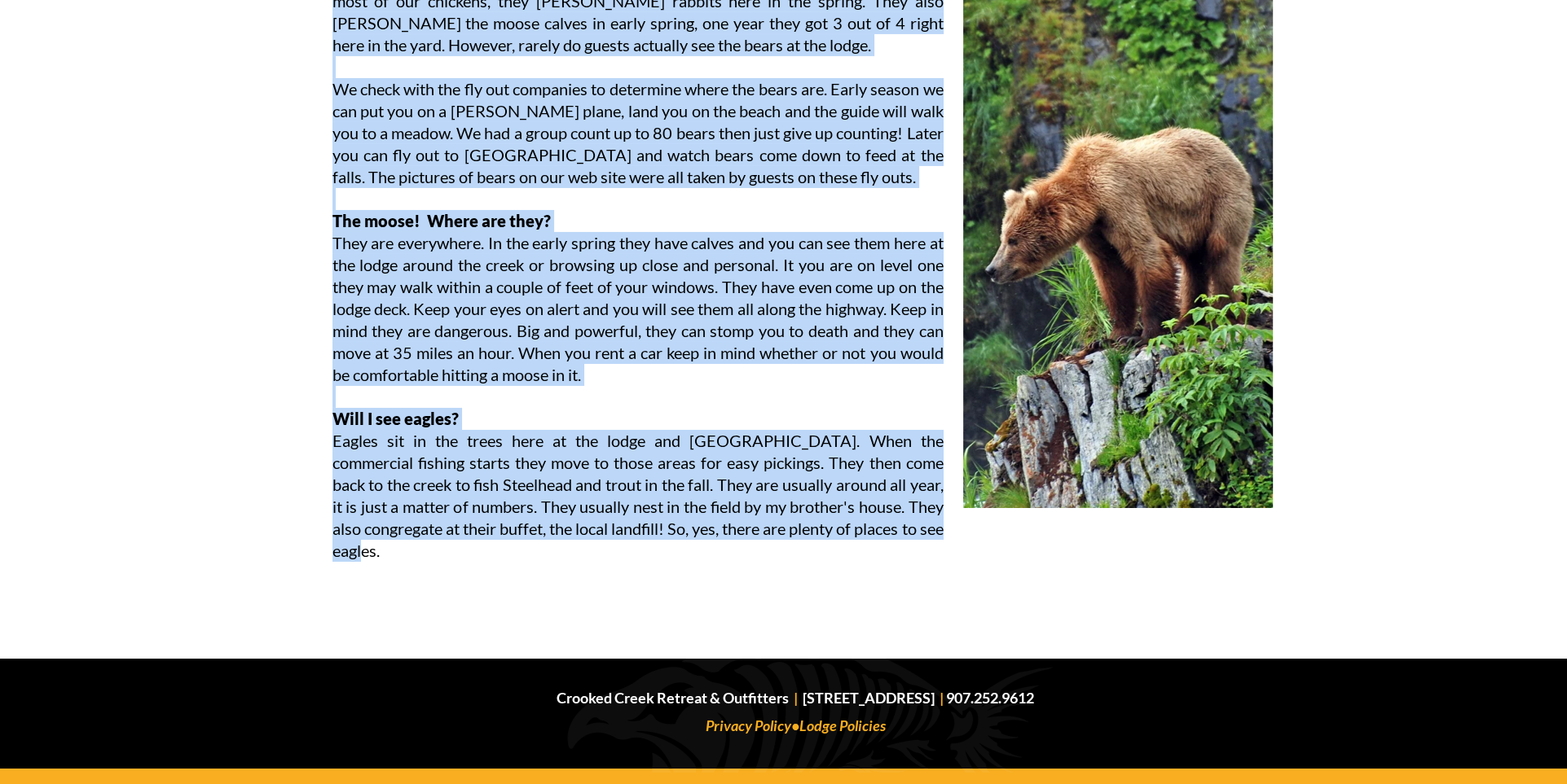
drag, startPoint x: 329, startPoint y: 156, endPoint x: 559, endPoint y: 549, distance: 455.4
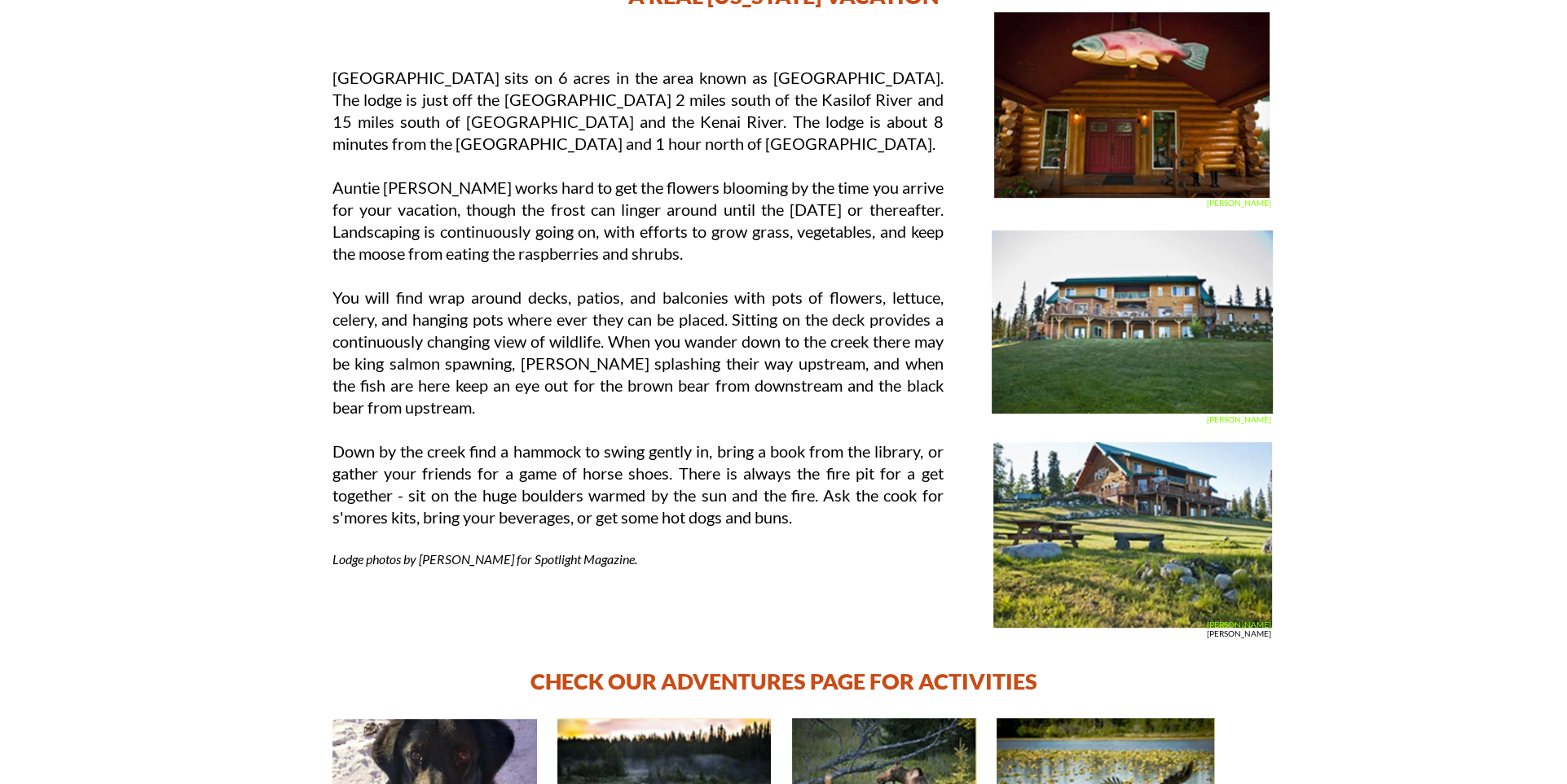
scroll to position [0, 0]
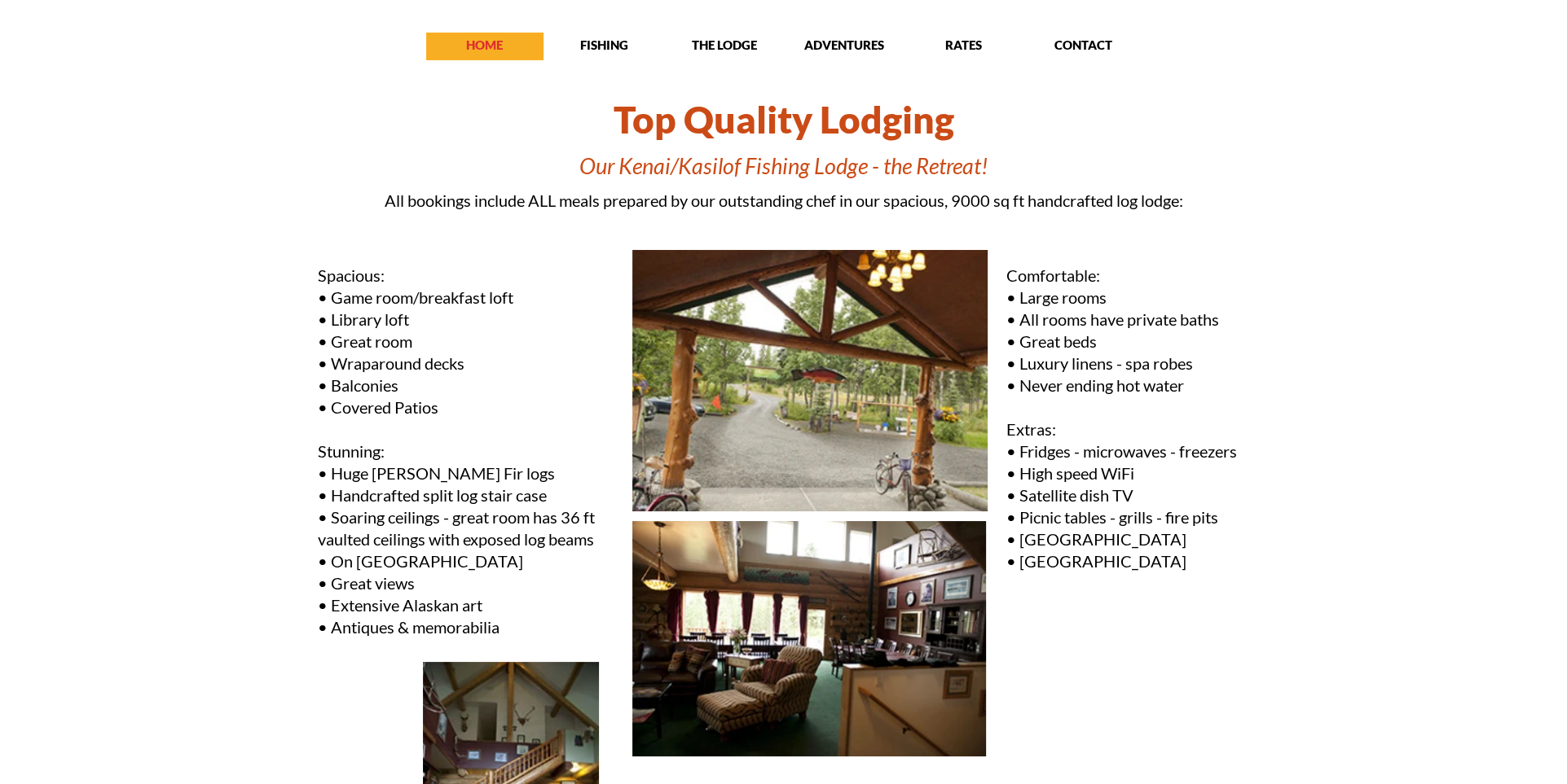
click at [505, 48] on p "HOME" at bounding box center [485, 45] width 117 height 16
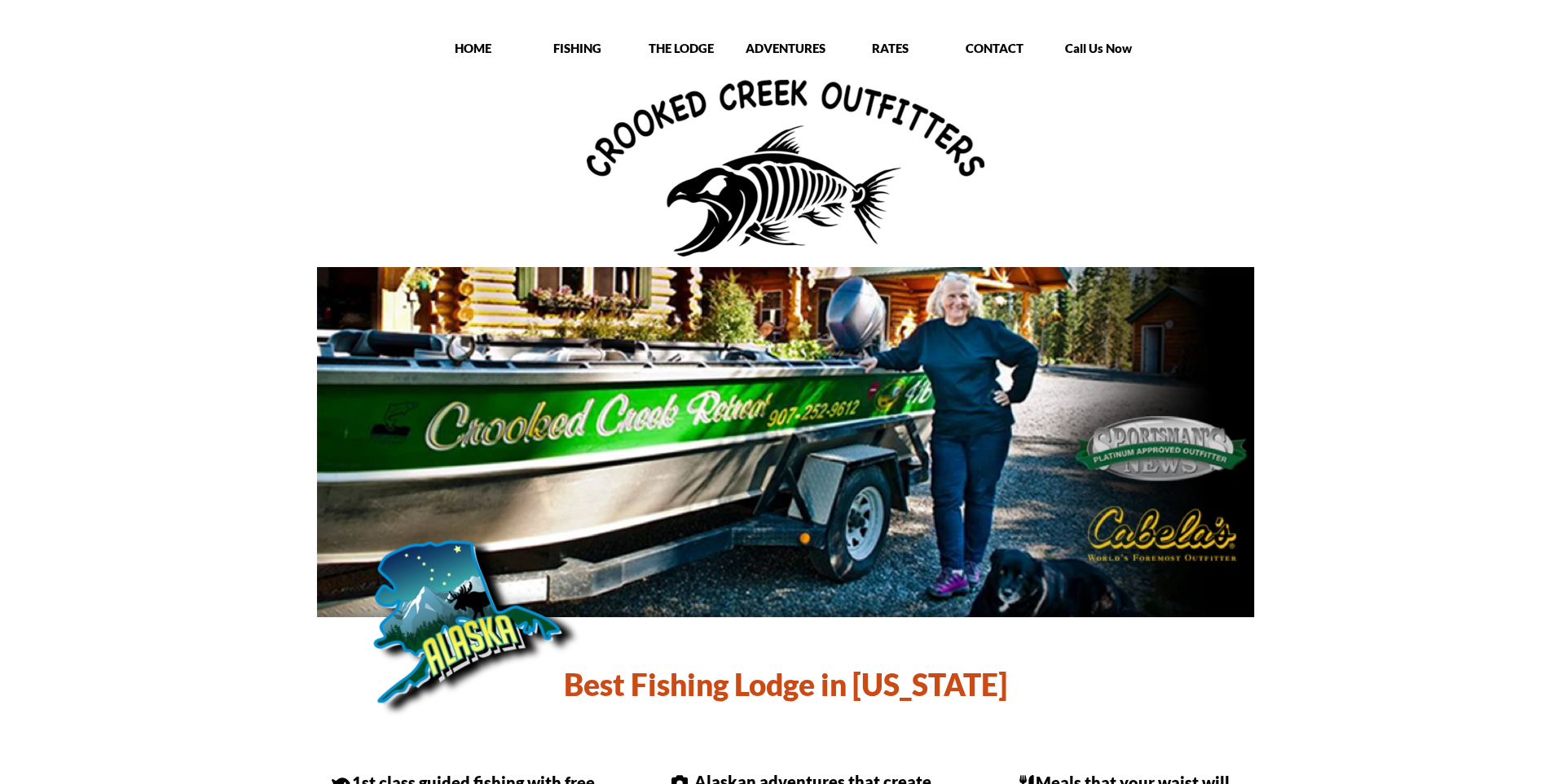
click at [574, 45] on p "FISHING" at bounding box center [577, 47] width 102 height 16
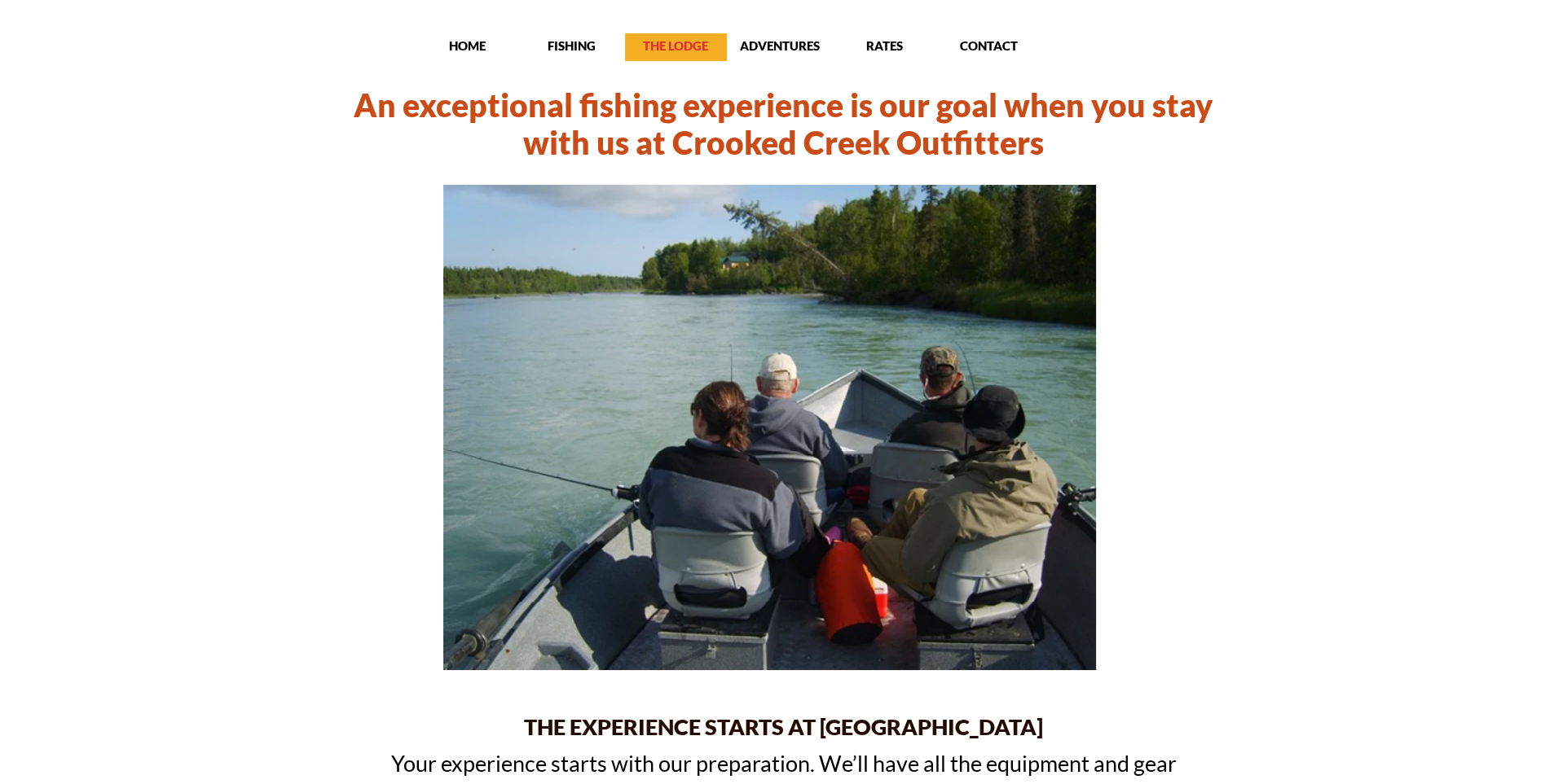
click at [680, 46] on p "THE LODGE" at bounding box center [676, 46] width 102 height 16
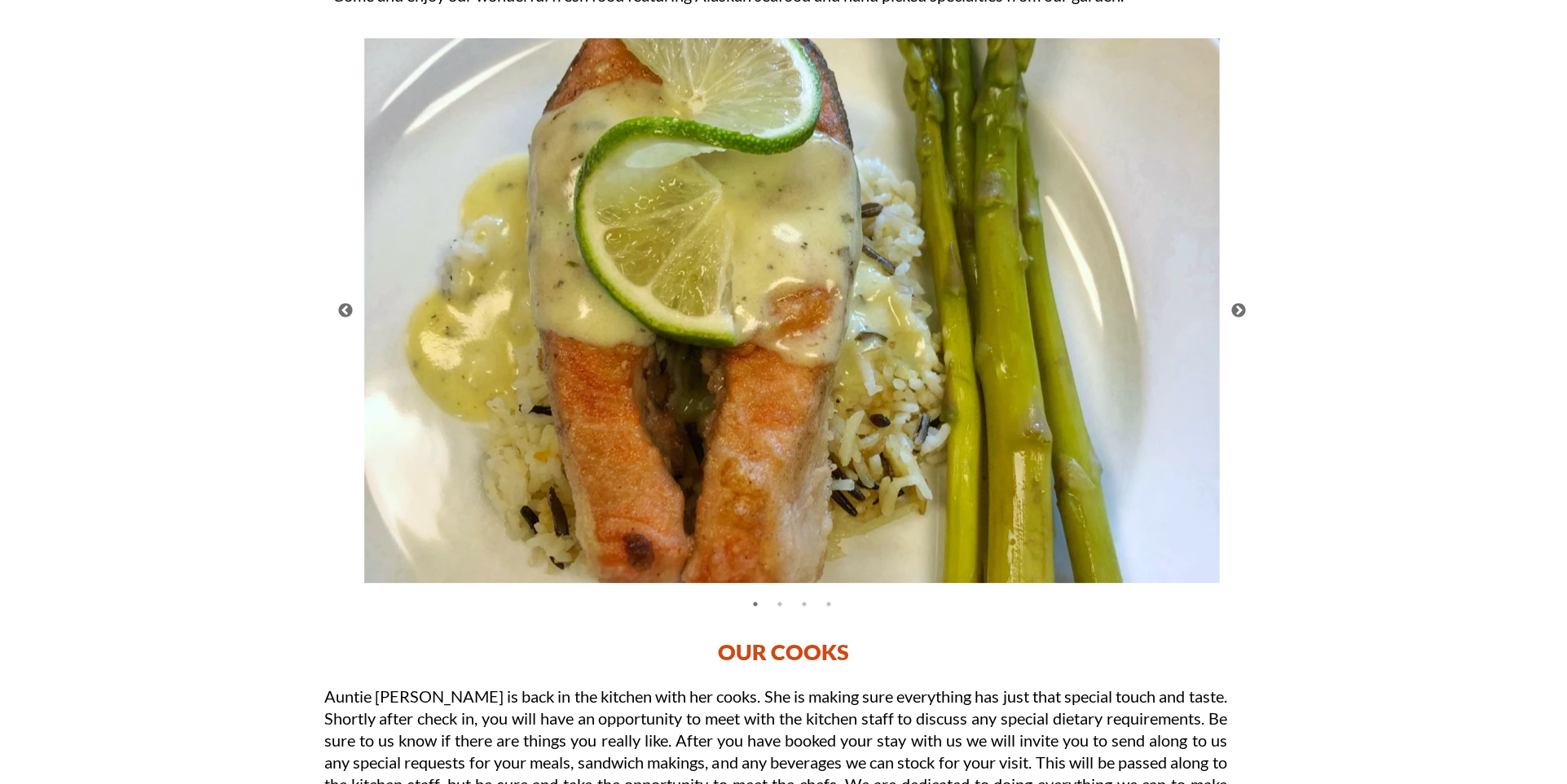
scroll to position [4015, 0]
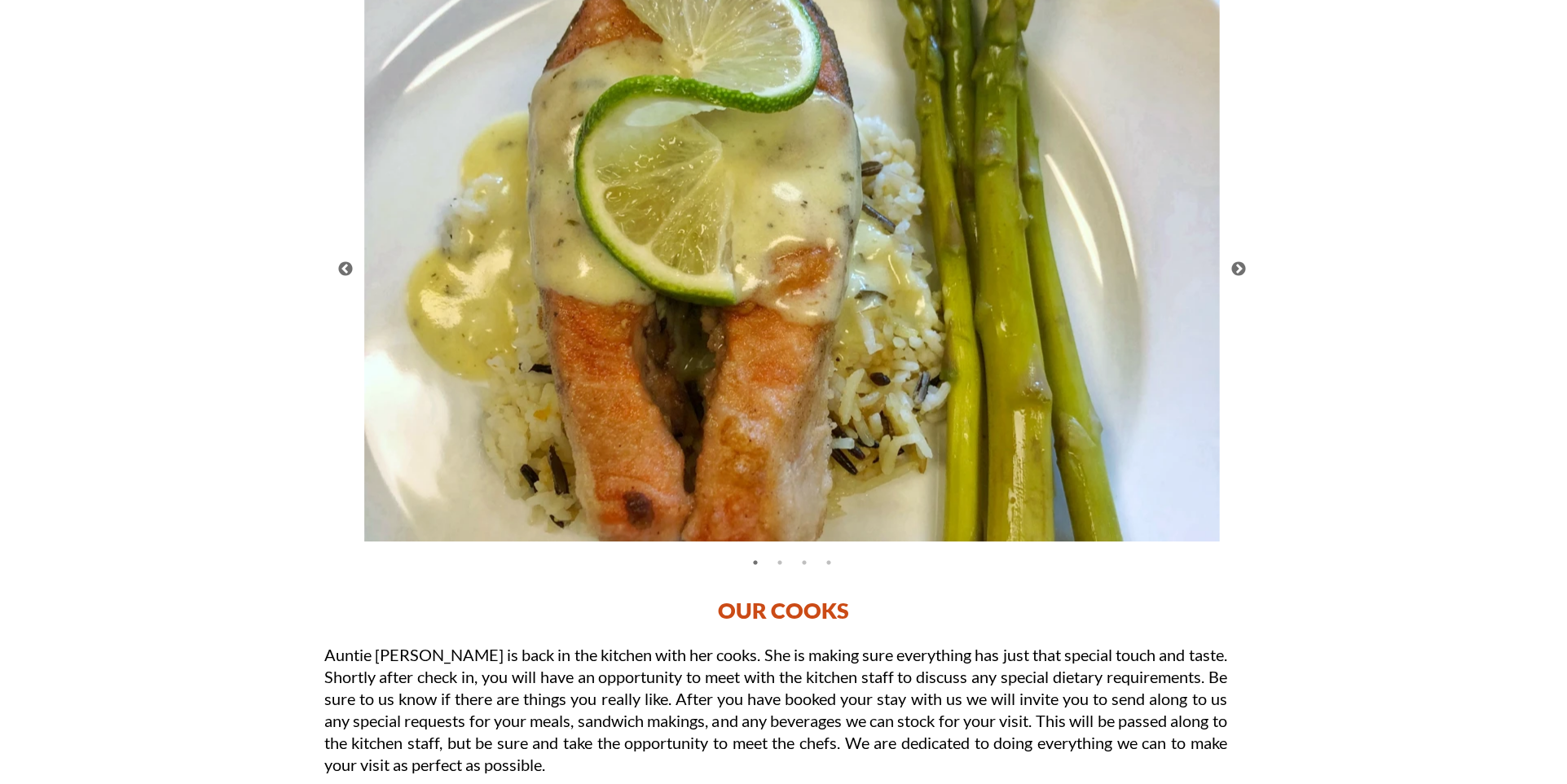
click at [1235, 268] on button "Next" at bounding box center [1238, 269] width 16 height 16
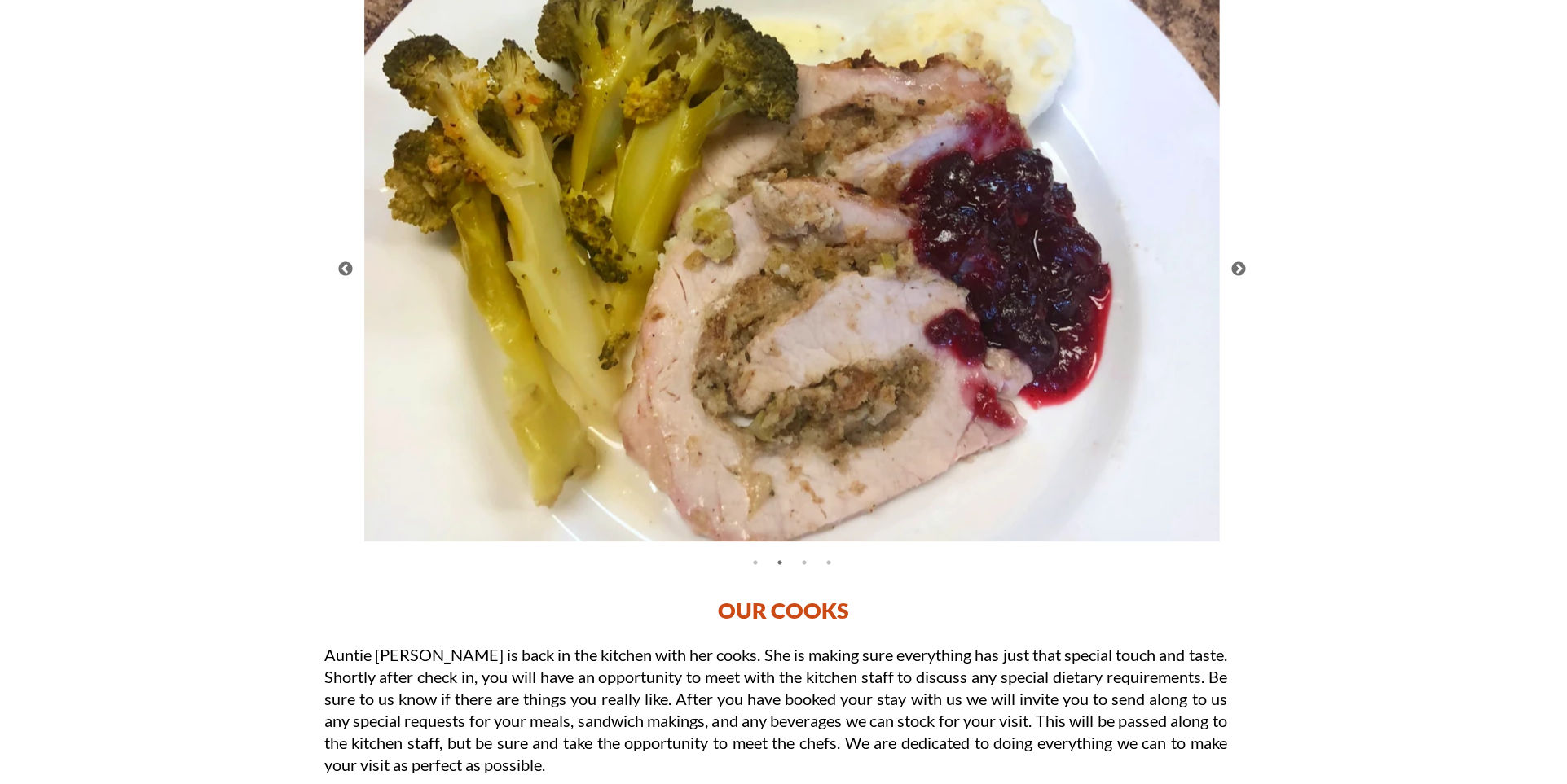
click at [1242, 266] on button "Next" at bounding box center [1238, 269] width 16 height 16
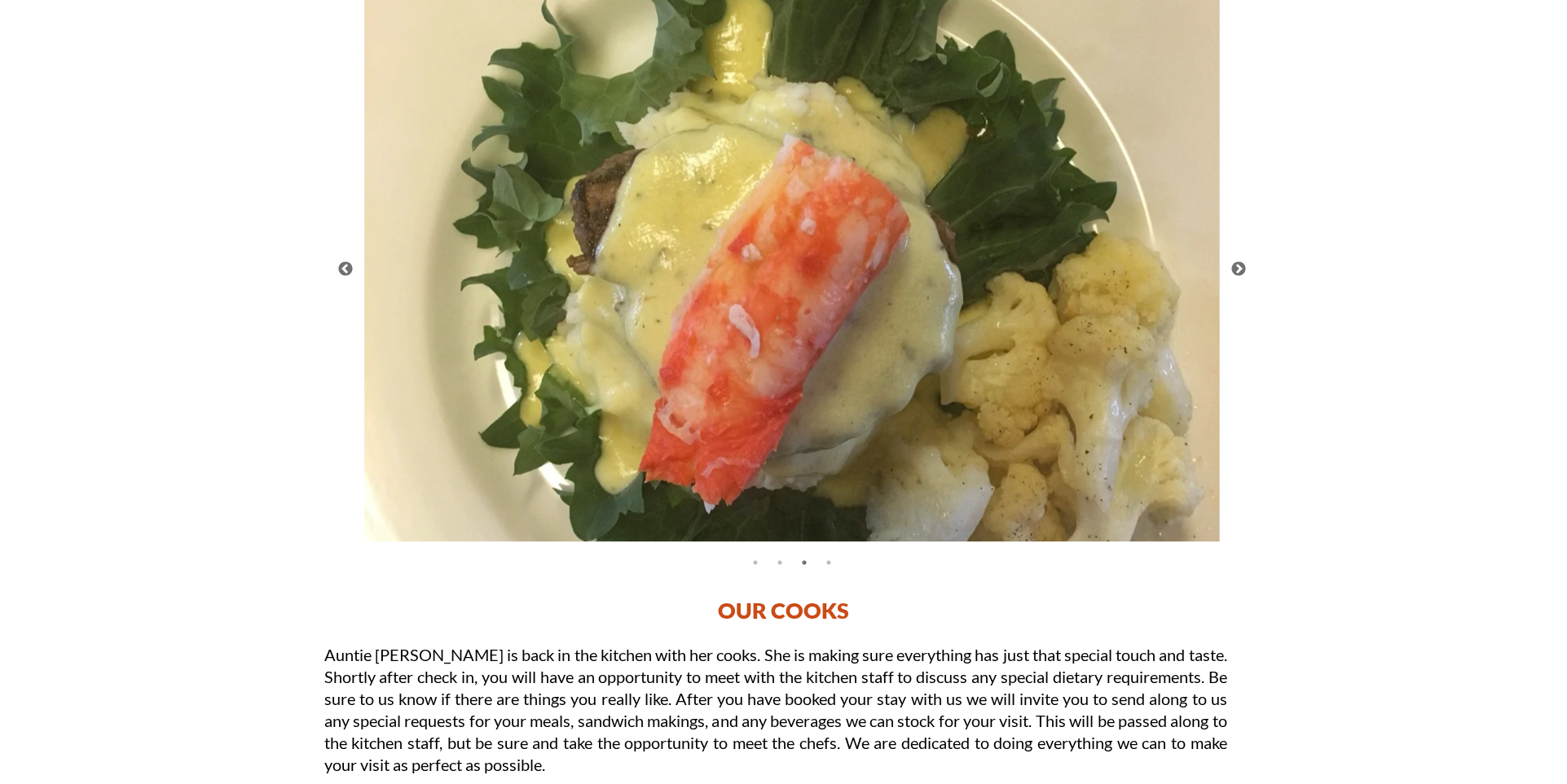
click at [1236, 268] on button "Next" at bounding box center [1238, 269] width 16 height 16
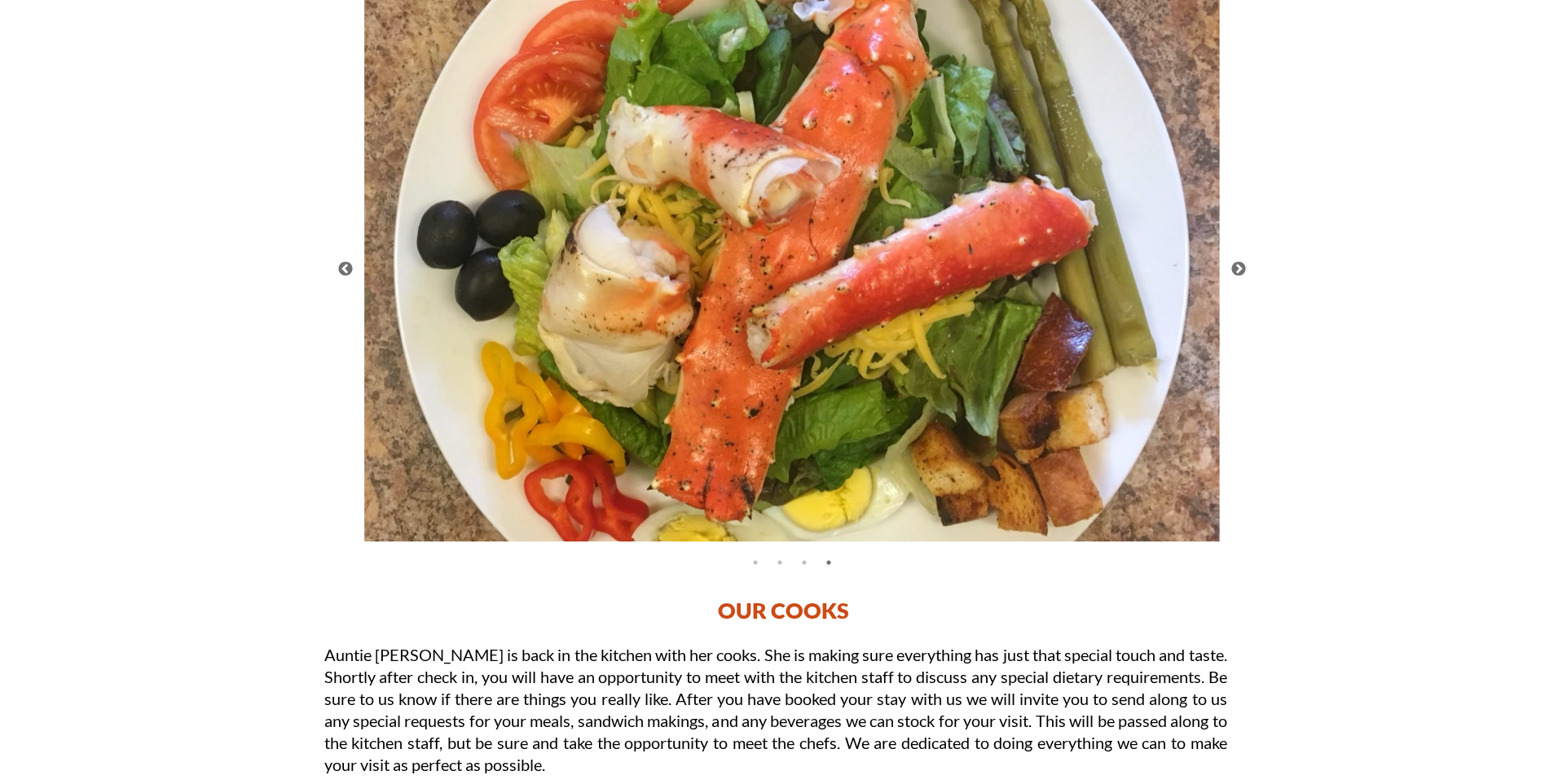
click at [1242, 270] on button "Next" at bounding box center [1238, 269] width 16 height 16
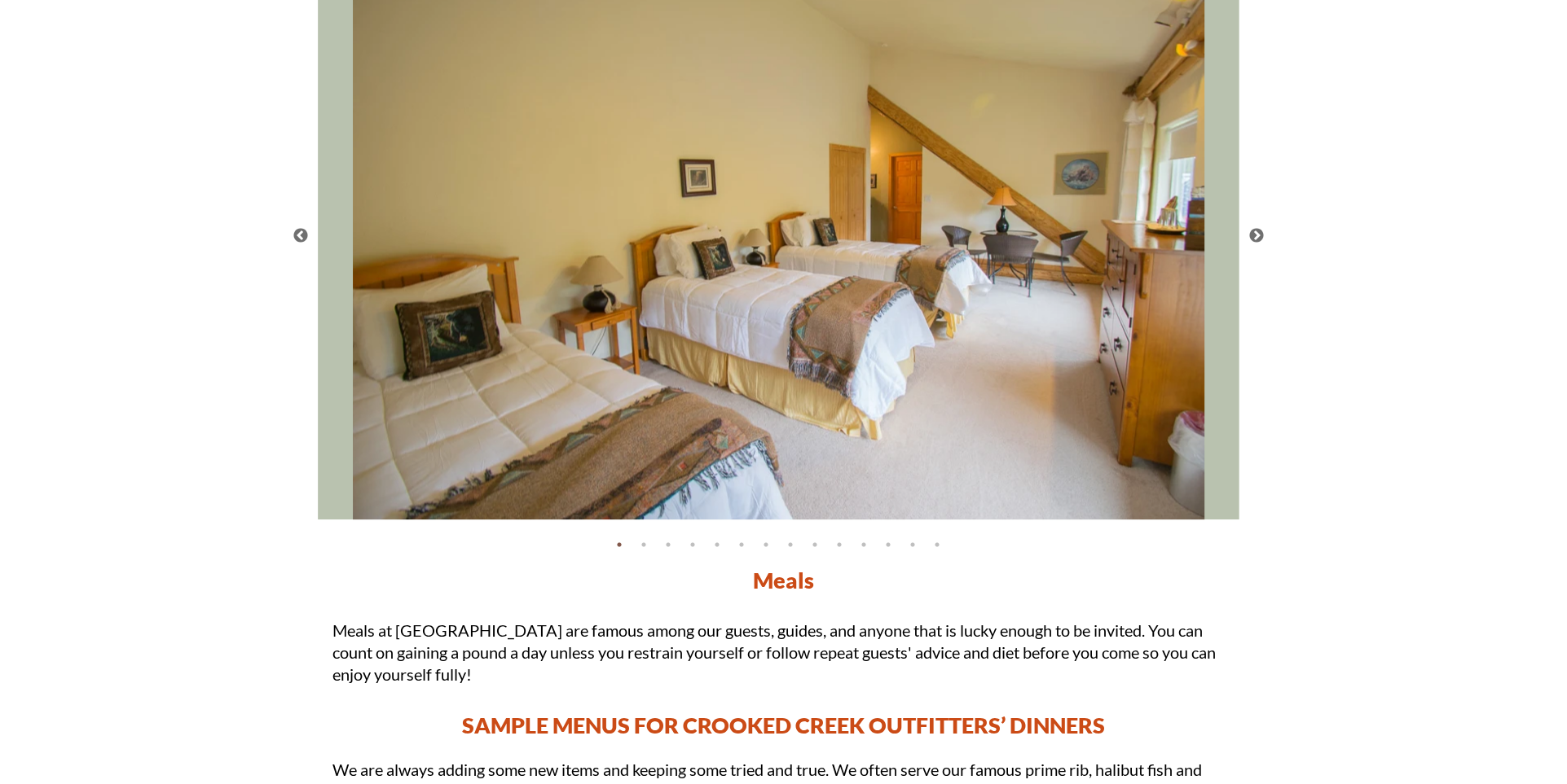
scroll to position [2661, 0]
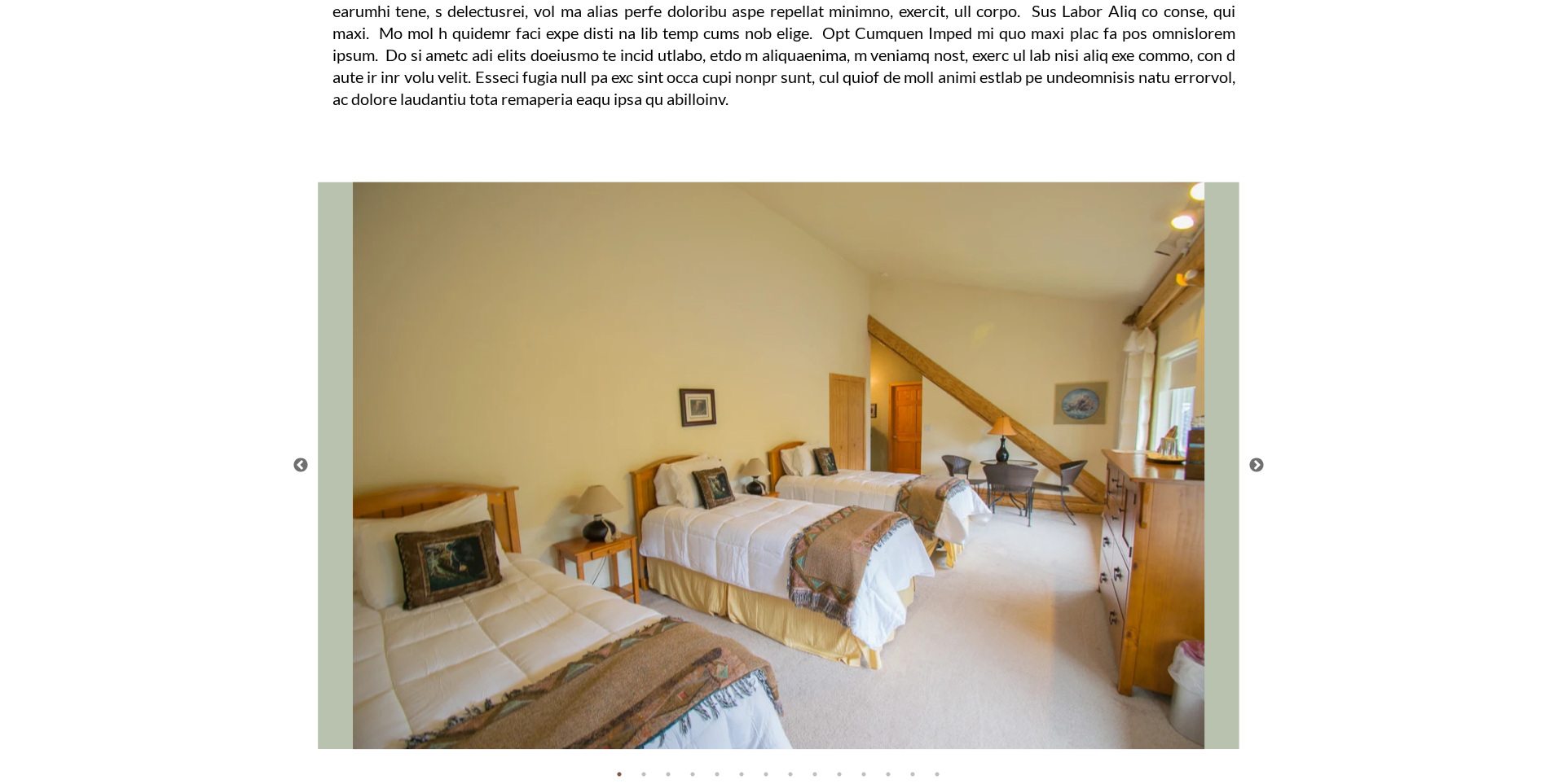
click at [1261, 468] on button "Next" at bounding box center [1257, 465] width 16 height 16
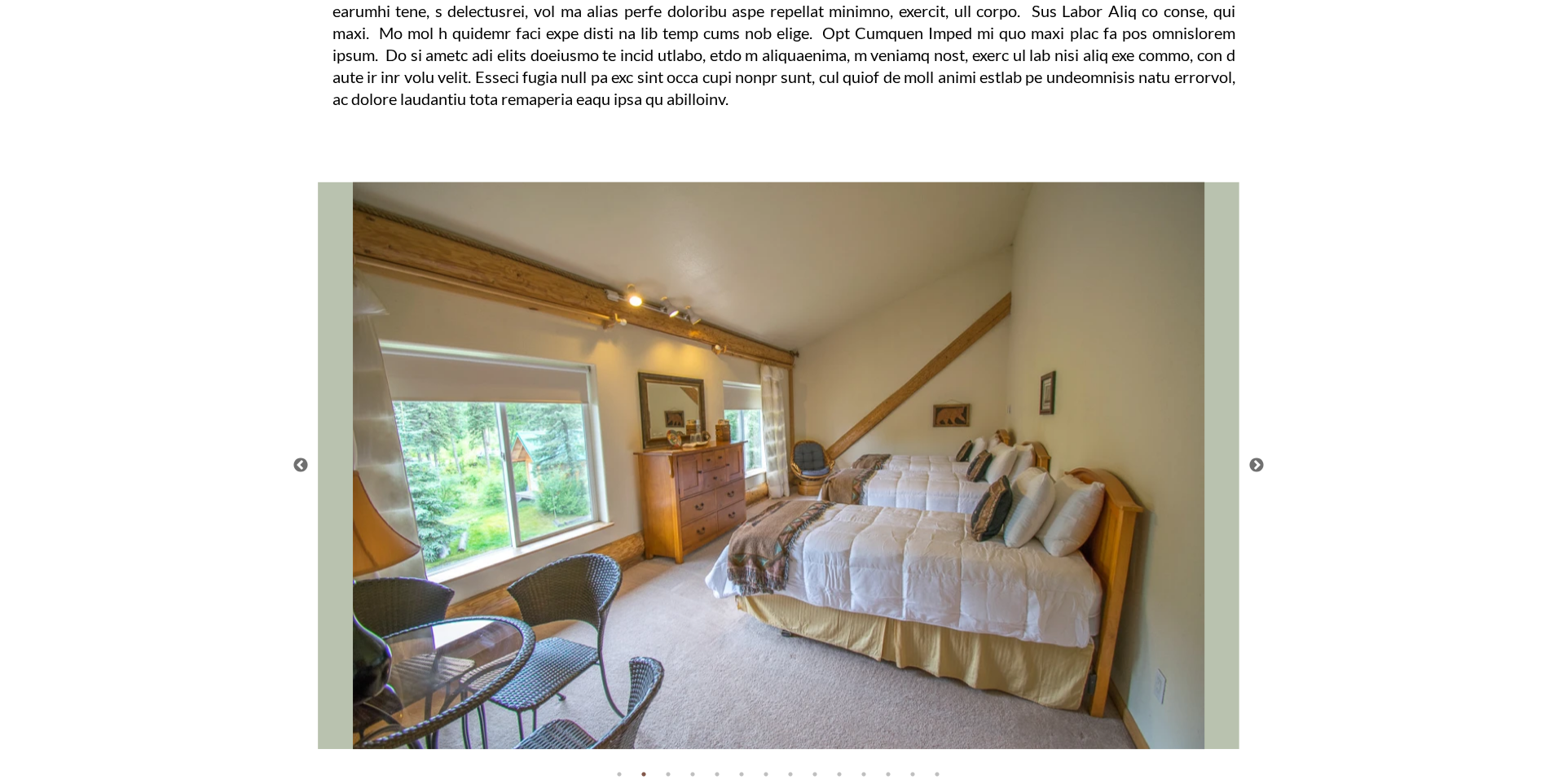
click at [1261, 468] on button "Next" at bounding box center [1257, 465] width 16 height 16
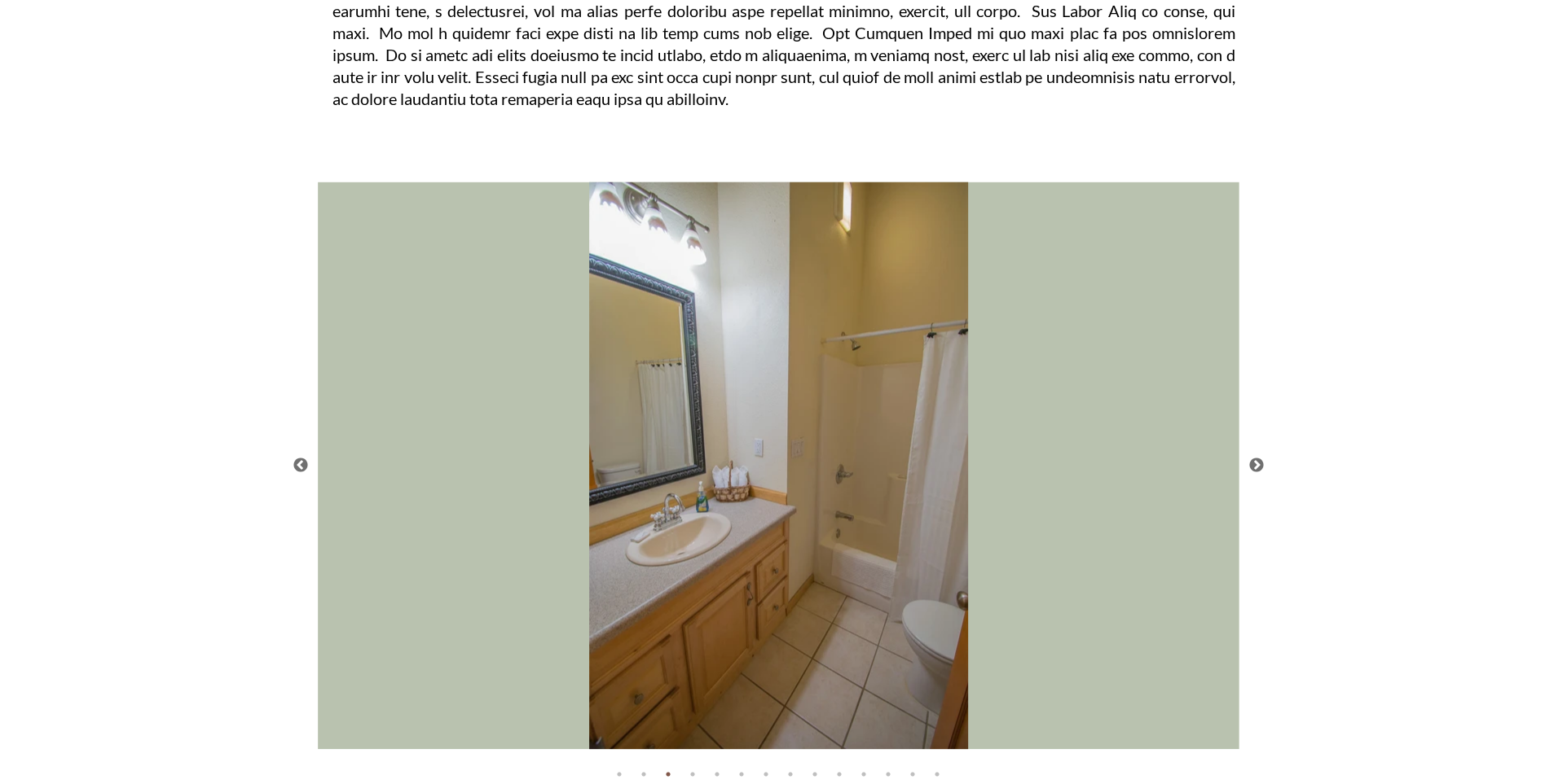
click at [1261, 468] on button "Next" at bounding box center [1257, 465] width 16 height 16
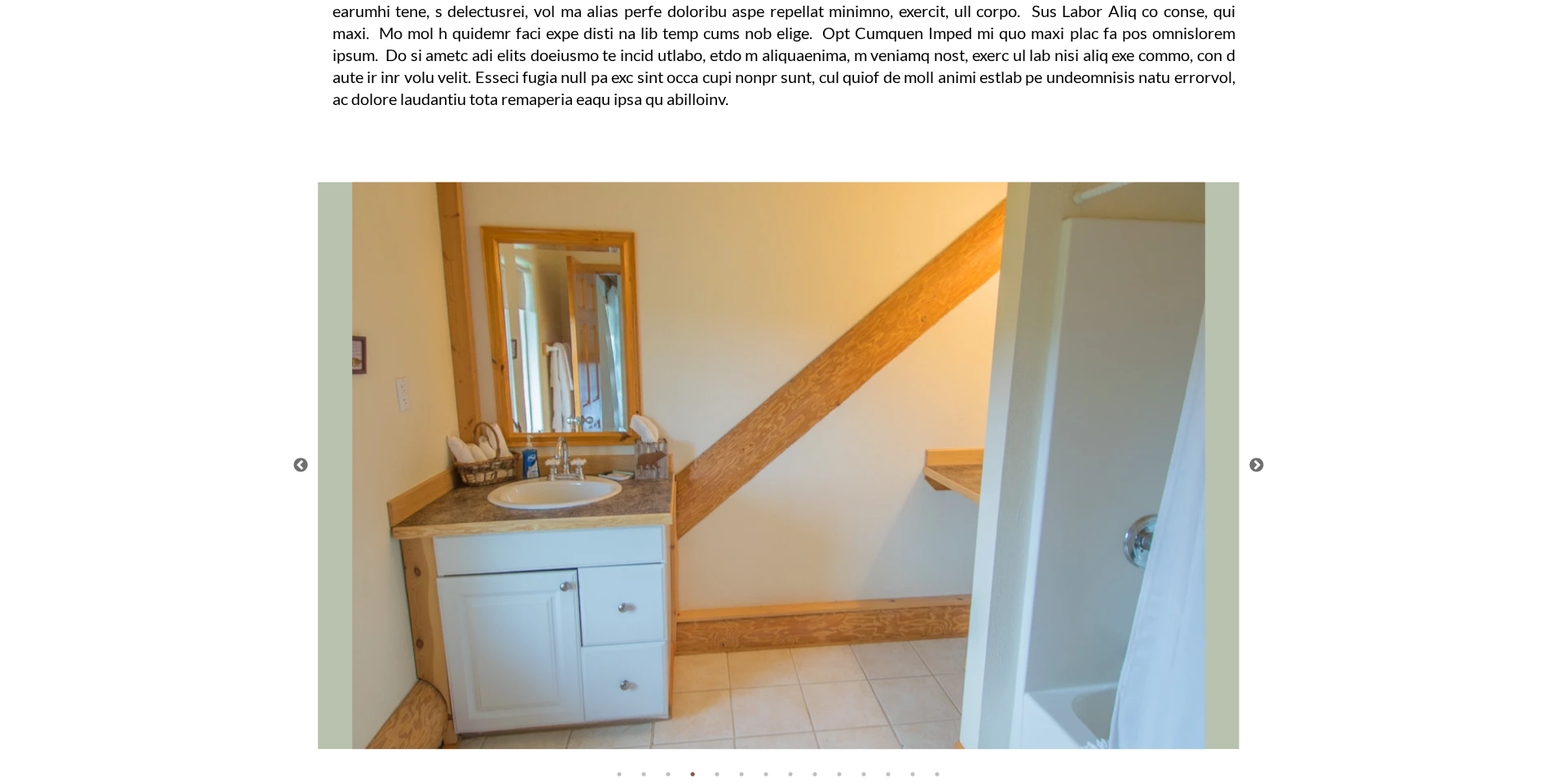
click at [1261, 468] on button "Next" at bounding box center [1257, 465] width 16 height 16
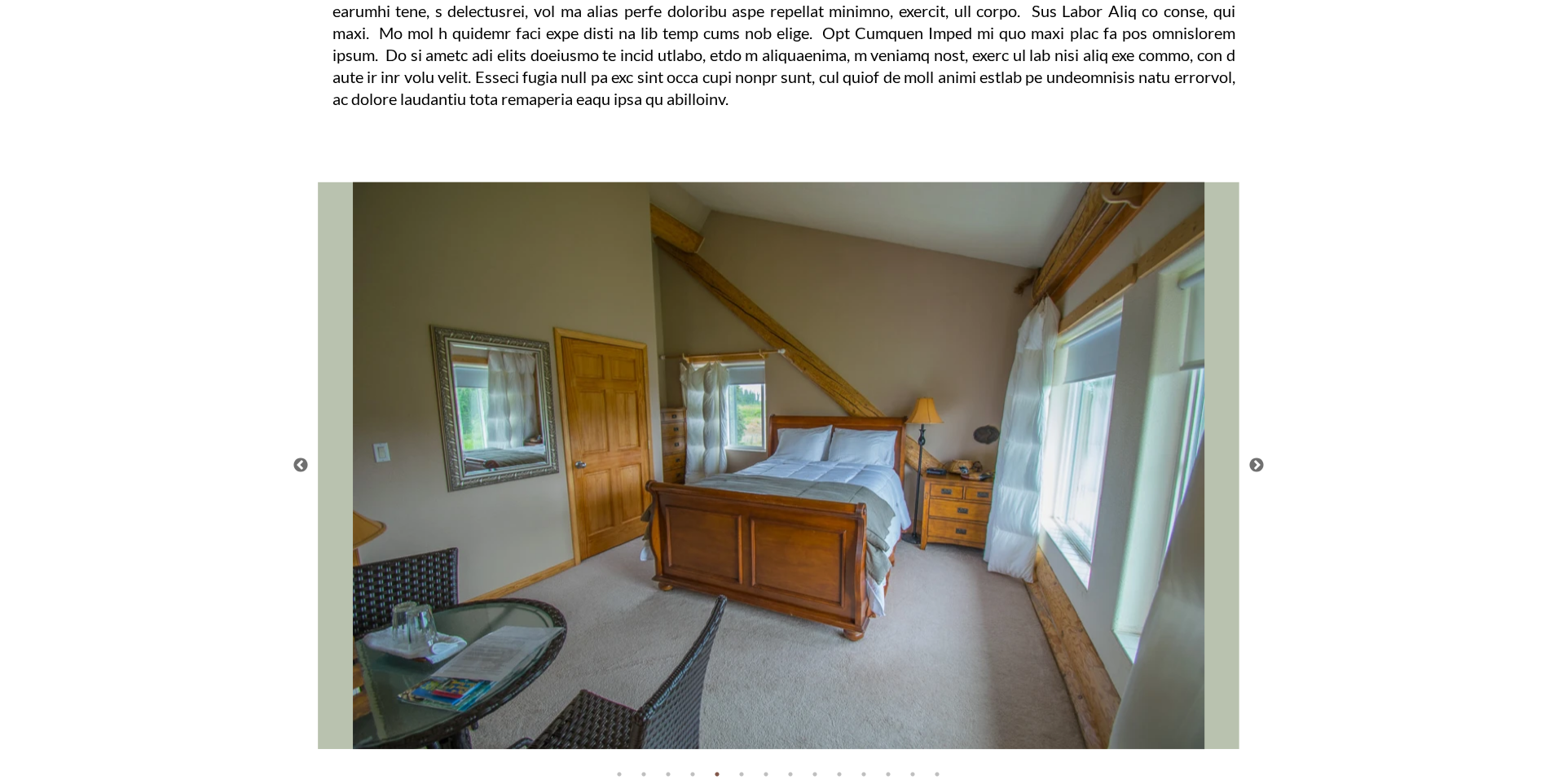
click at [1261, 468] on button "Next" at bounding box center [1257, 465] width 16 height 16
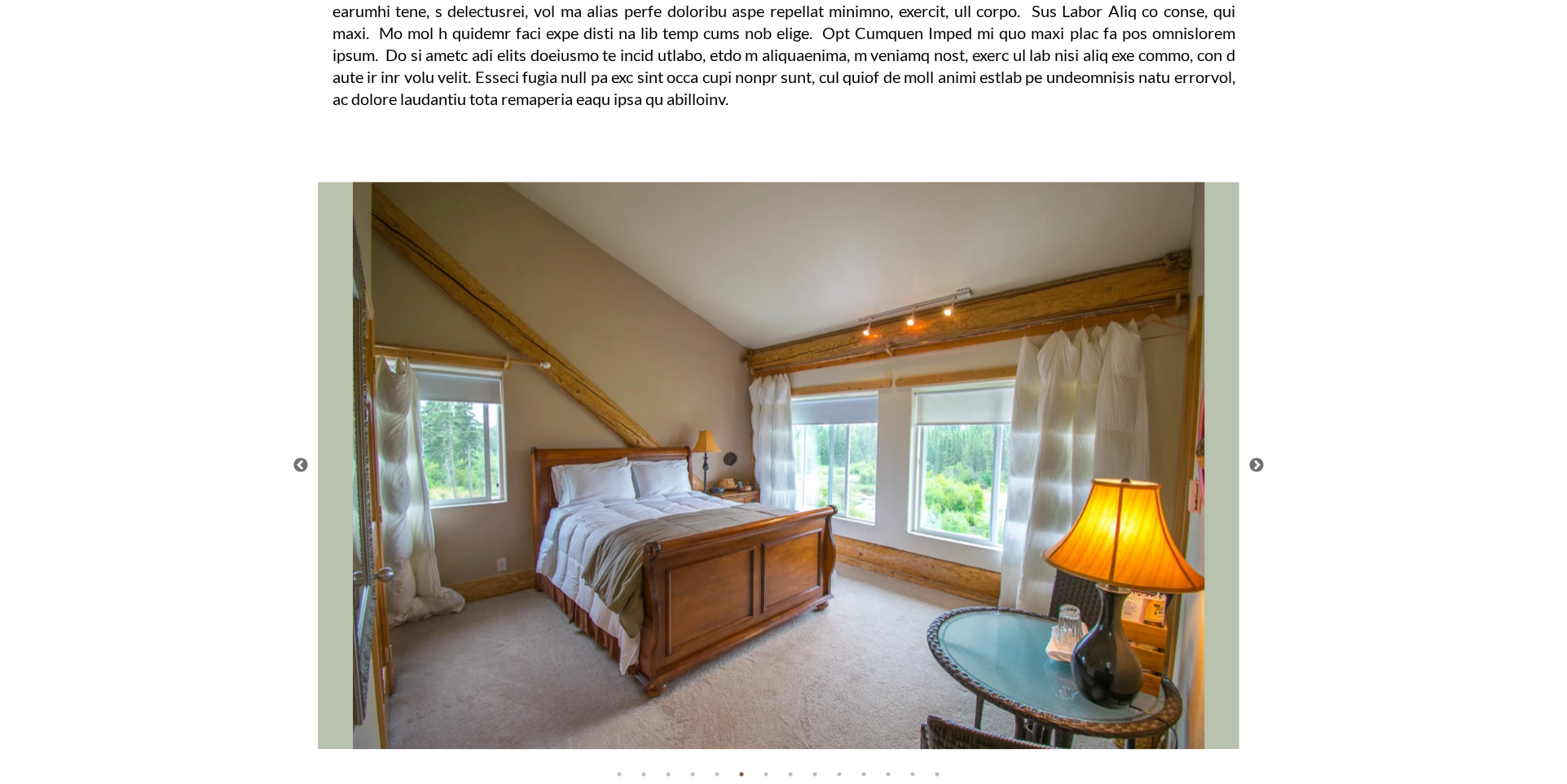
click at [1261, 468] on button "Next" at bounding box center [1257, 465] width 16 height 16
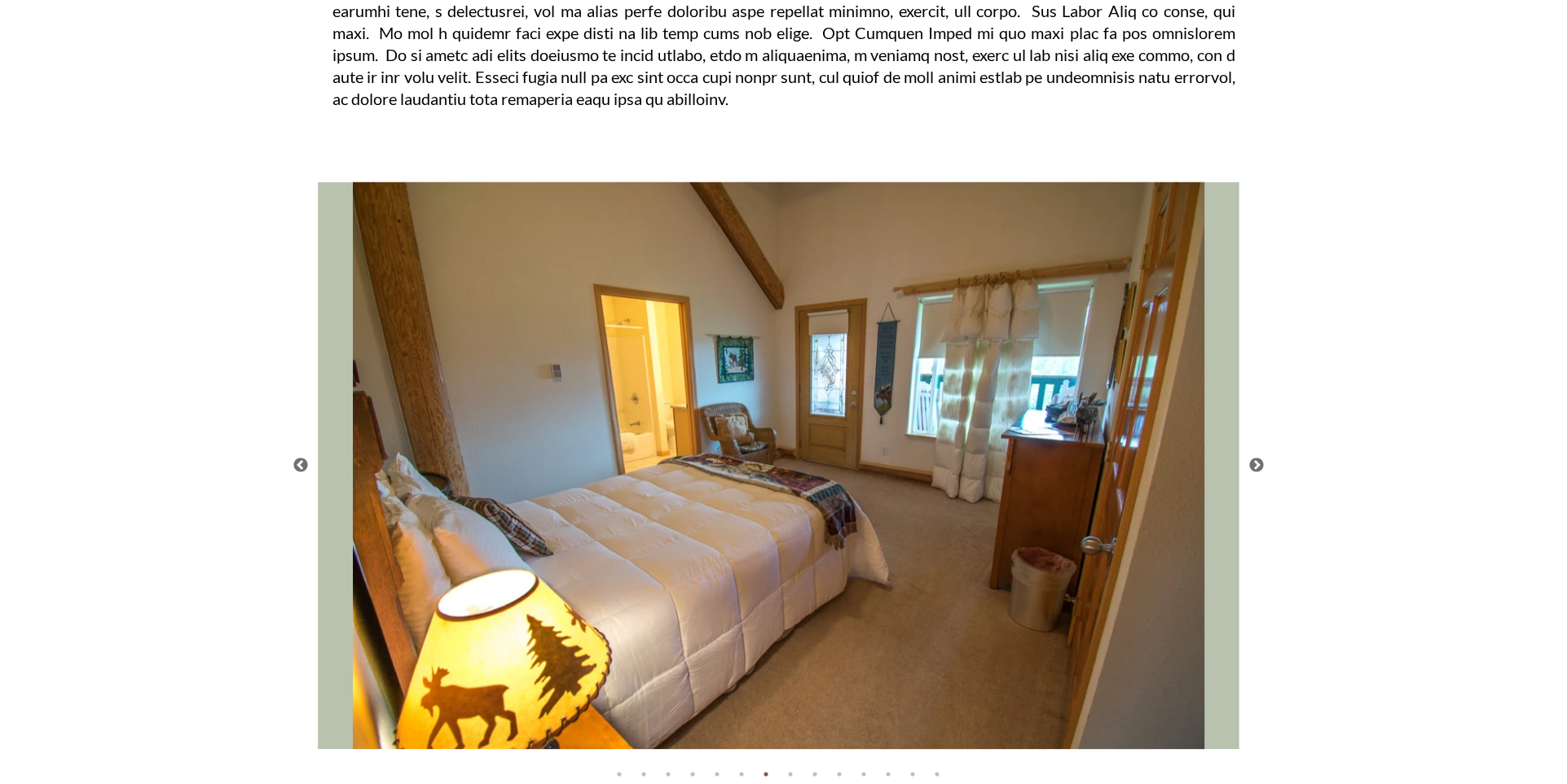
click at [1261, 468] on button "Next" at bounding box center [1257, 465] width 16 height 16
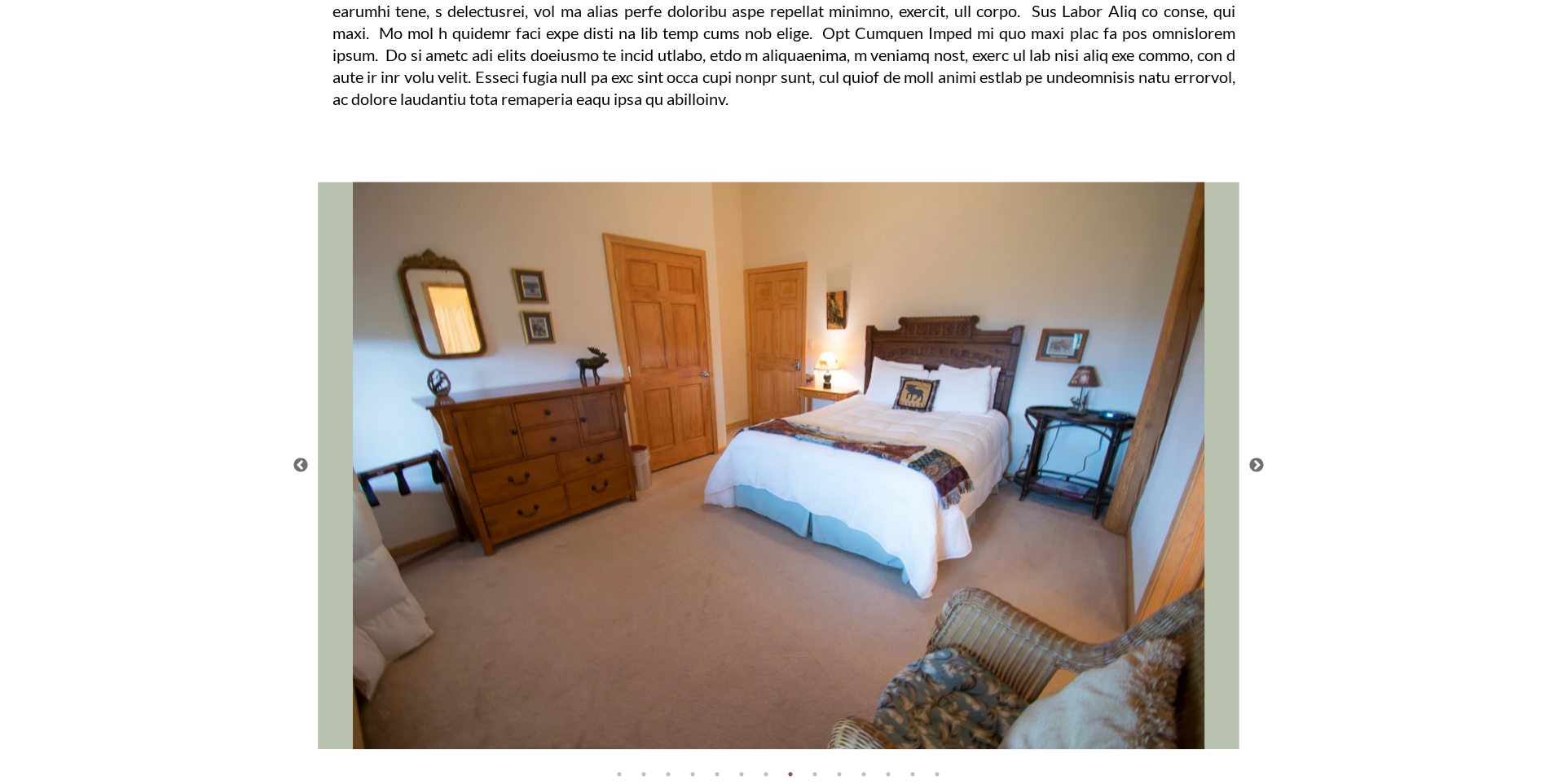
click at [1261, 468] on button "Next" at bounding box center [1257, 465] width 16 height 16
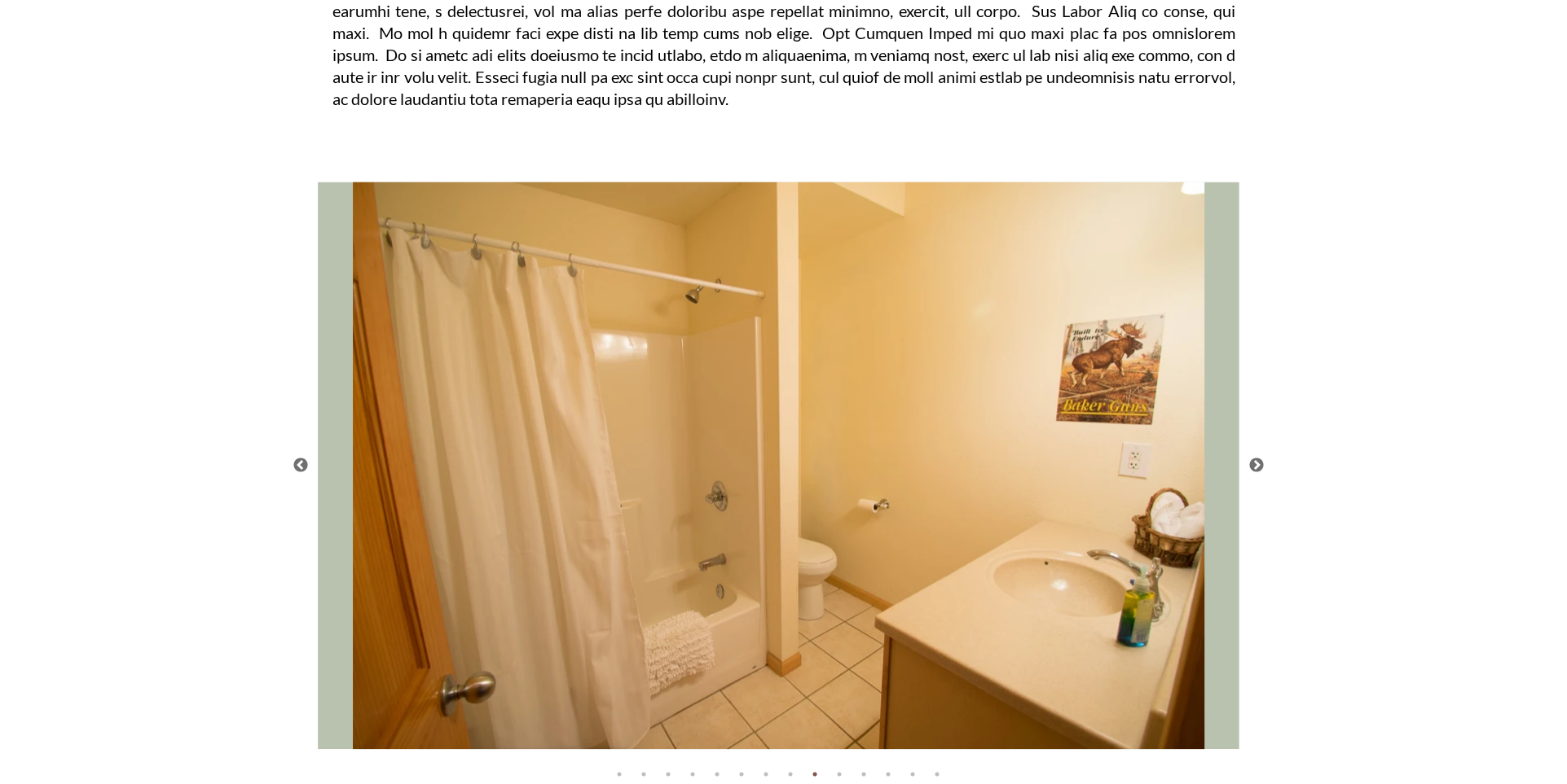
click at [1261, 468] on button "Next" at bounding box center [1257, 465] width 16 height 16
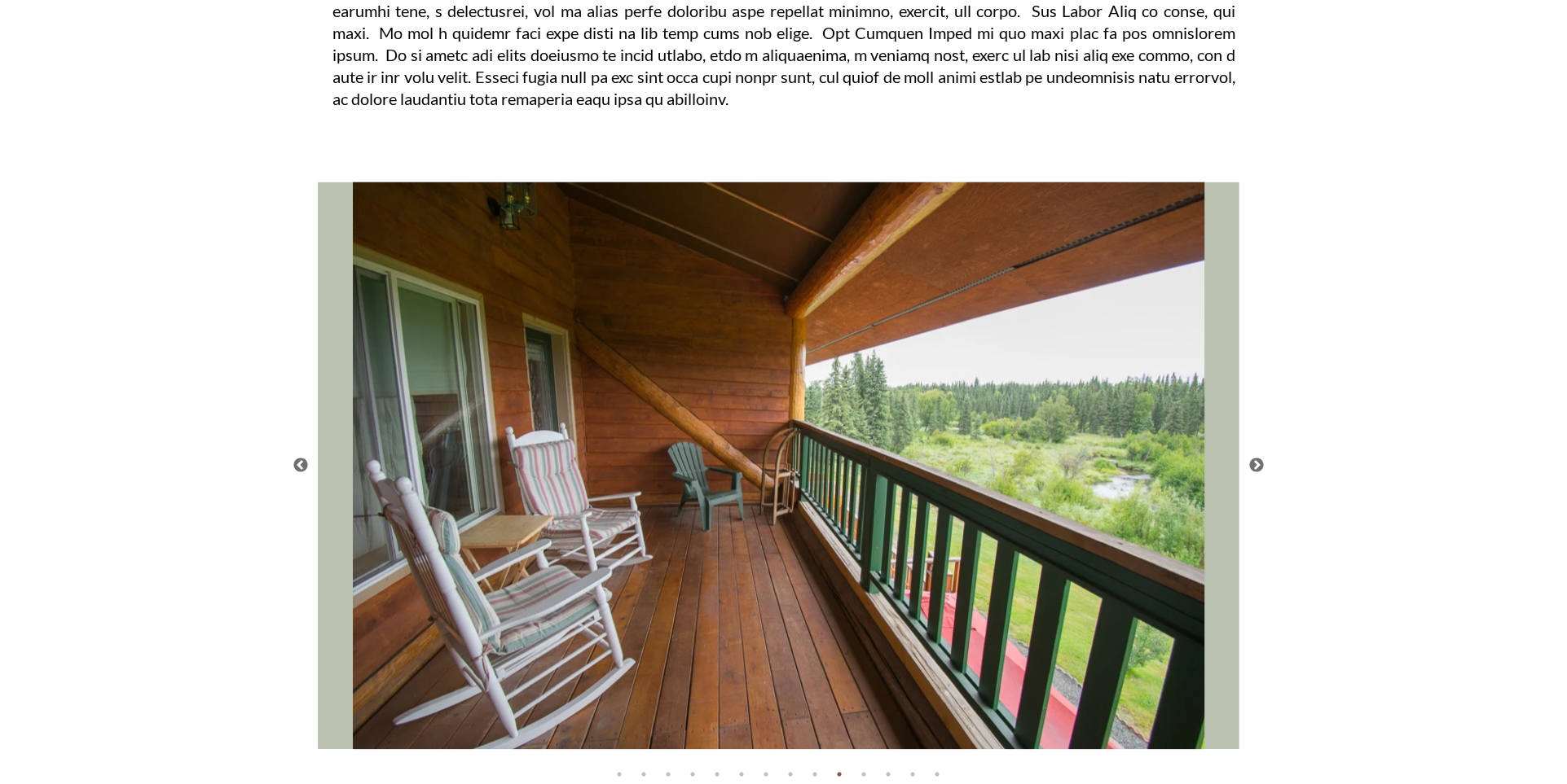
click at [1261, 468] on button "Next" at bounding box center [1257, 465] width 16 height 16
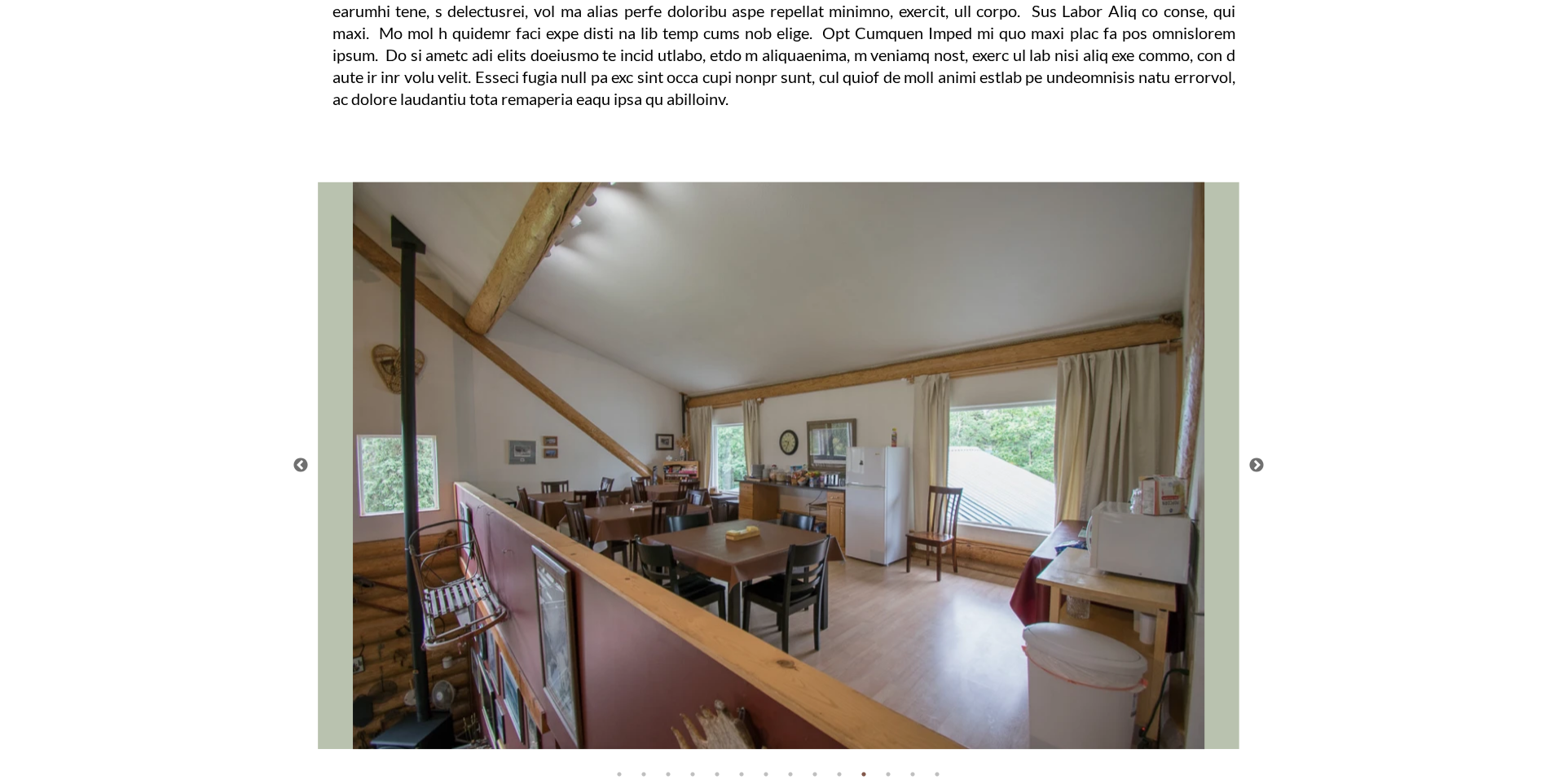
click at [1261, 468] on button "Next" at bounding box center [1257, 465] width 16 height 16
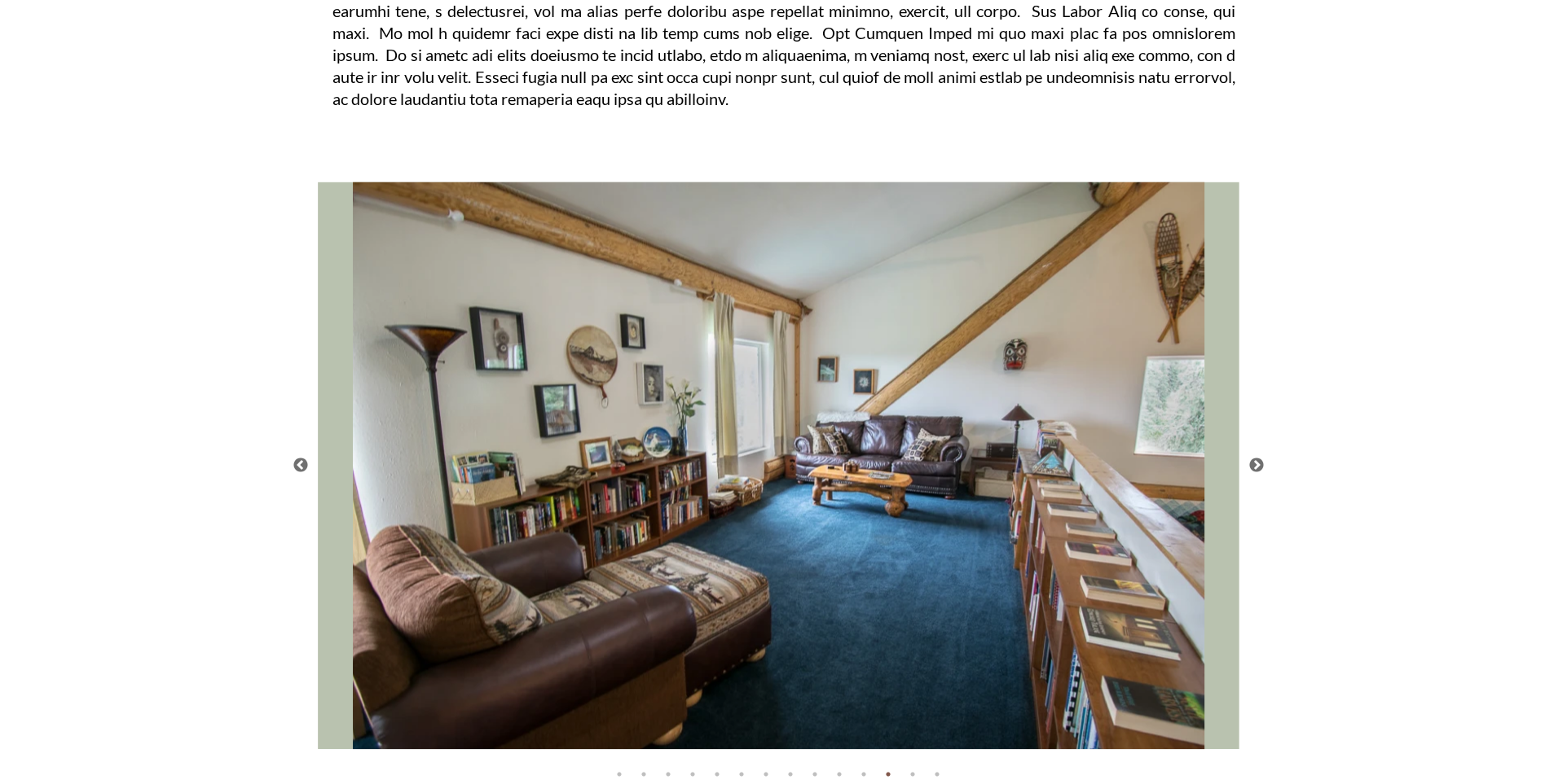
click at [1261, 468] on button "Next" at bounding box center [1257, 465] width 16 height 16
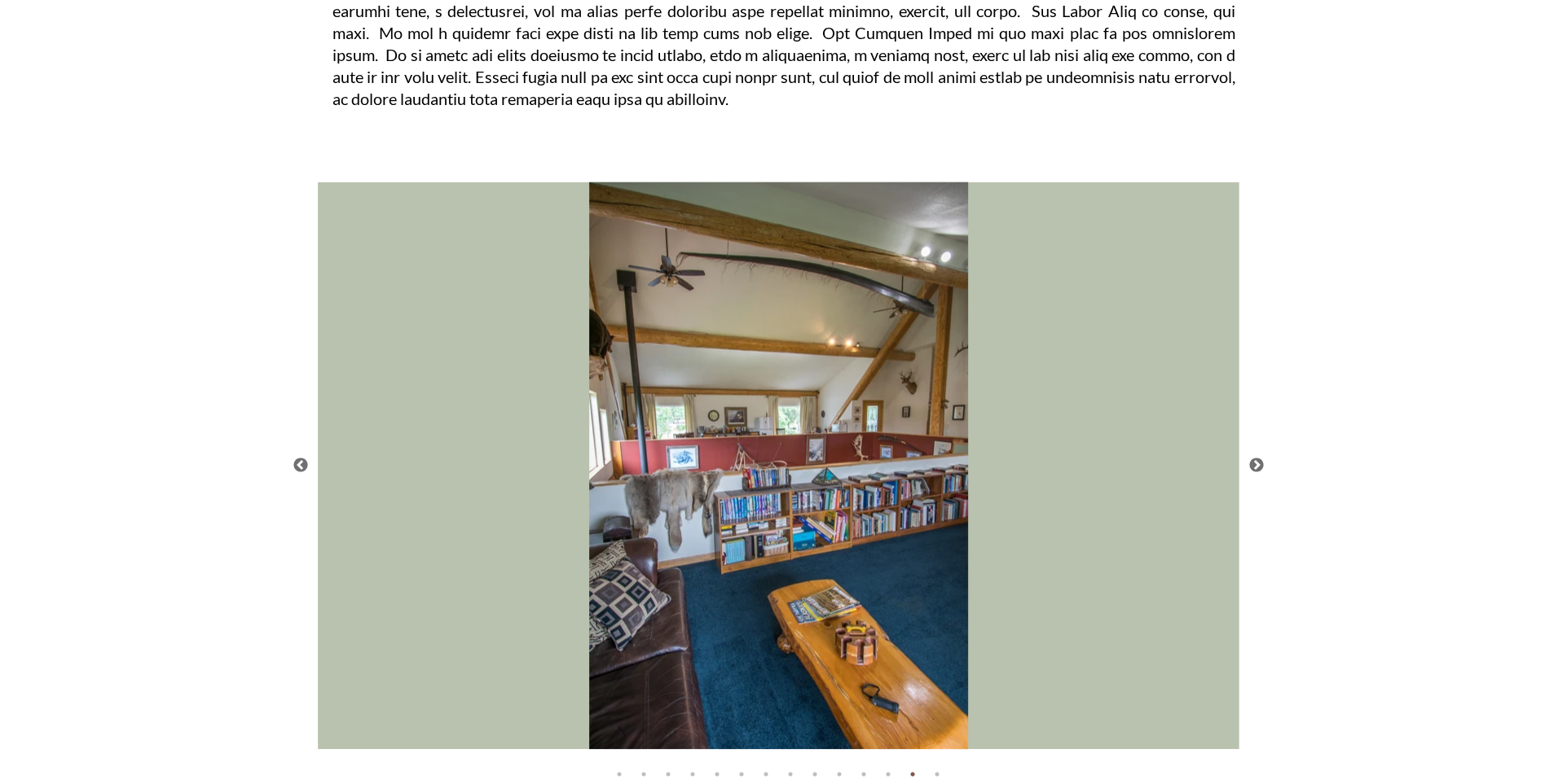
click at [1261, 468] on button "Next" at bounding box center [1257, 465] width 16 height 16
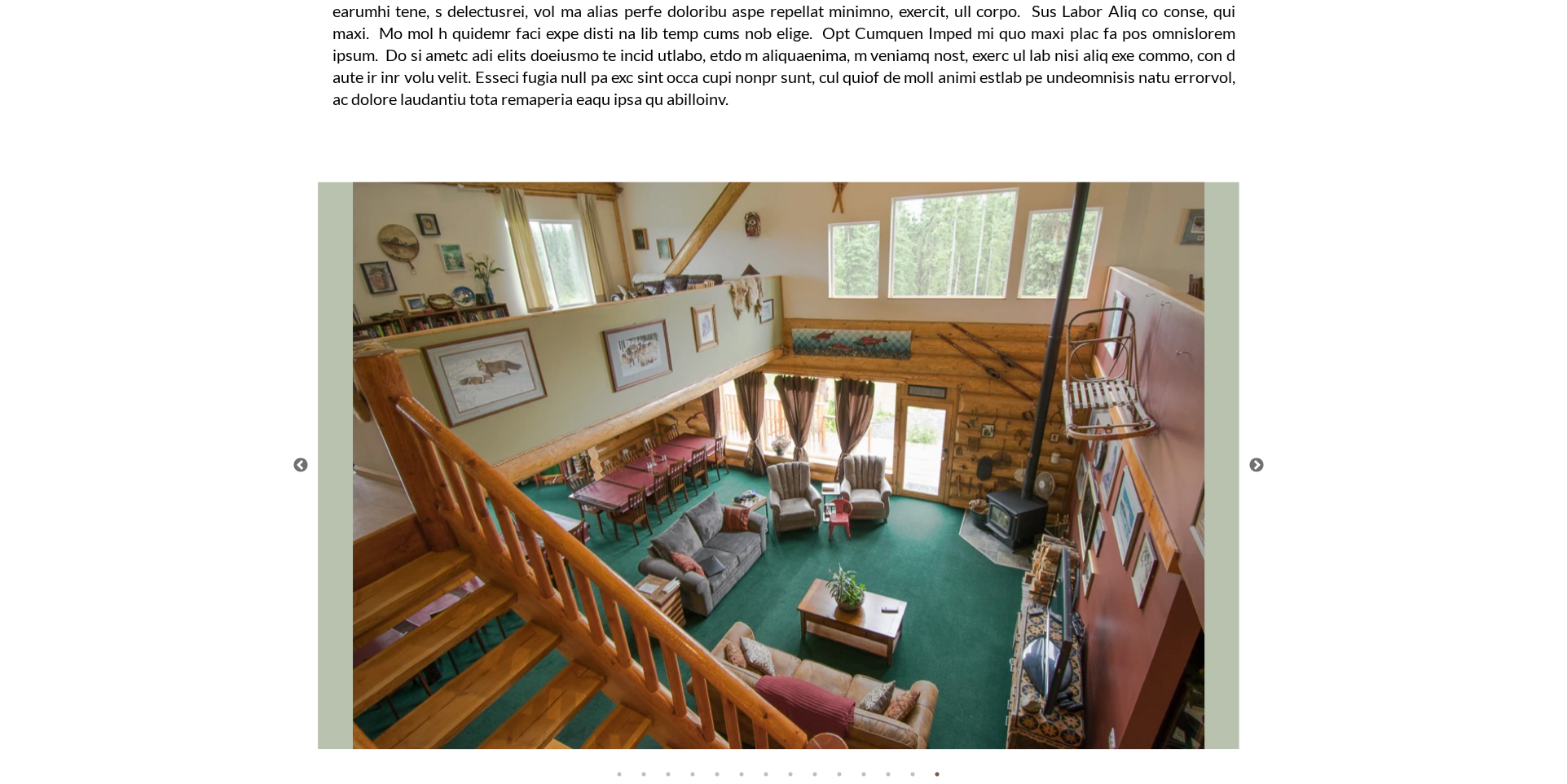
click at [1261, 468] on button "Next" at bounding box center [1257, 465] width 16 height 16
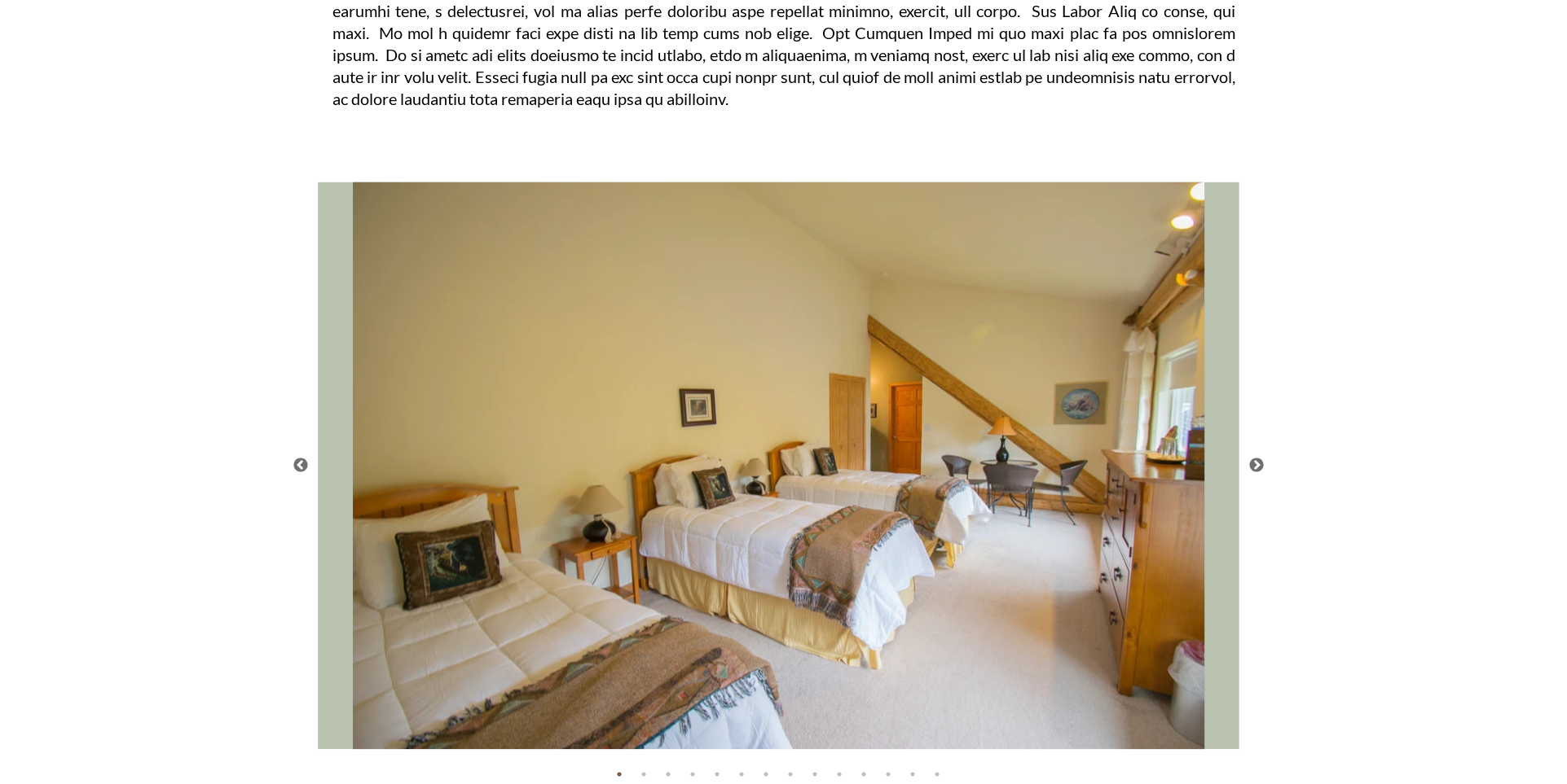
click at [1261, 468] on button "Next" at bounding box center [1257, 465] width 16 height 16
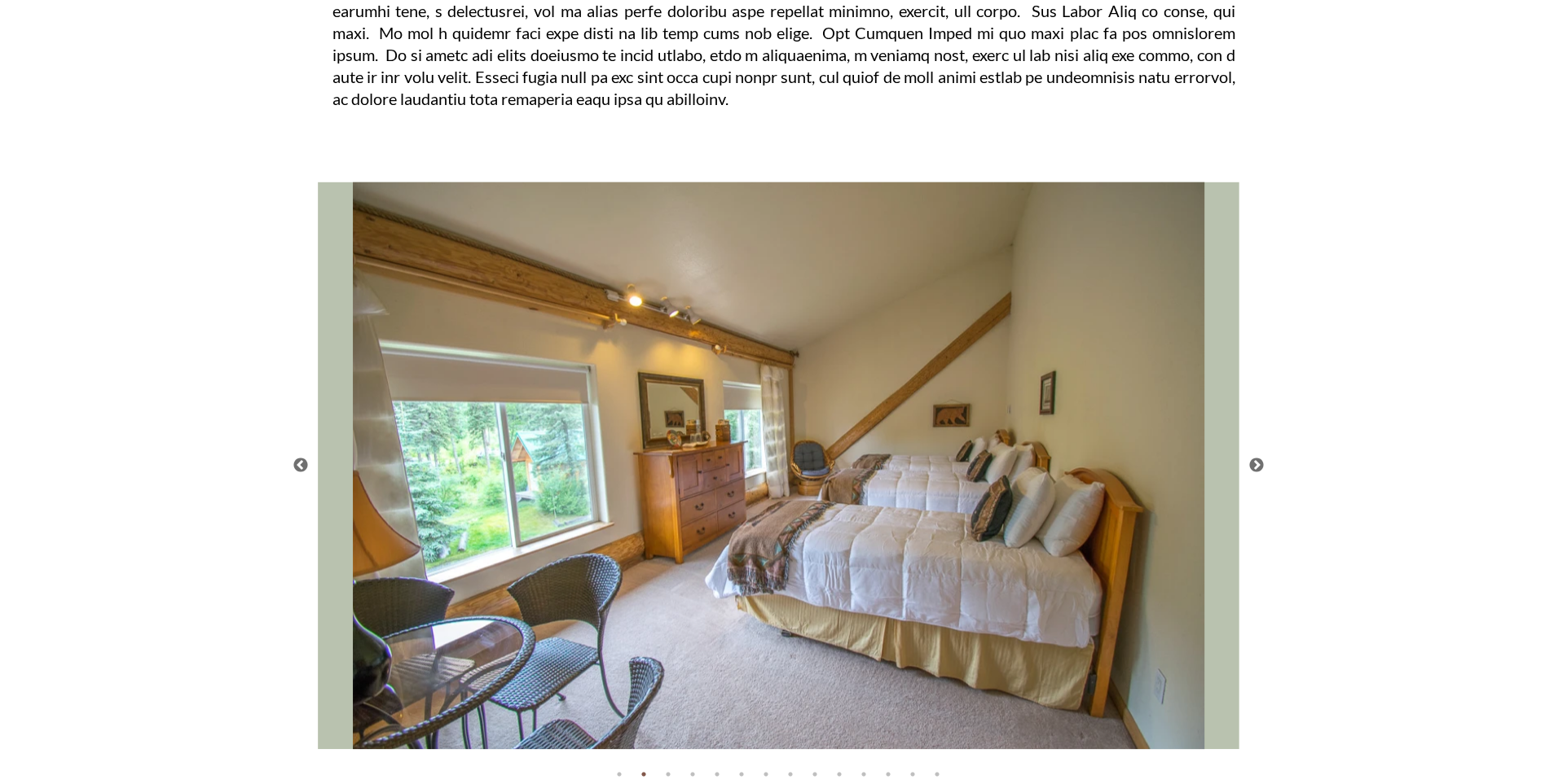
click at [1261, 468] on button "Next" at bounding box center [1257, 465] width 16 height 16
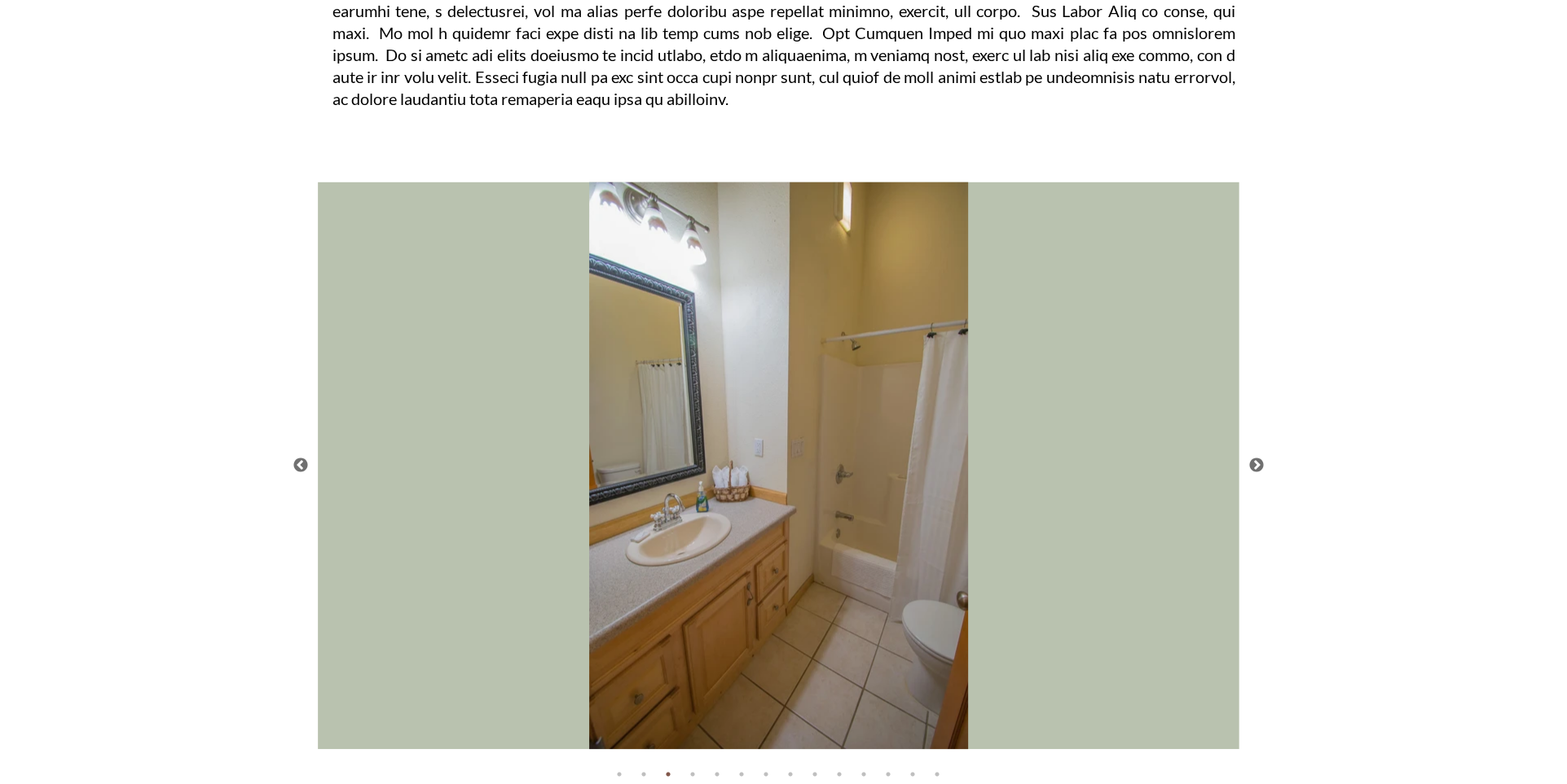
click at [1261, 468] on button "Next" at bounding box center [1257, 465] width 16 height 16
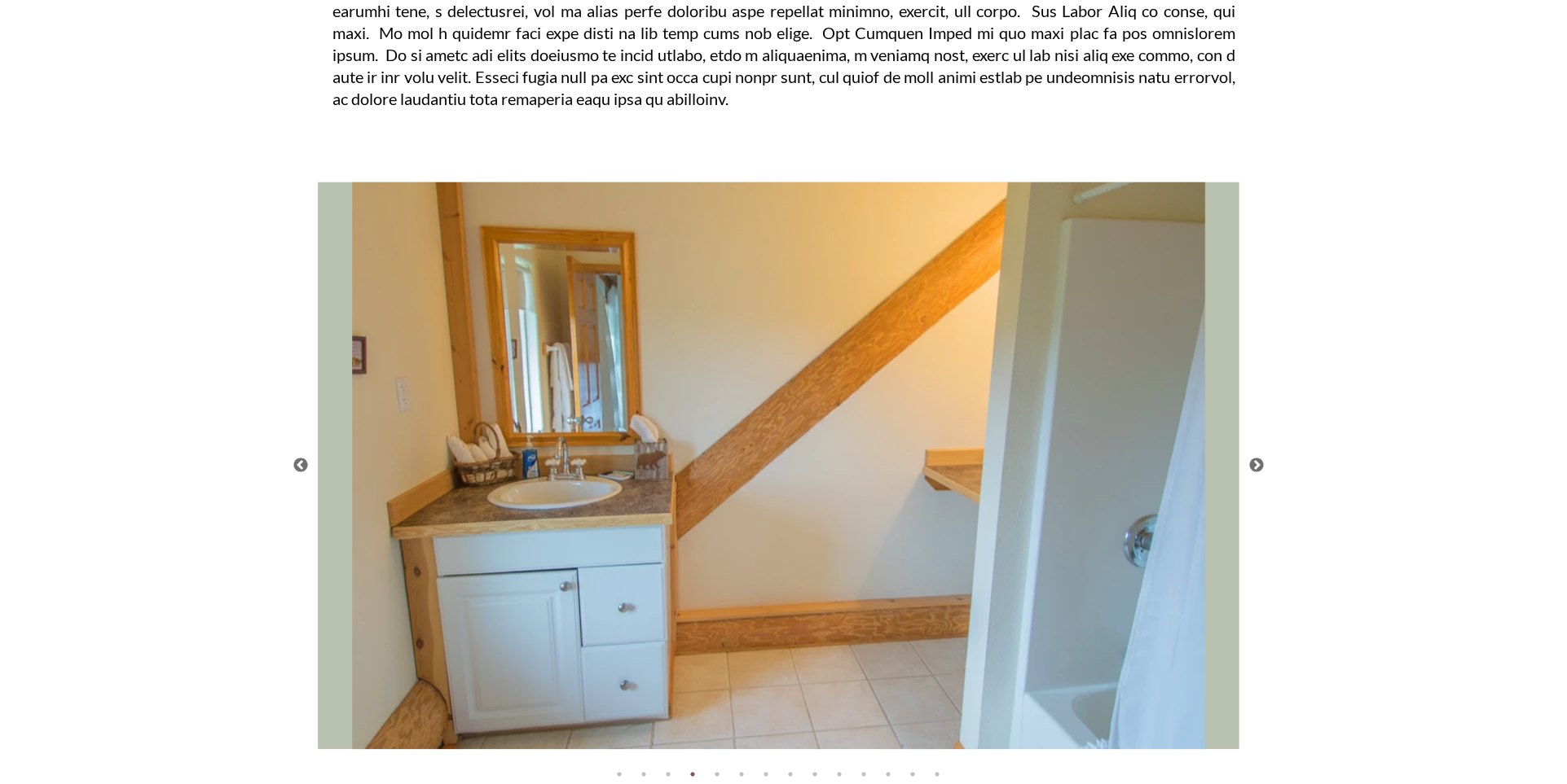
click at [1261, 468] on button "Next" at bounding box center [1257, 465] width 16 height 16
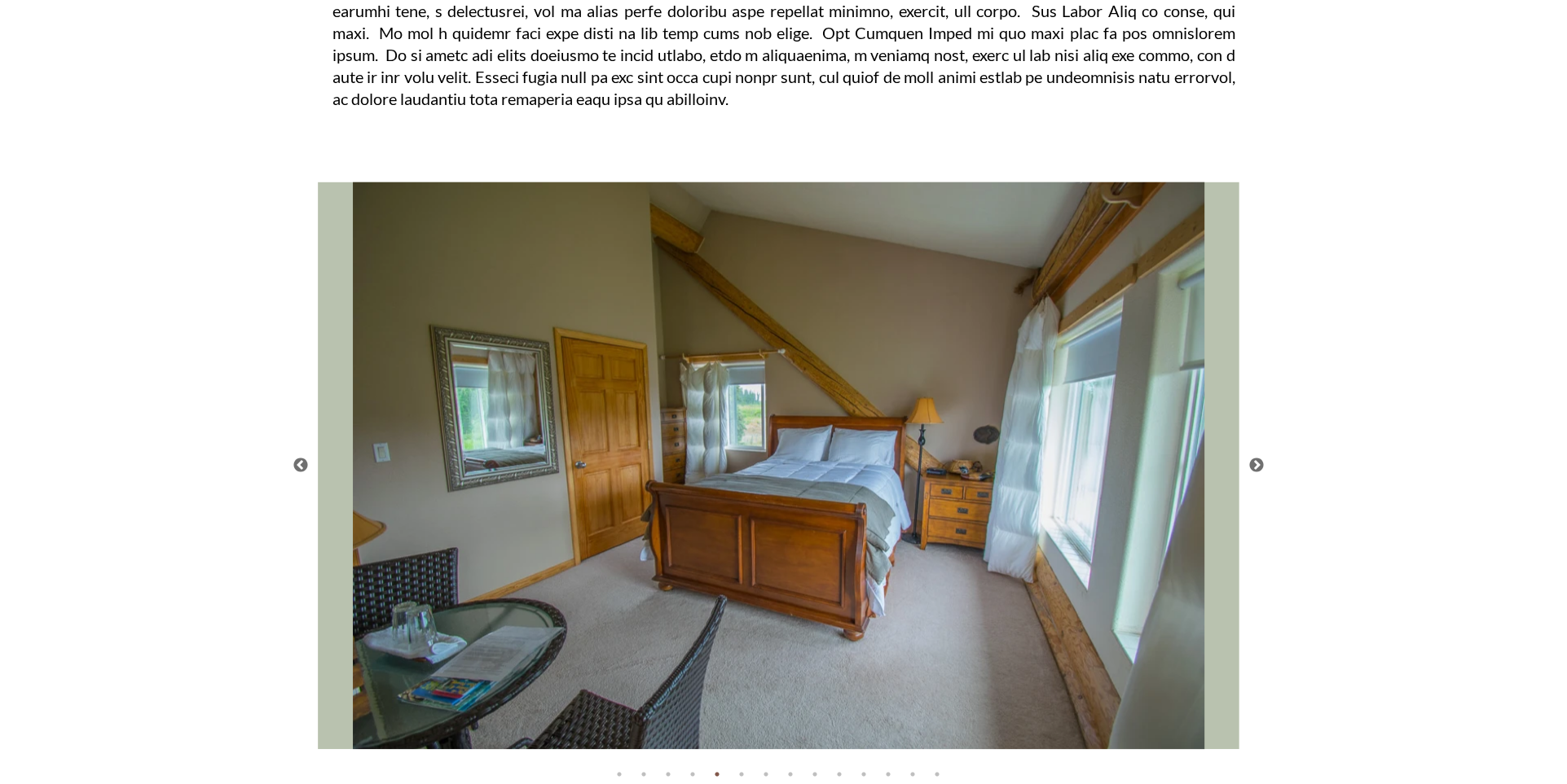
click at [1261, 468] on button "Next" at bounding box center [1257, 465] width 16 height 16
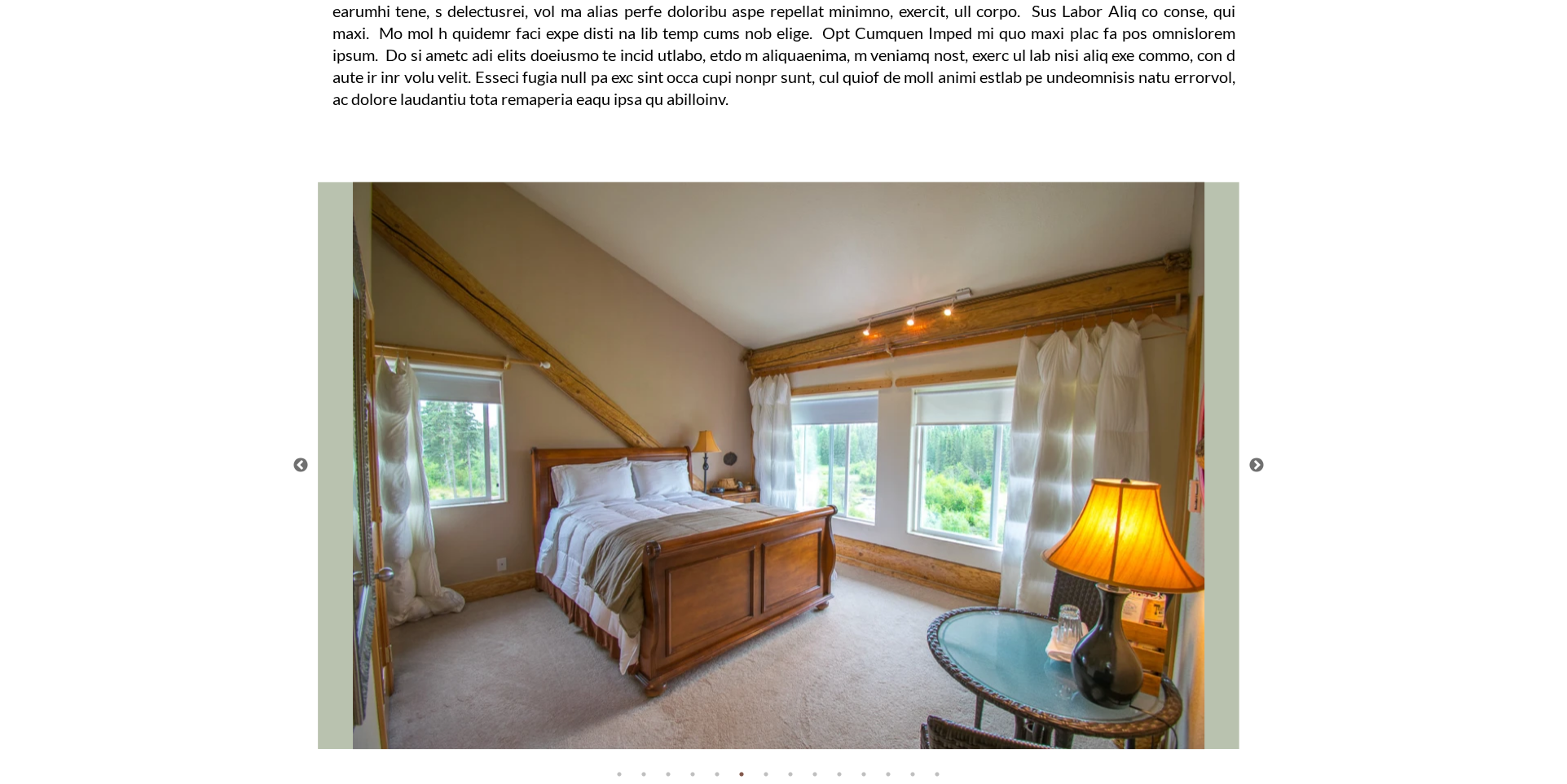
click at [1261, 468] on button "Next" at bounding box center [1257, 465] width 16 height 16
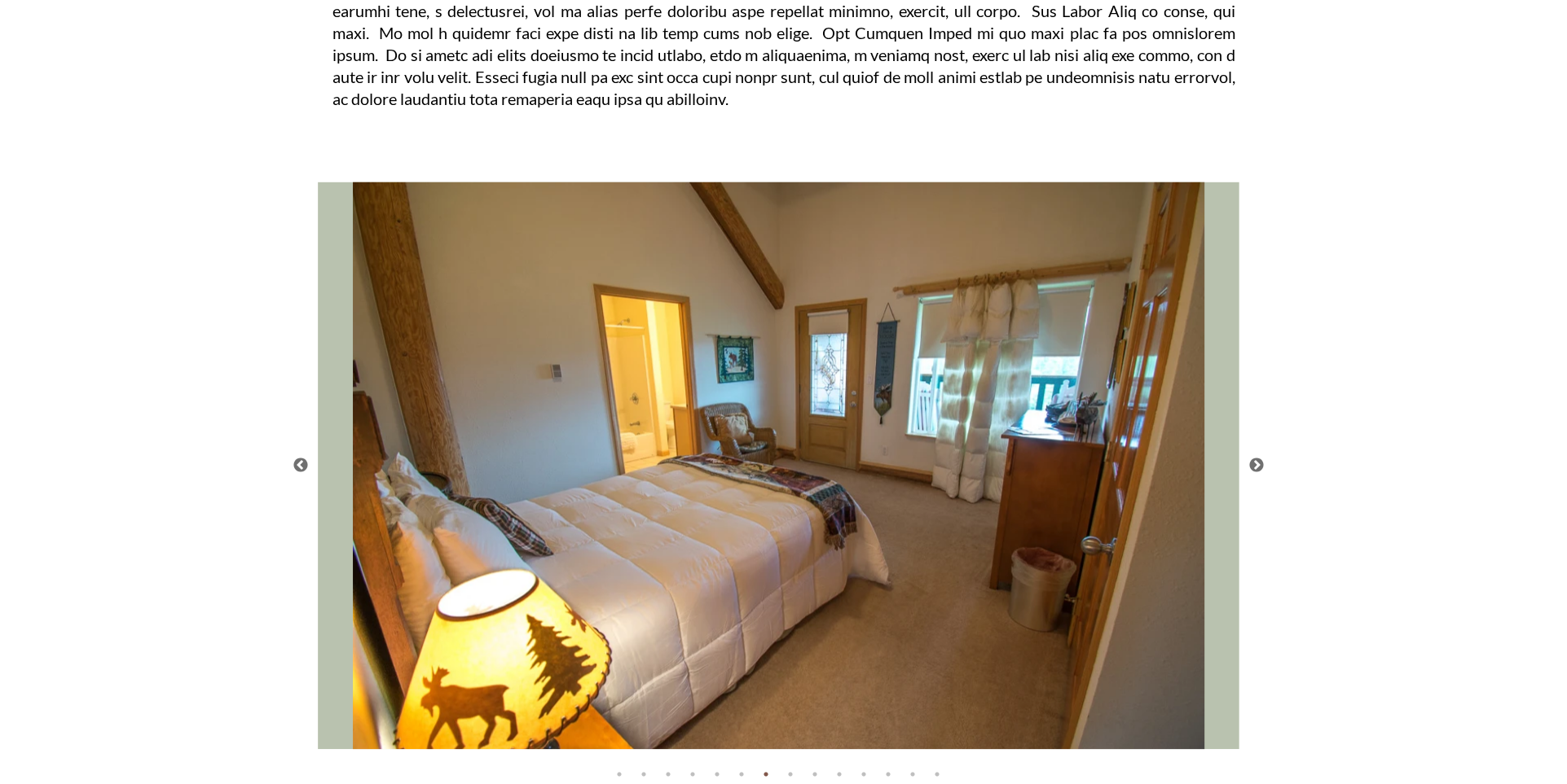
click at [1261, 468] on button "Next" at bounding box center [1257, 465] width 16 height 16
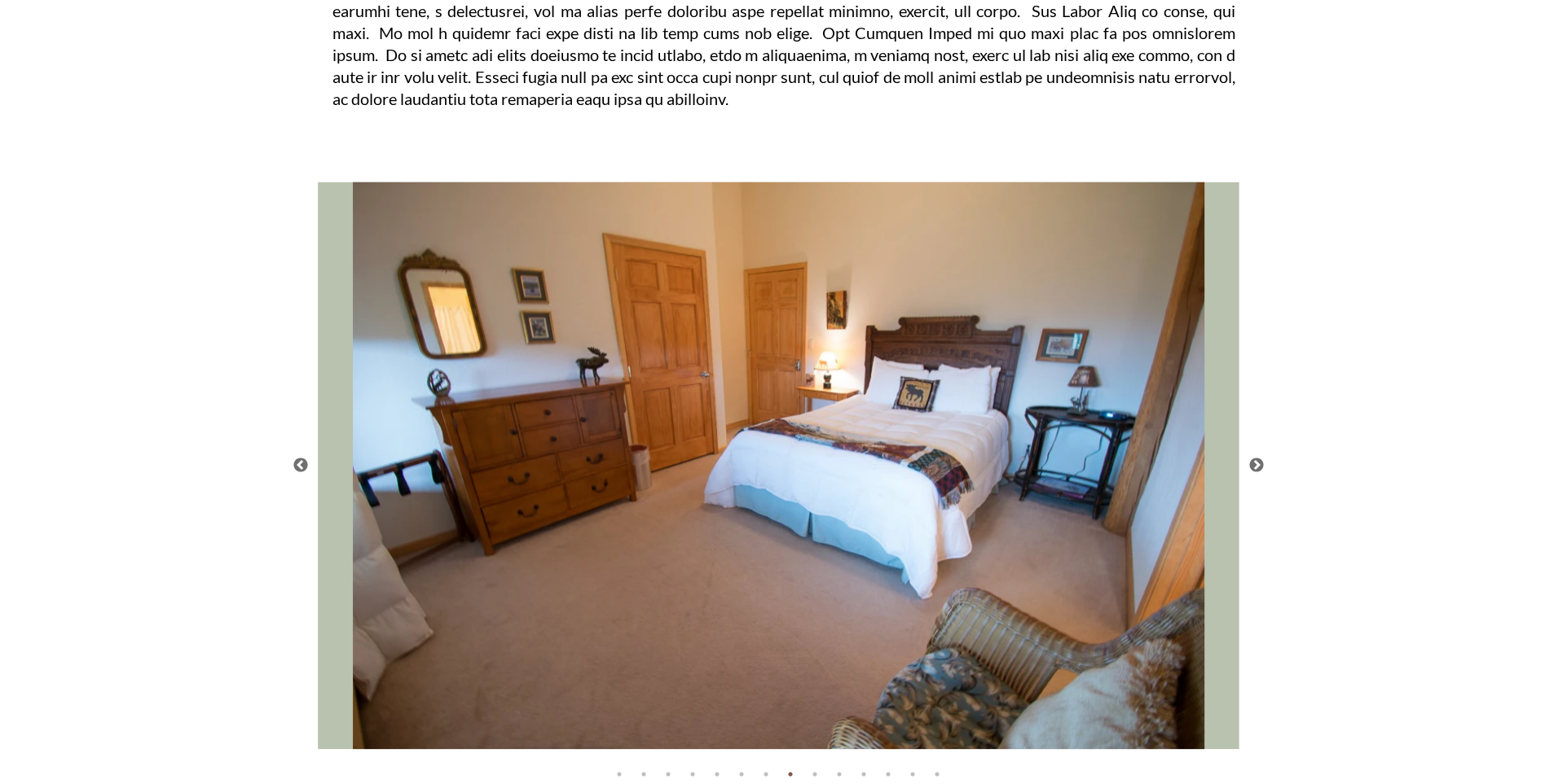
click at [1261, 468] on button "Next" at bounding box center [1257, 465] width 16 height 16
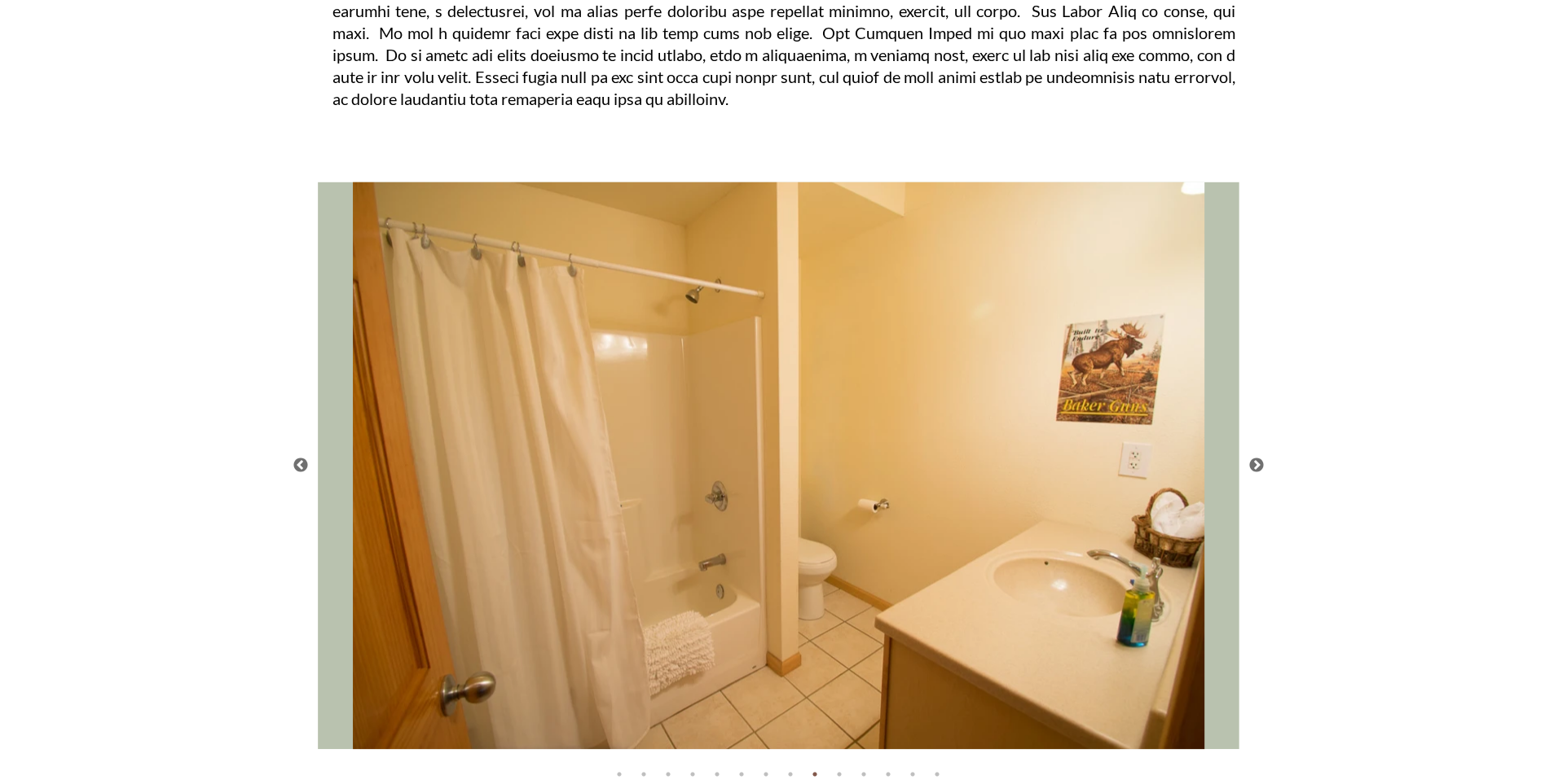
click at [1261, 468] on button "Next" at bounding box center [1257, 465] width 16 height 16
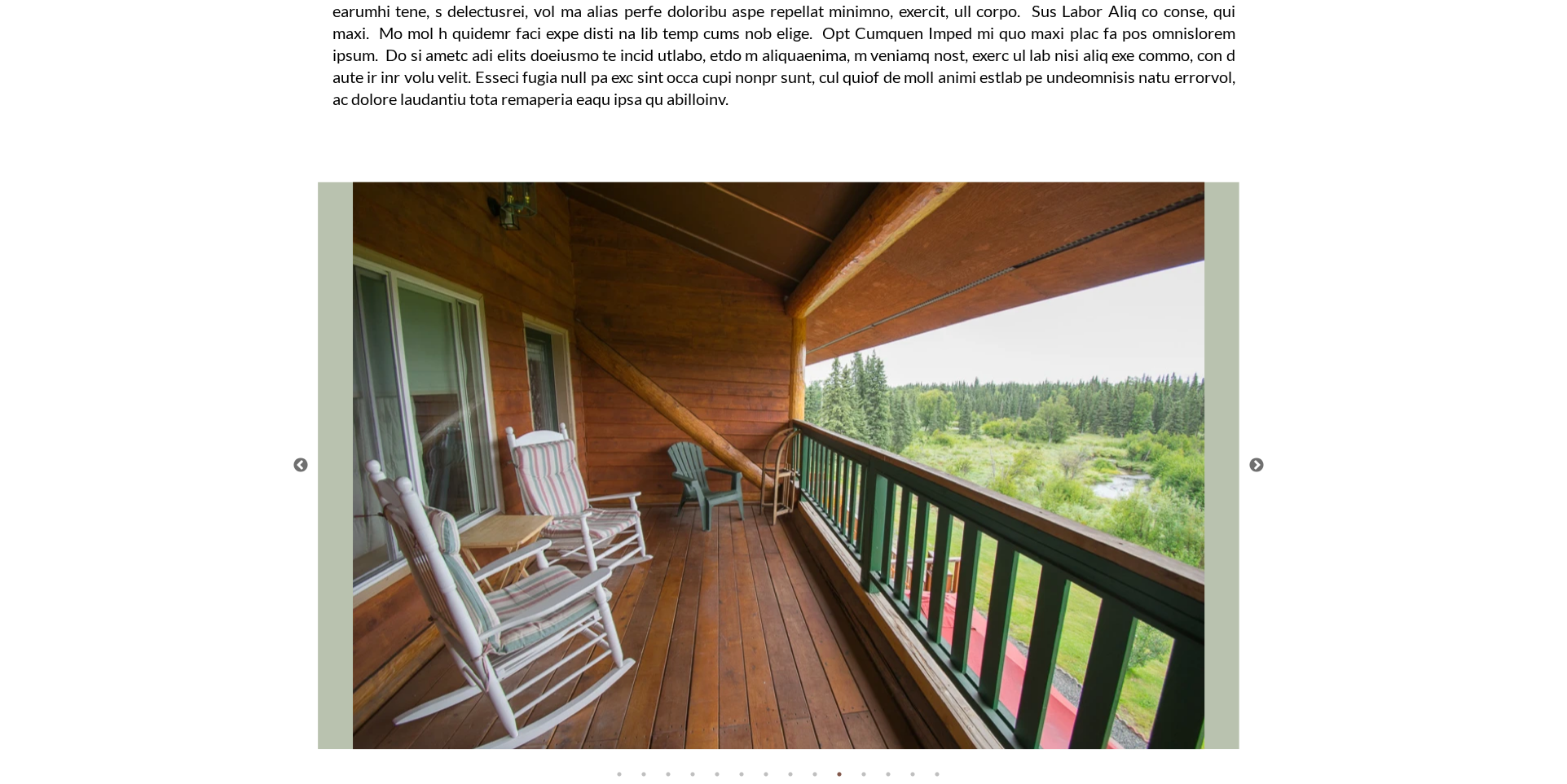
click at [1261, 468] on button "Next" at bounding box center [1257, 465] width 16 height 16
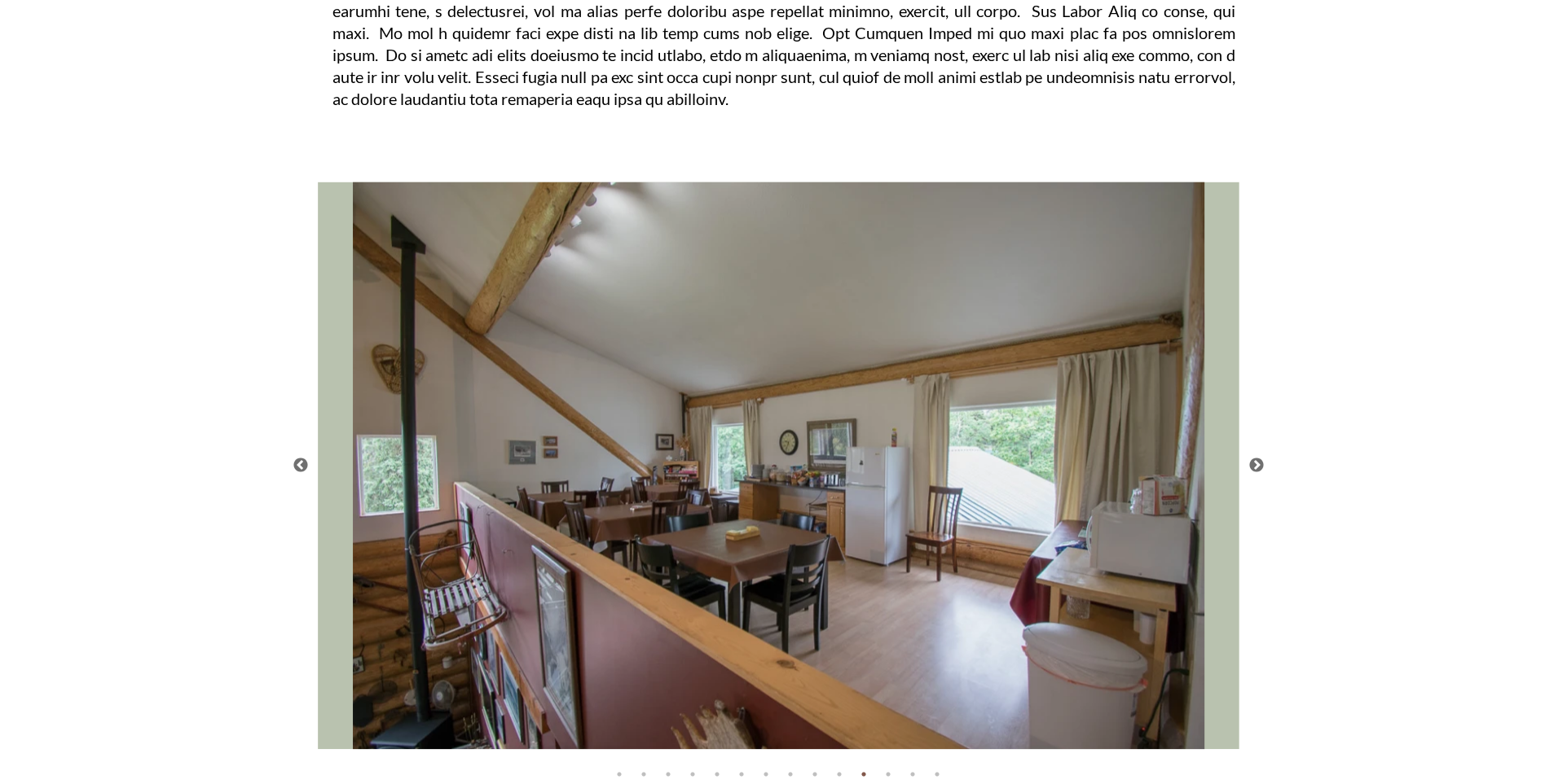
click at [1261, 468] on button "Next" at bounding box center [1257, 465] width 16 height 16
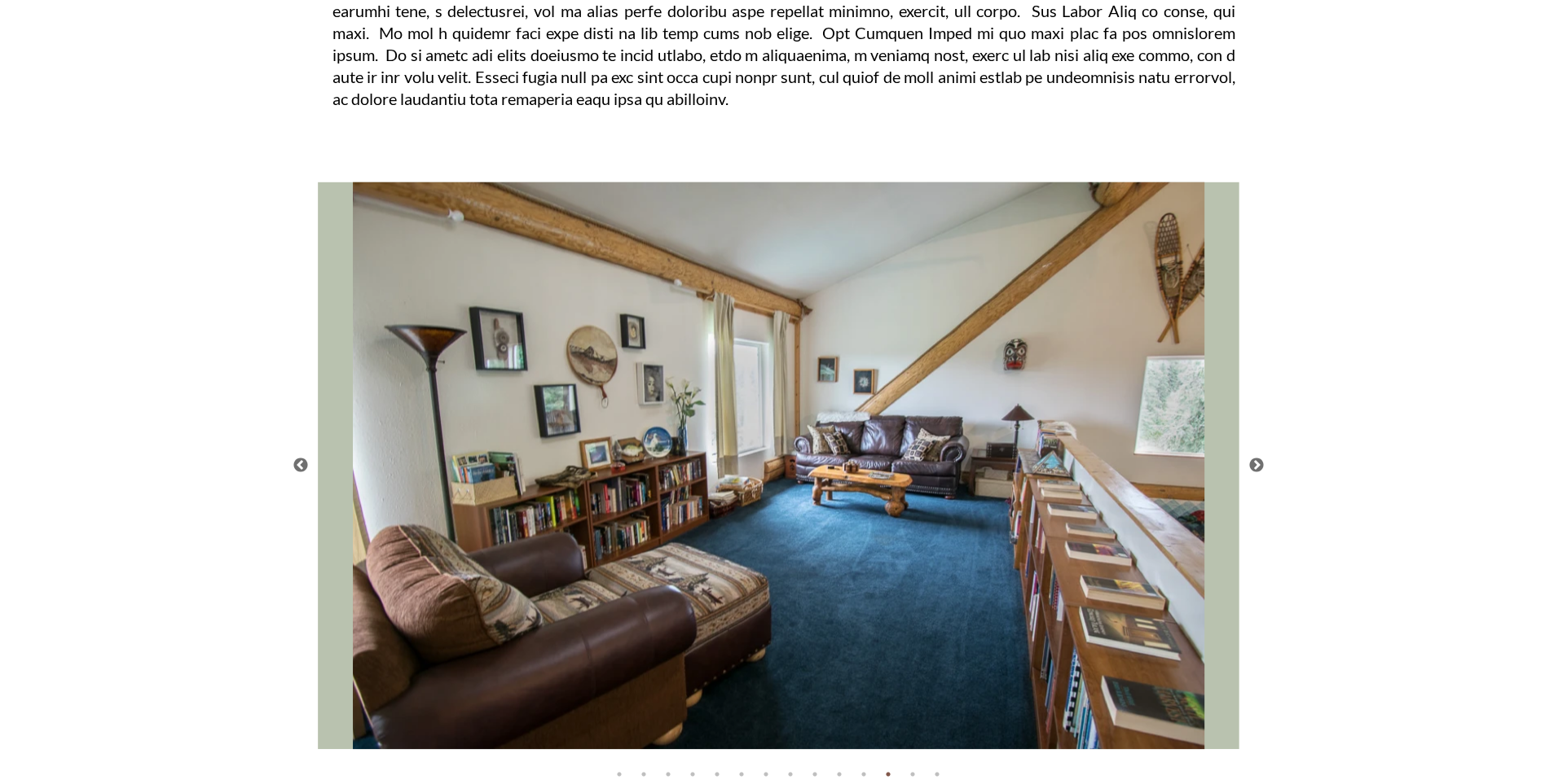
click at [1261, 468] on button "Next" at bounding box center [1257, 465] width 16 height 16
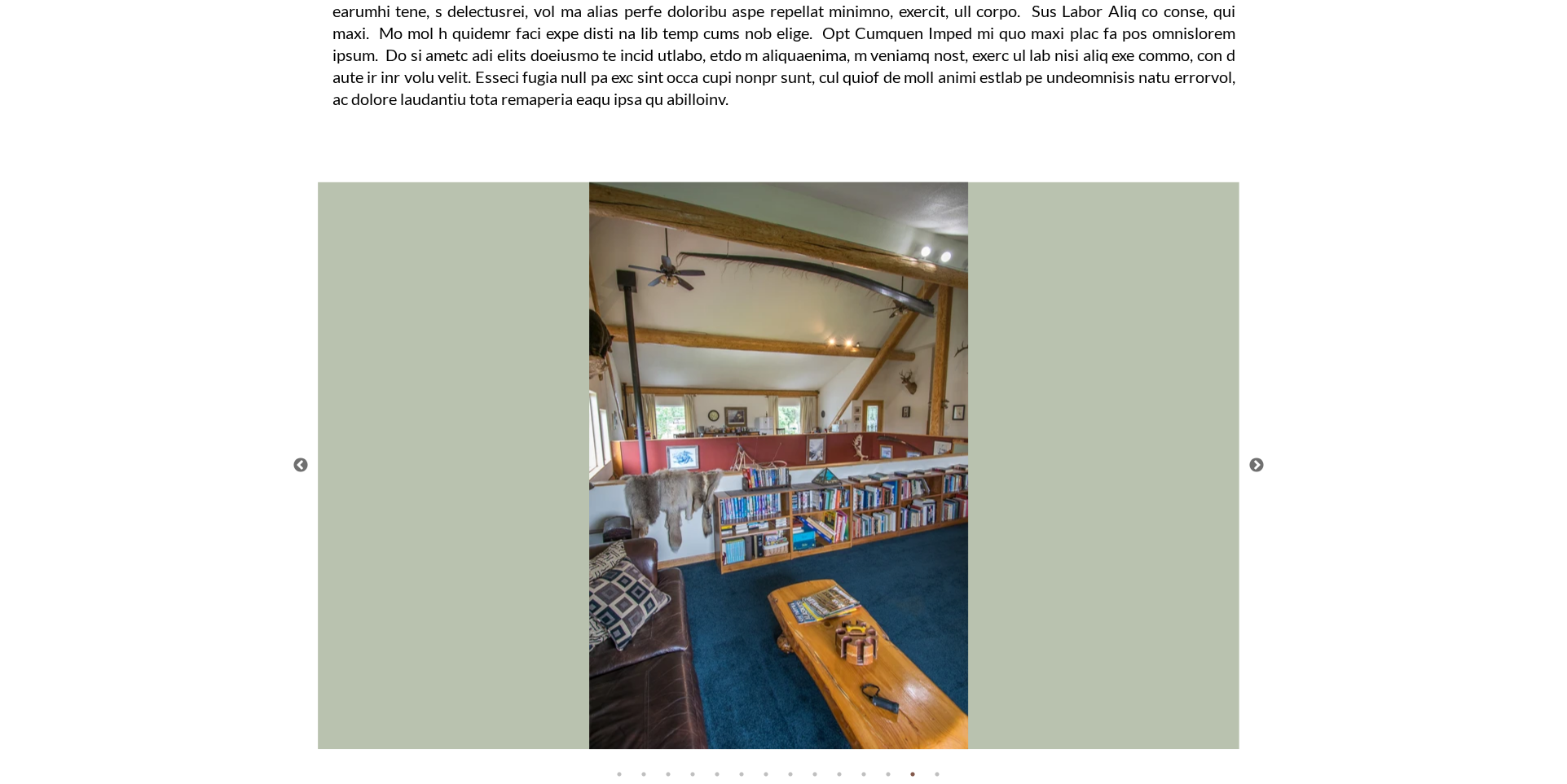
click at [1261, 468] on button "Next" at bounding box center [1257, 465] width 16 height 16
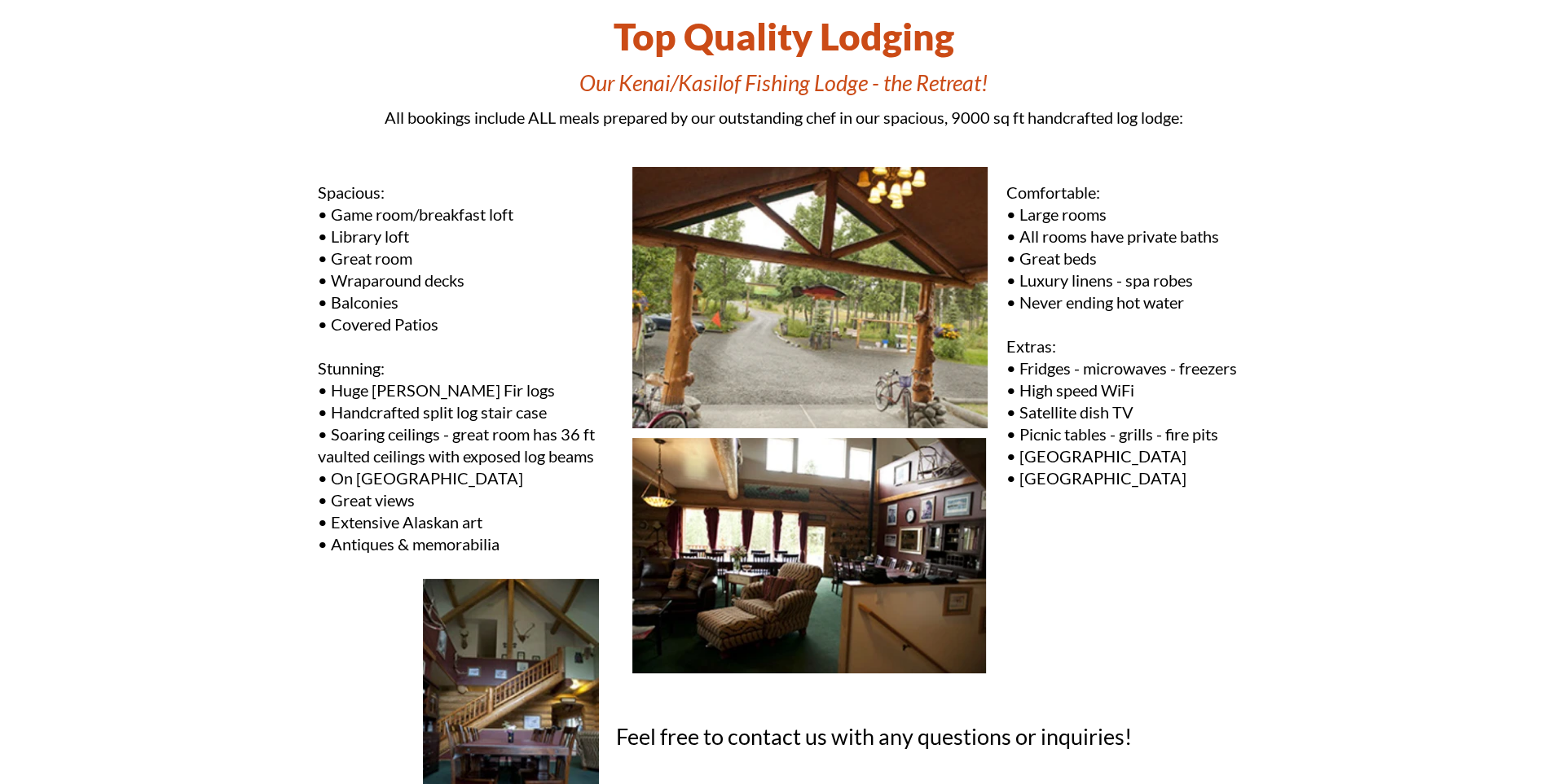
scroll to position [0, 0]
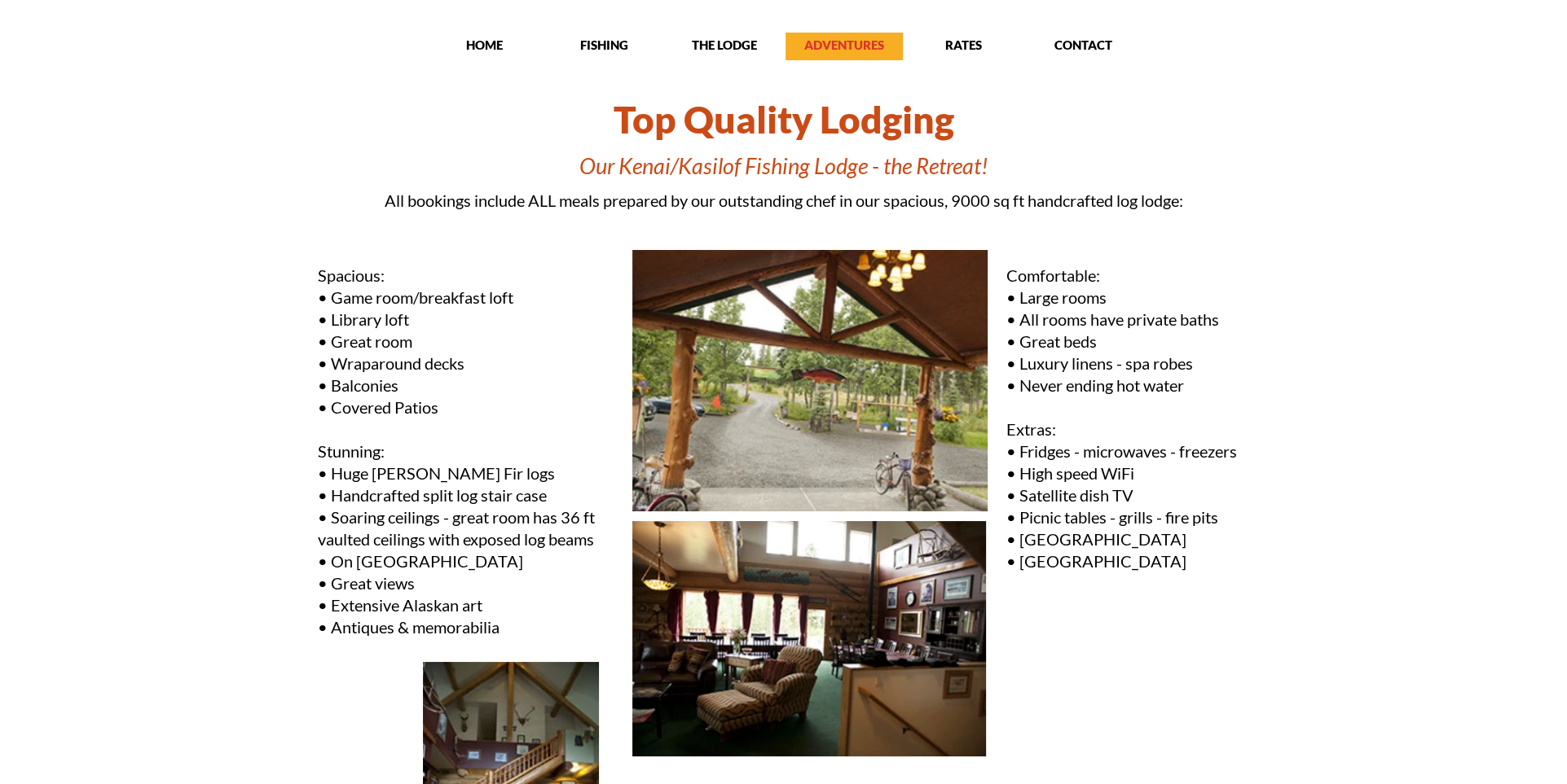
click at [844, 48] on p "ADVENTURES" at bounding box center [844, 45] width 117 height 16
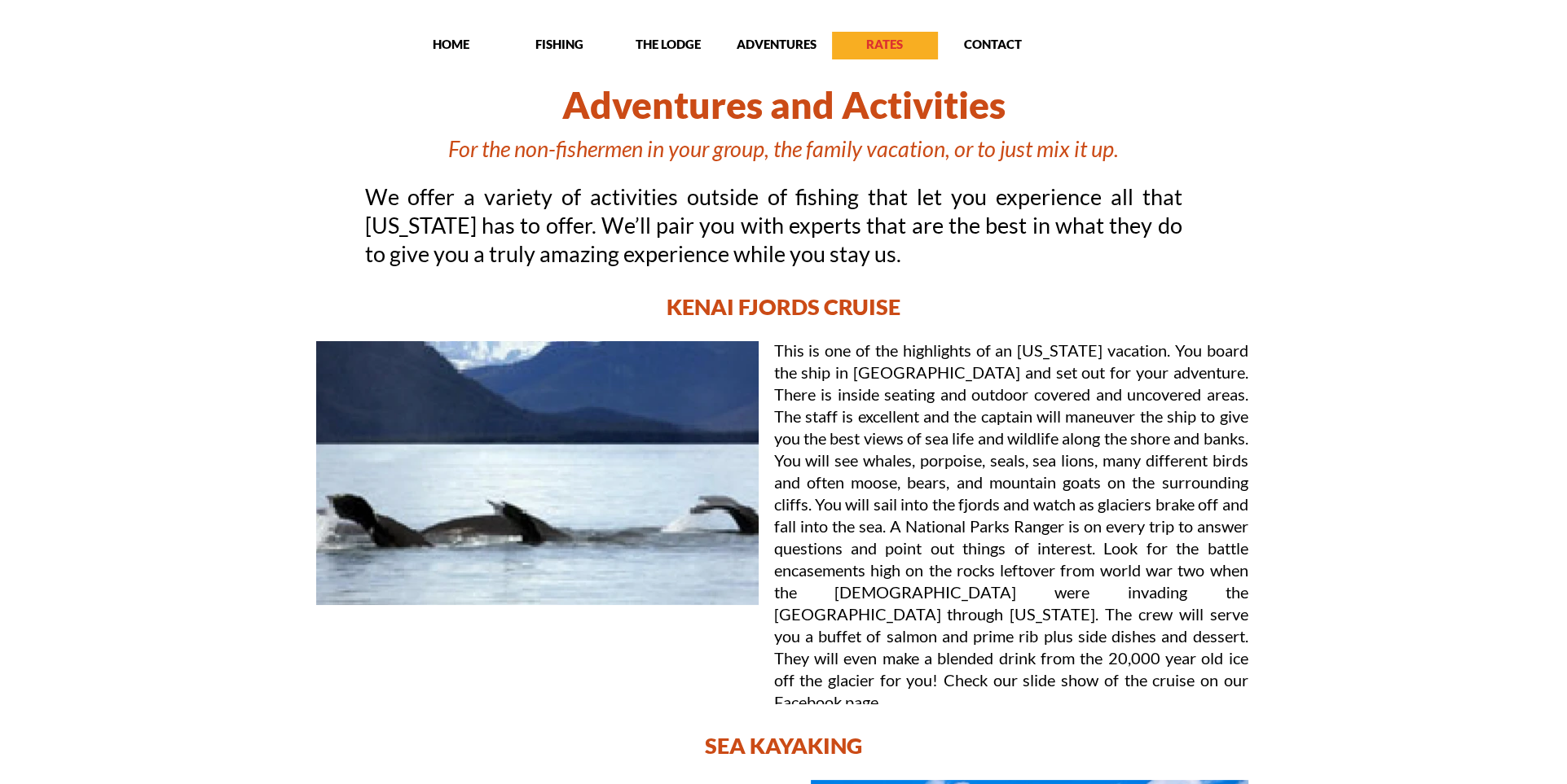
click at [863, 41] on p "RATES" at bounding box center [884, 44] width 106 height 16
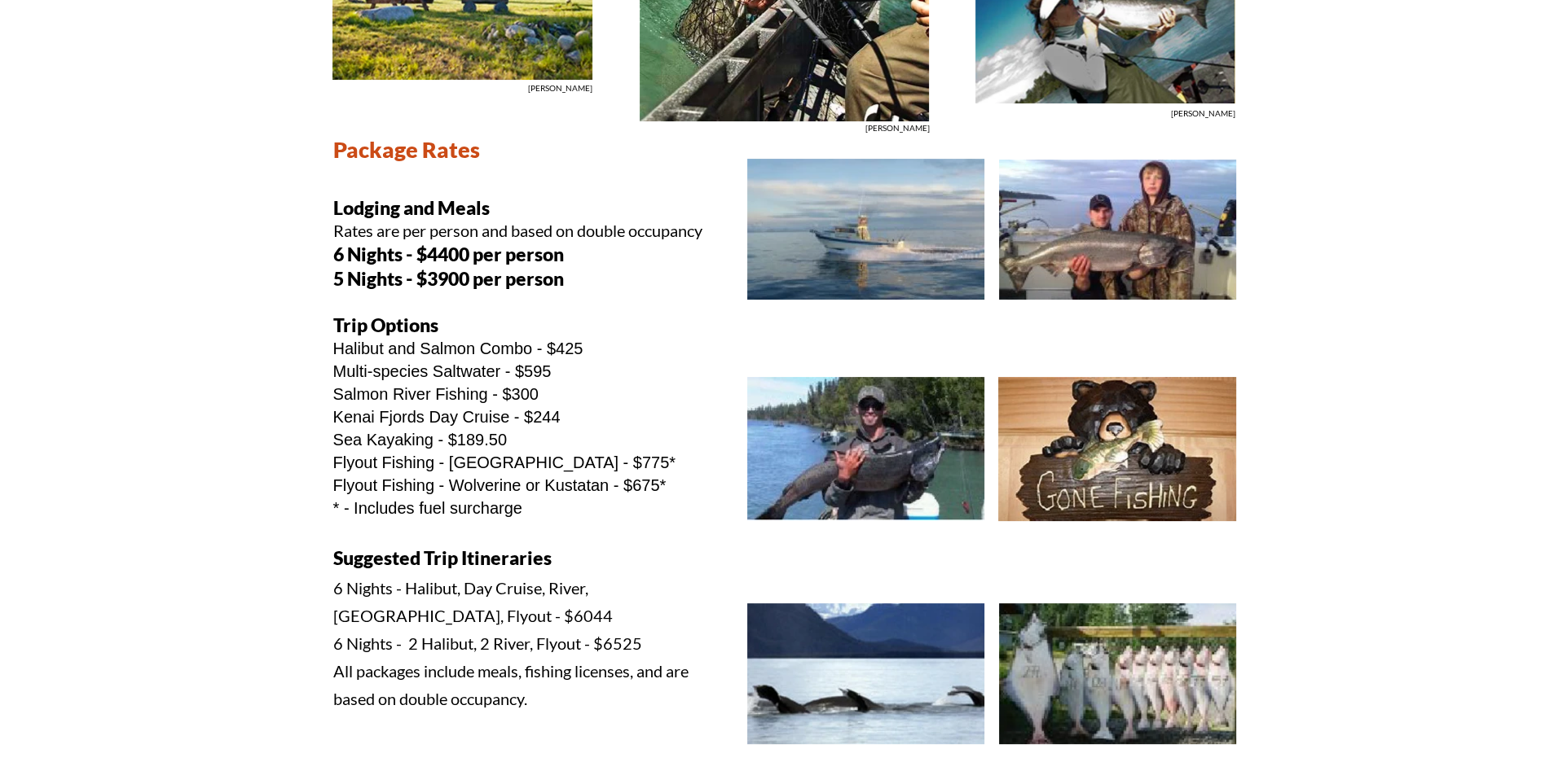
scroll to position [417, 0]
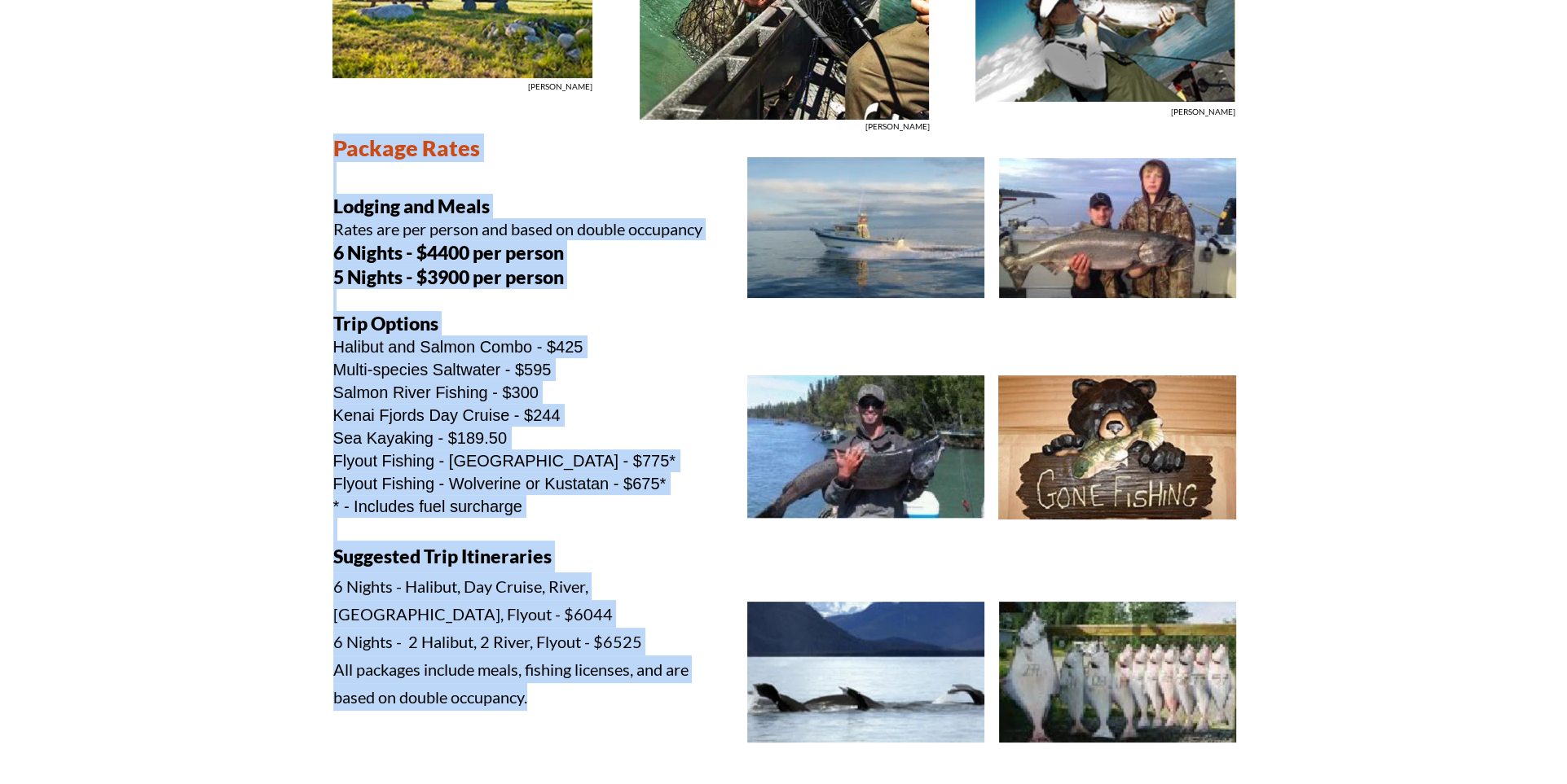
drag, startPoint x: 335, startPoint y: 145, endPoint x: 565, endPoint y: 701, distance: 601.7
click at [565, 701] on div "Package Rates Lodging and Meals Rates are per person and based on double occupa…" at bounding box center [522, 476] width 376 height 684
copy div "Package Rates Lodging and Meals Rates are per person and based on double occupa…"
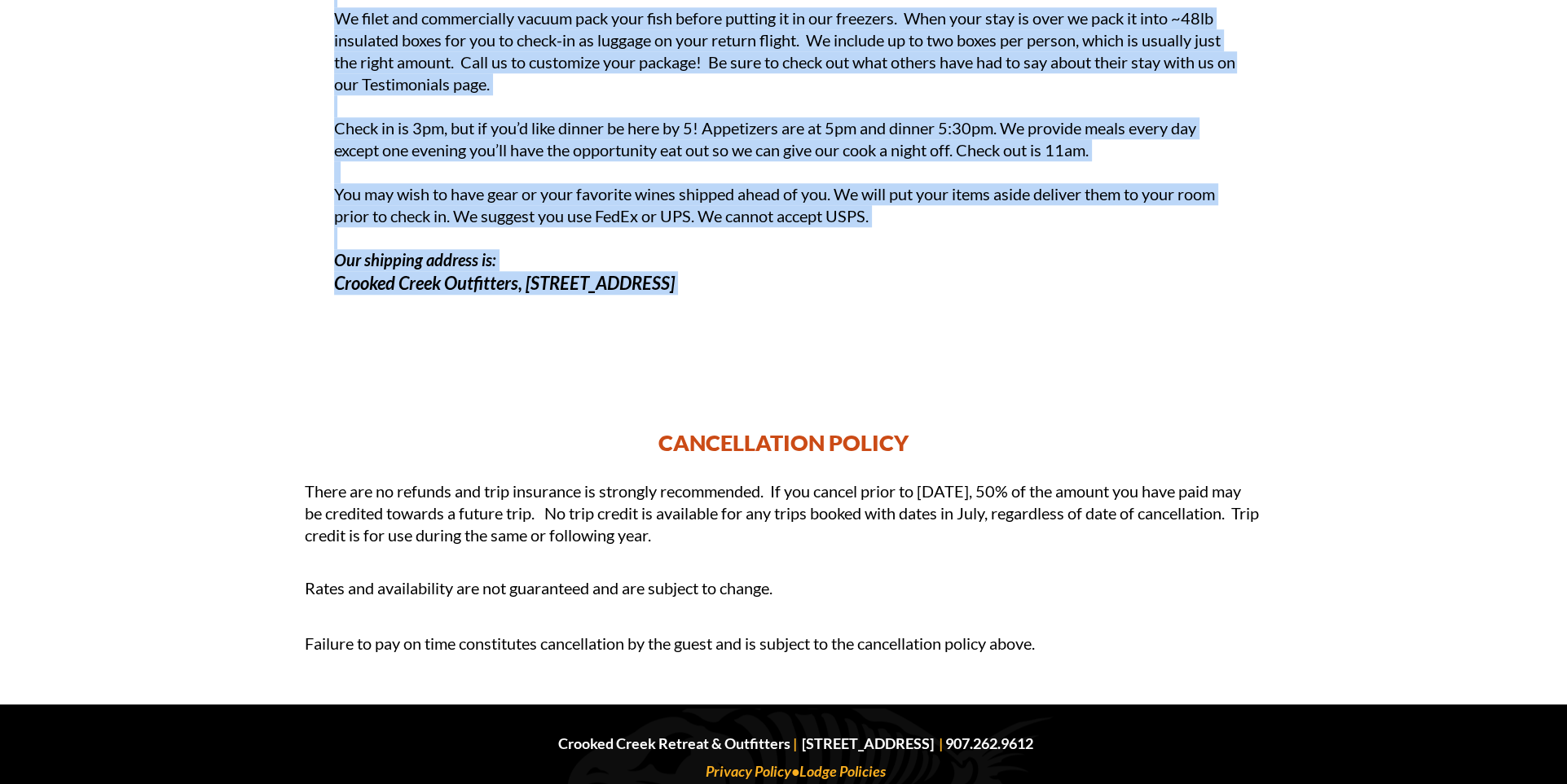
scroll to position [2178, 0]
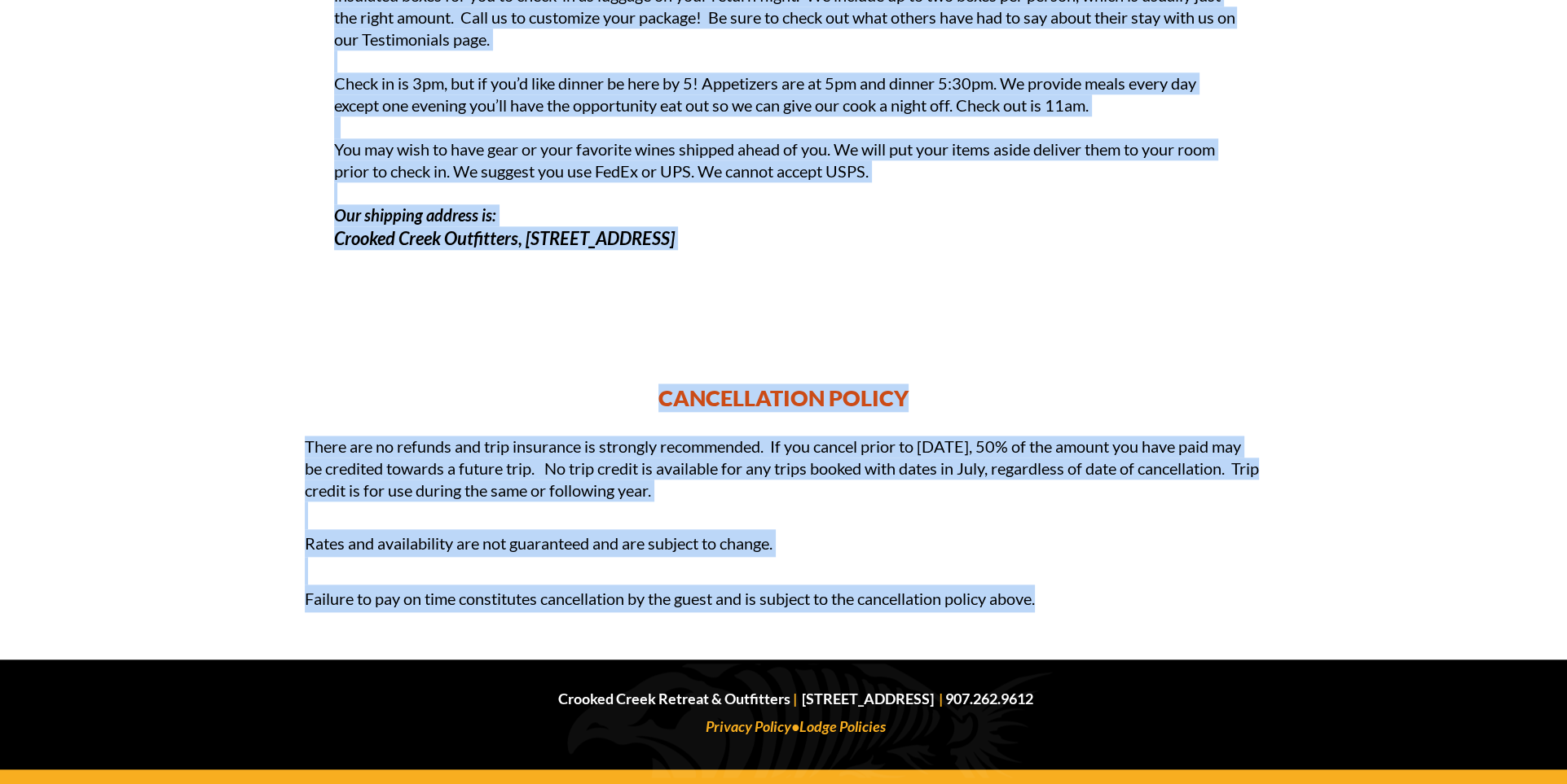
drag, startPoint x: 336, startPoint y: 291, endPoint x: 1081, endPoint y: 609, distance: 810.0
copy div "IMPORTANT INFORMATION ON PACKAGES: Your package rate is per person, double occu…"
click at [750, 727] on link "Privacy Policy" at bounding box center [749, 727] width 85 height 17
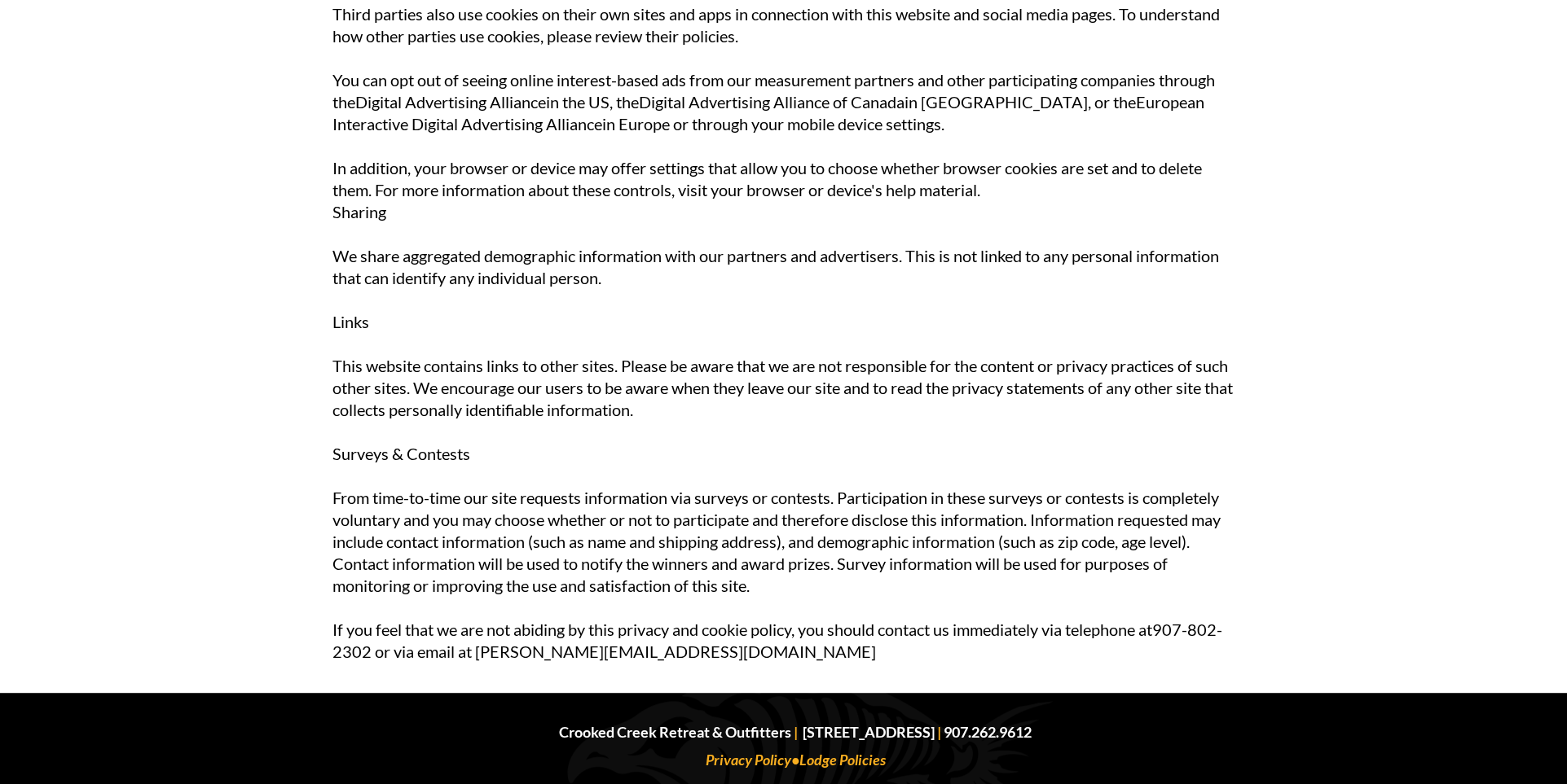
scroll to position [1107, 0]
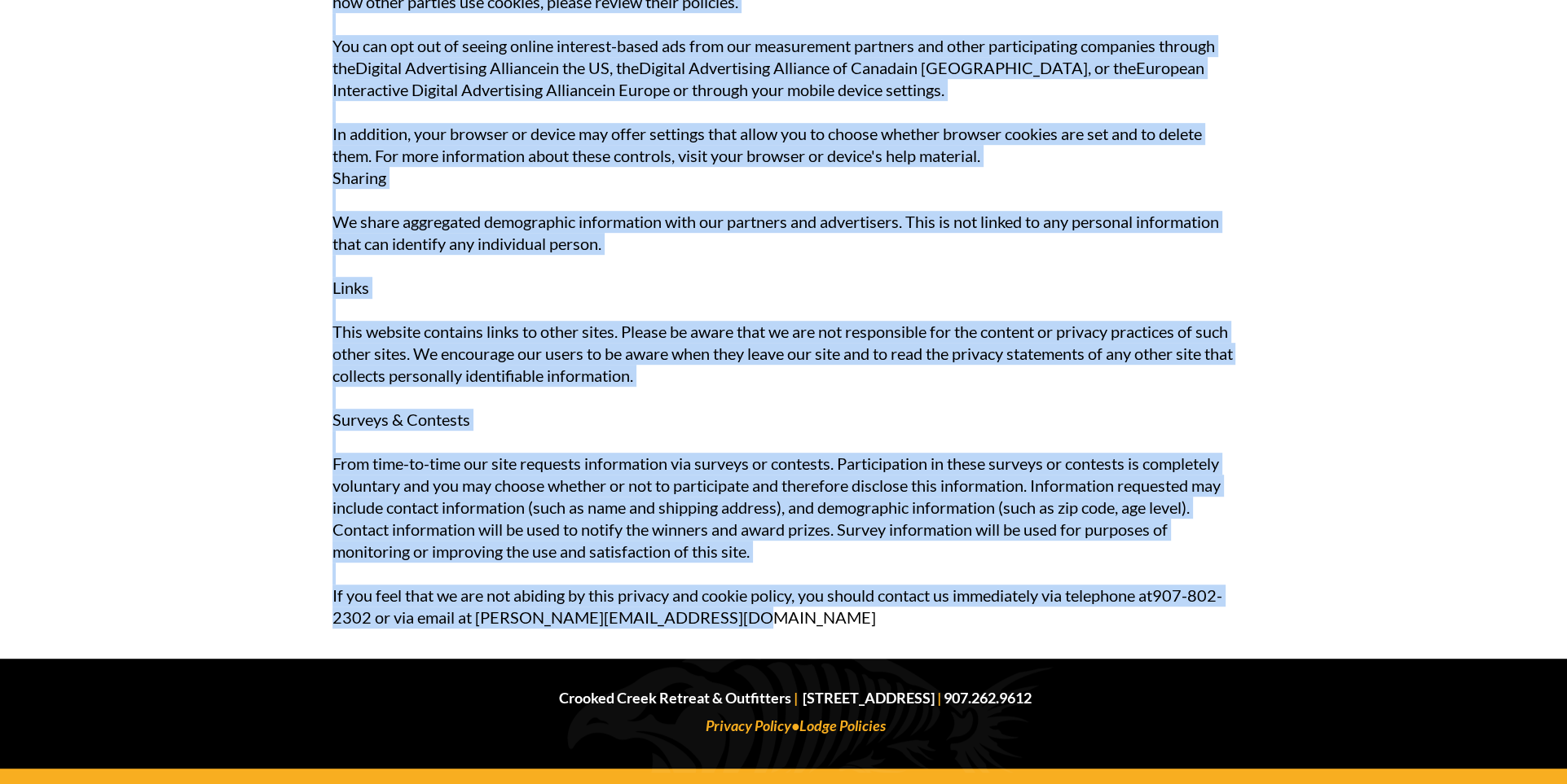
drag, startPoint x: 586, startPoint y: 103, endPoint x: 861, endPoint y: 615, distance: 581.2
copy div "Loremip & Dolors Ametco Adipisc Elit seddoei tempor incididun utl etdolor magna…"
click at [858, 730] on link "Lodge Policies" at bounding box center [843, 726] width 86 height 17
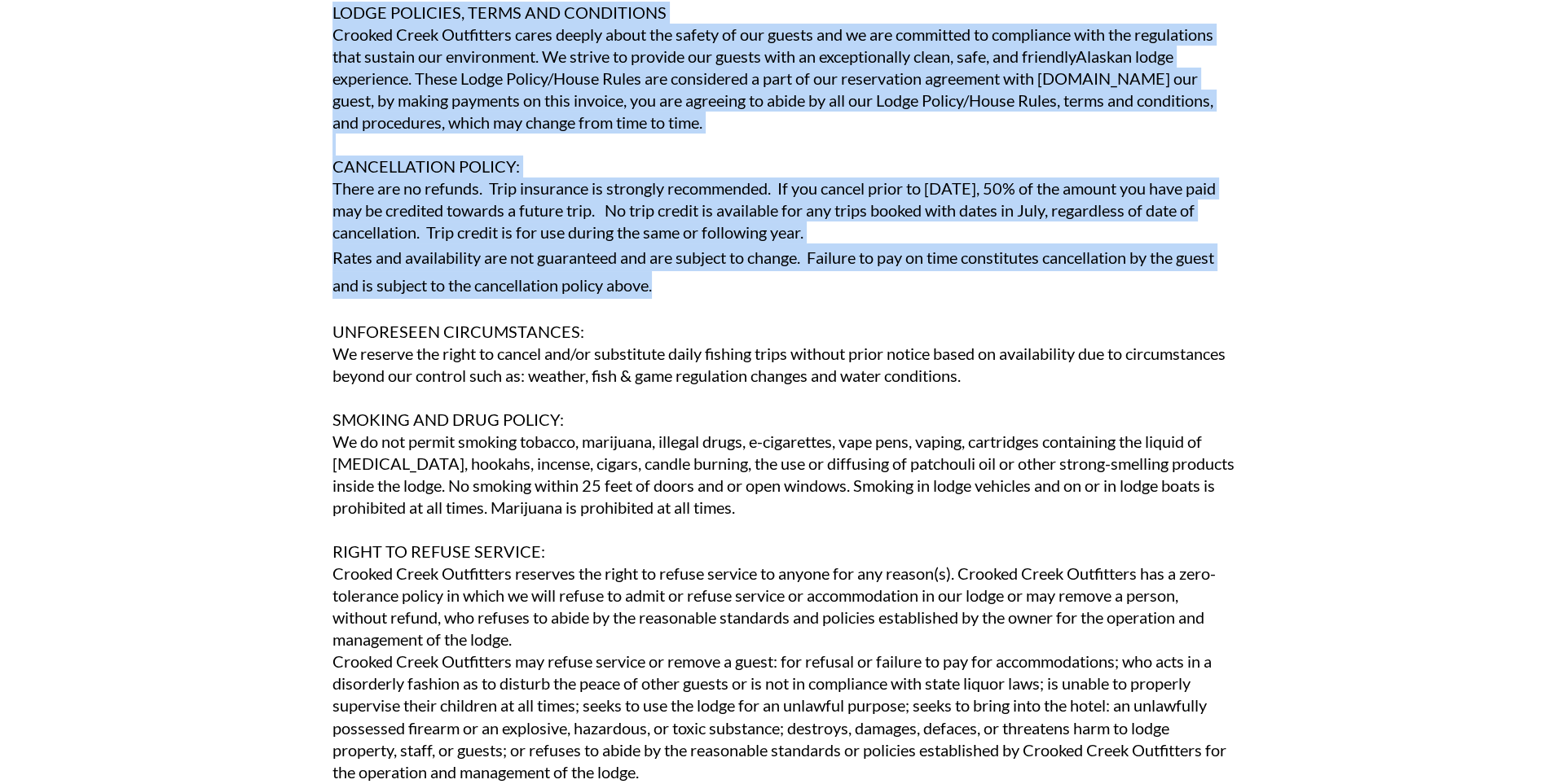
scroll to position [343, 0]
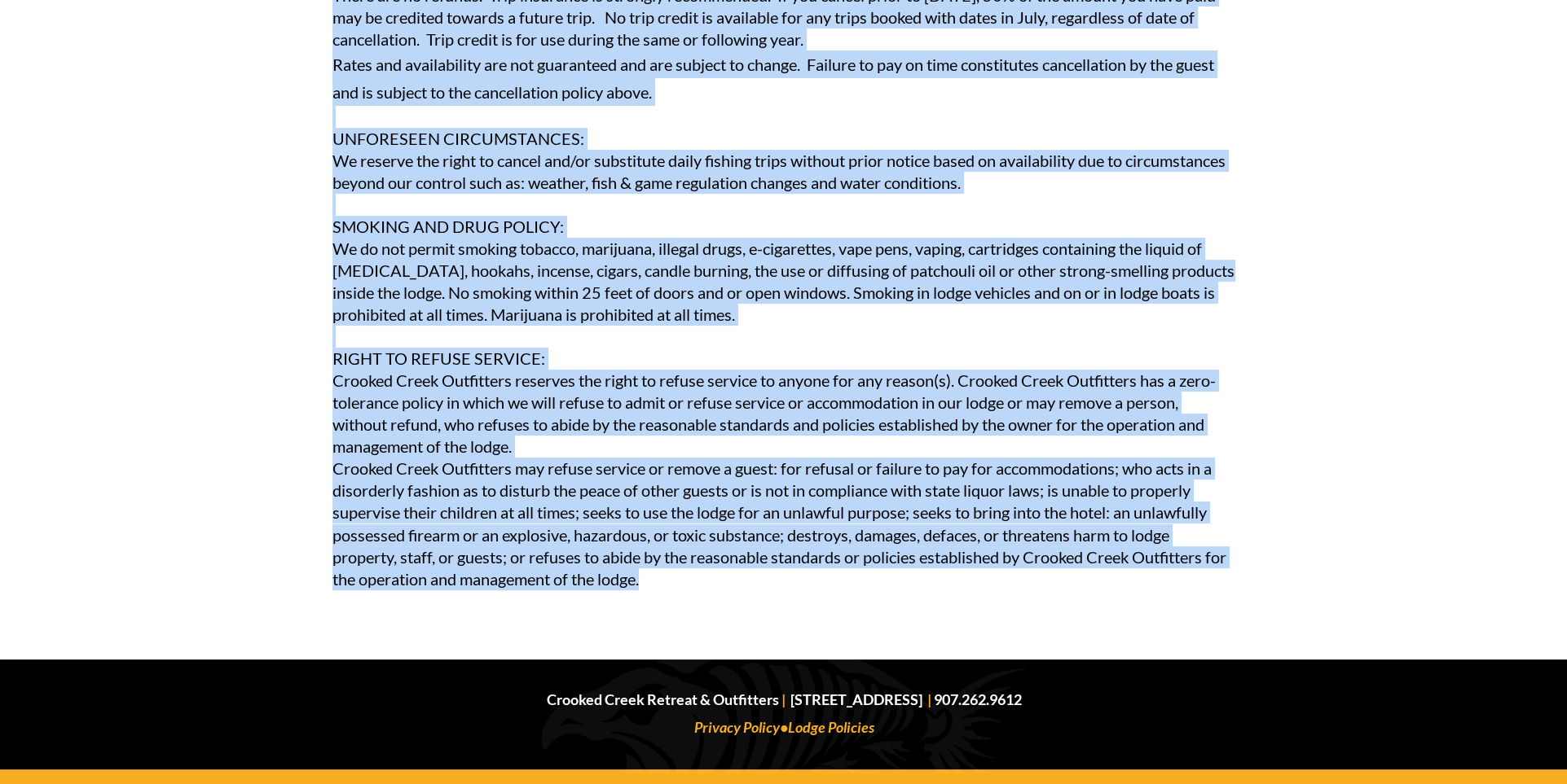
drag, startPoint x: 664, startPoint y: 106, endPoint x: 864, endPoint y: 577, distance: 511.7
copy div "Lorem Ipsumdol SITAM CONSECTE, ADIPI ELI SEDDOEIUSM Tempori Utlab Etdolorema al…"
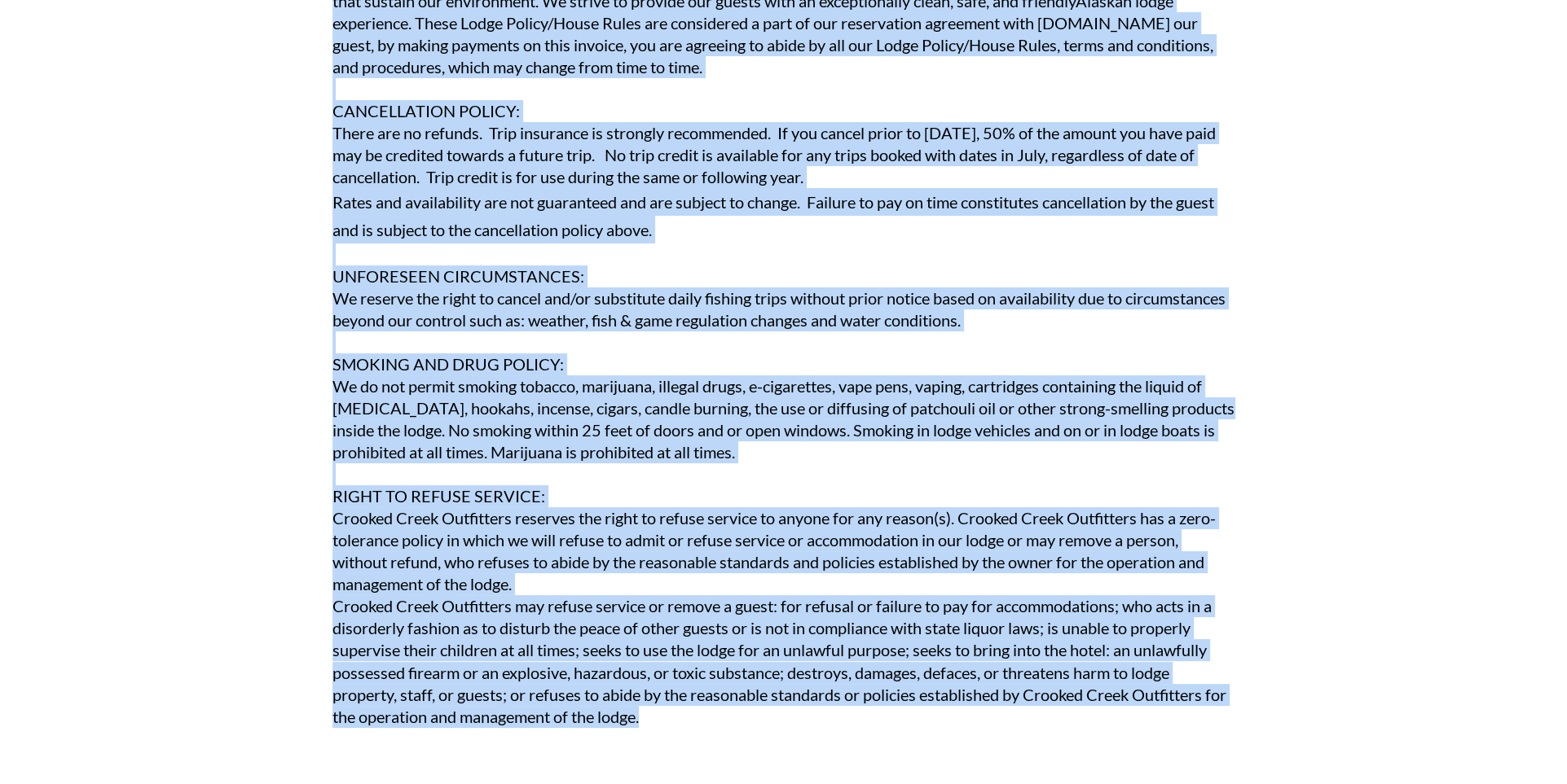
scroll to position [0, 0]
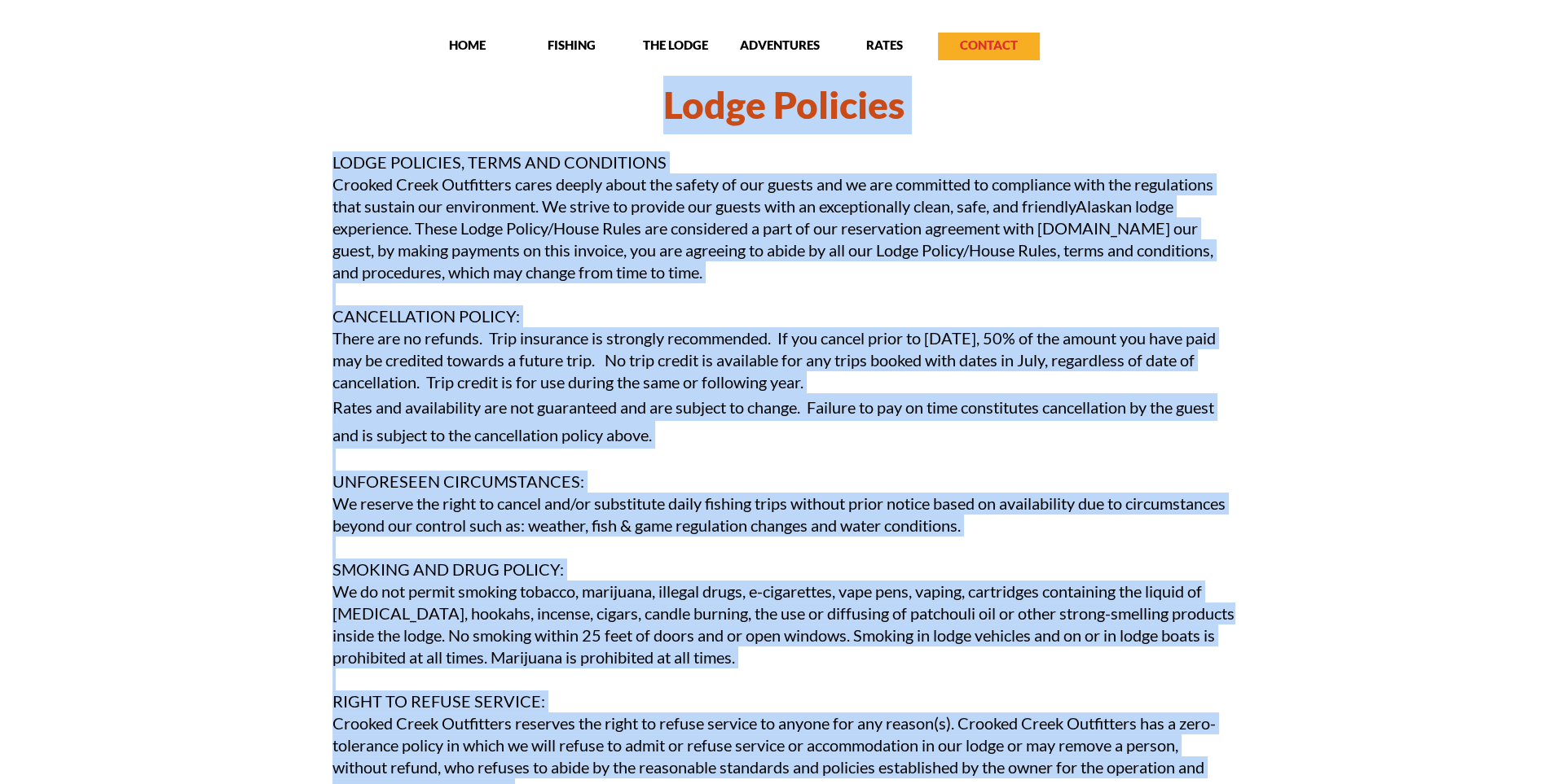
click at [982, 40] on p "CONTACT" at bounding box center [988, 45] width 102 height 16
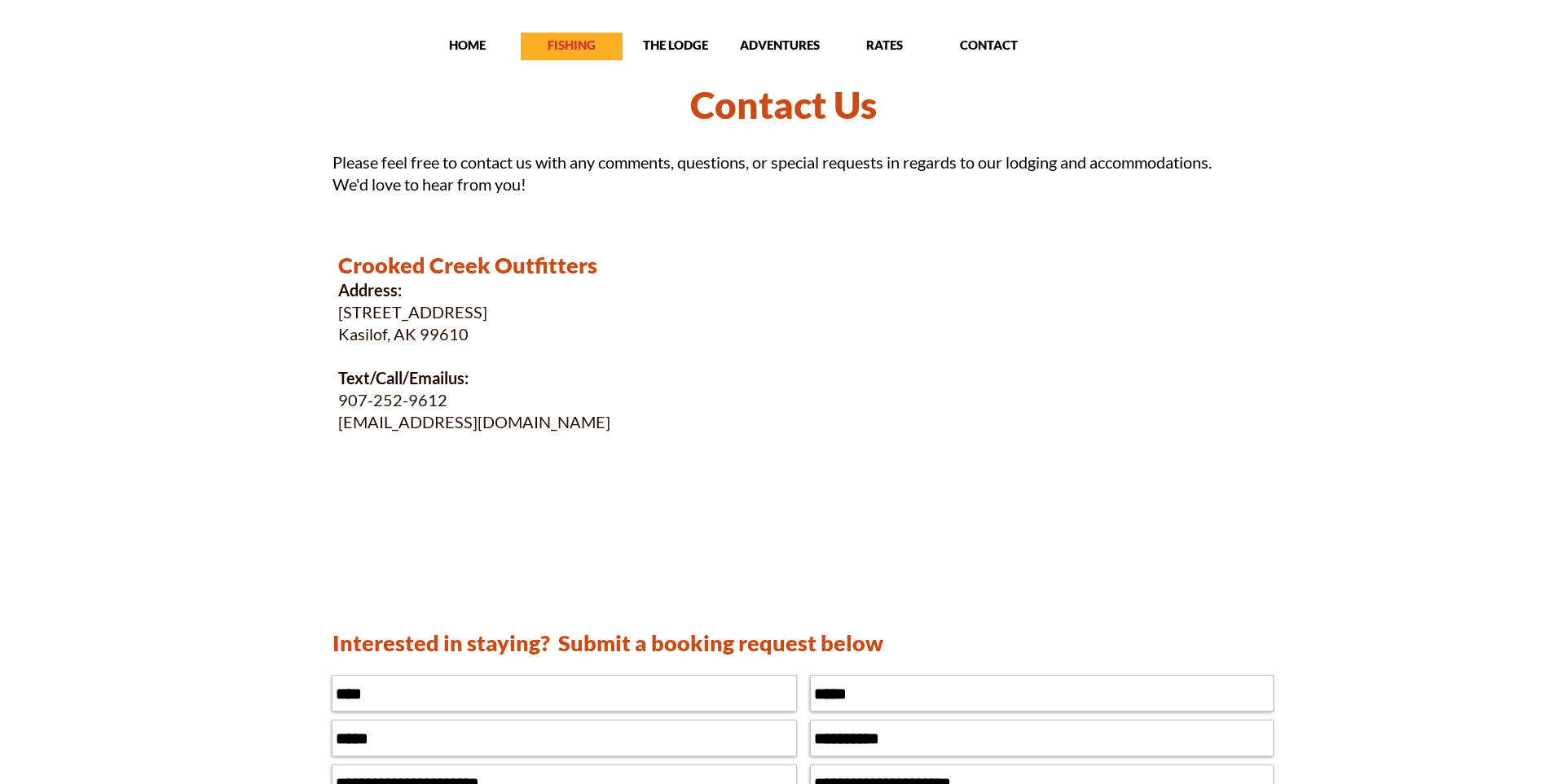
click at [590, 50] on p "FISHING" at bounding box center [571, 45] width 102 height 16
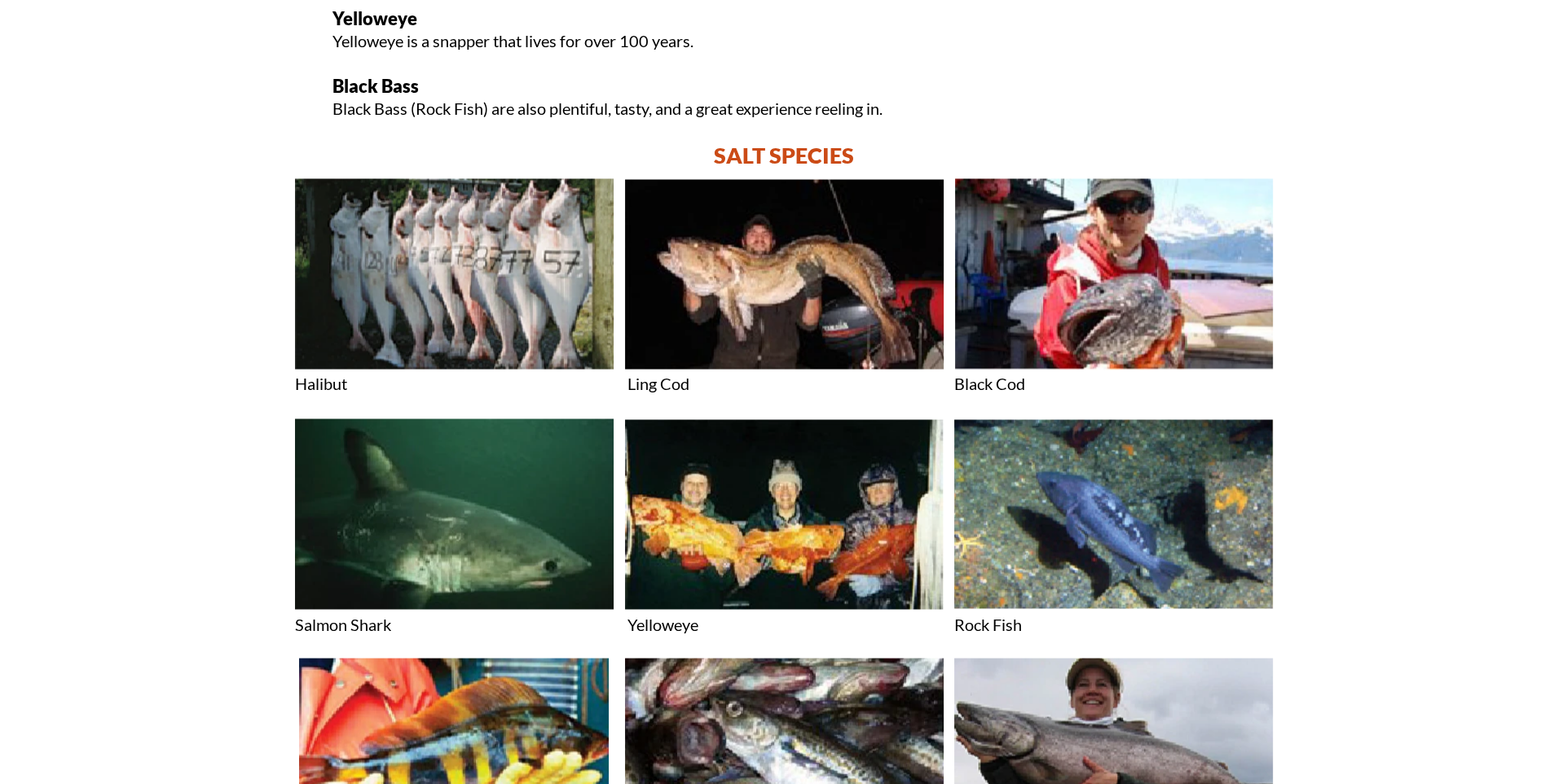
scroll to position [3317, 0]
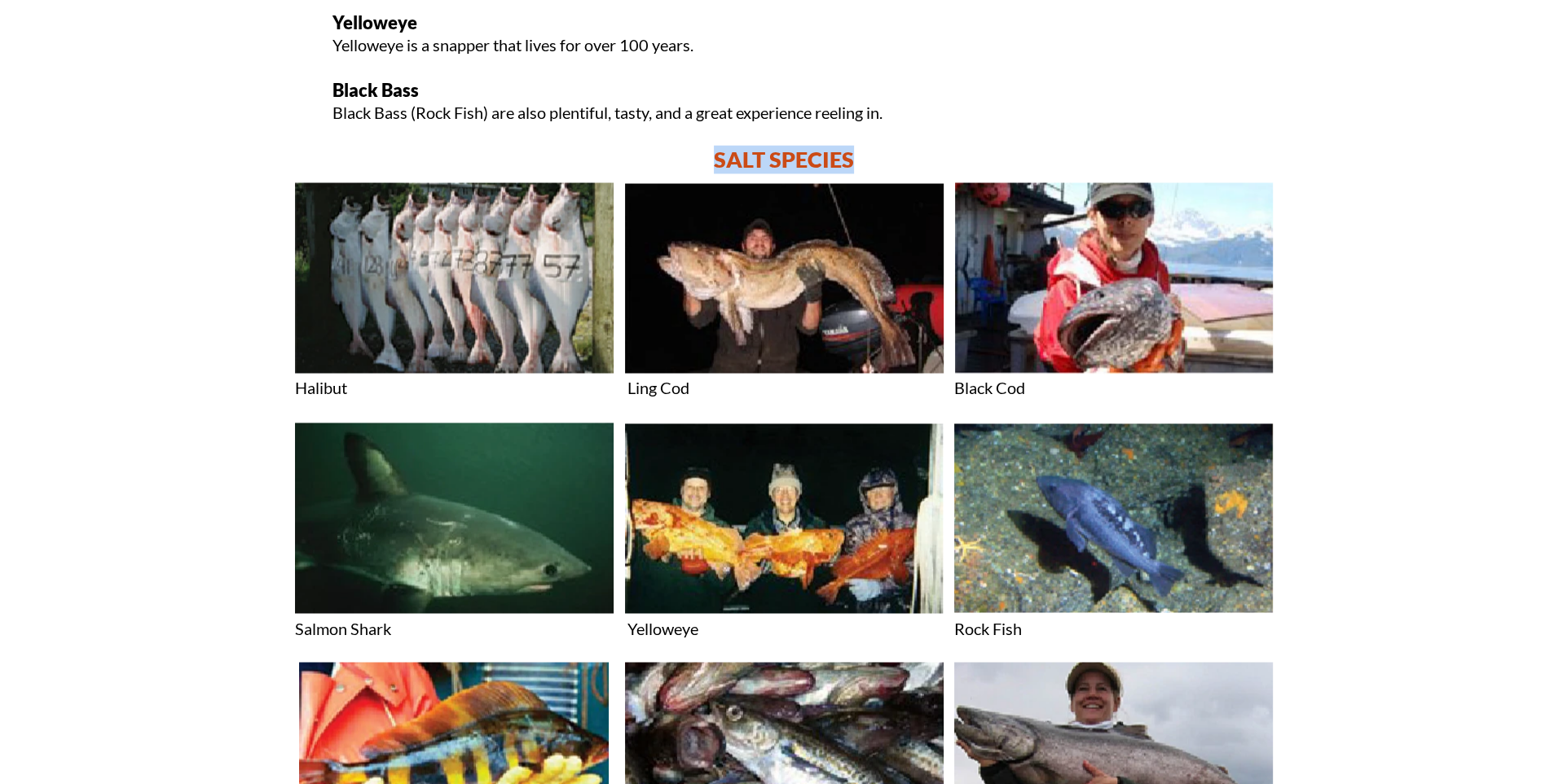
drag, startPoint x: 716, startPoint y: 155, endPoint x: 903, endPoint y: 157, distance: 187.0
click at [903, 157] on p "SALT SPECIES" at bounding box center [784, 159] width 978 height 28
copy p "SALT SPECIES"
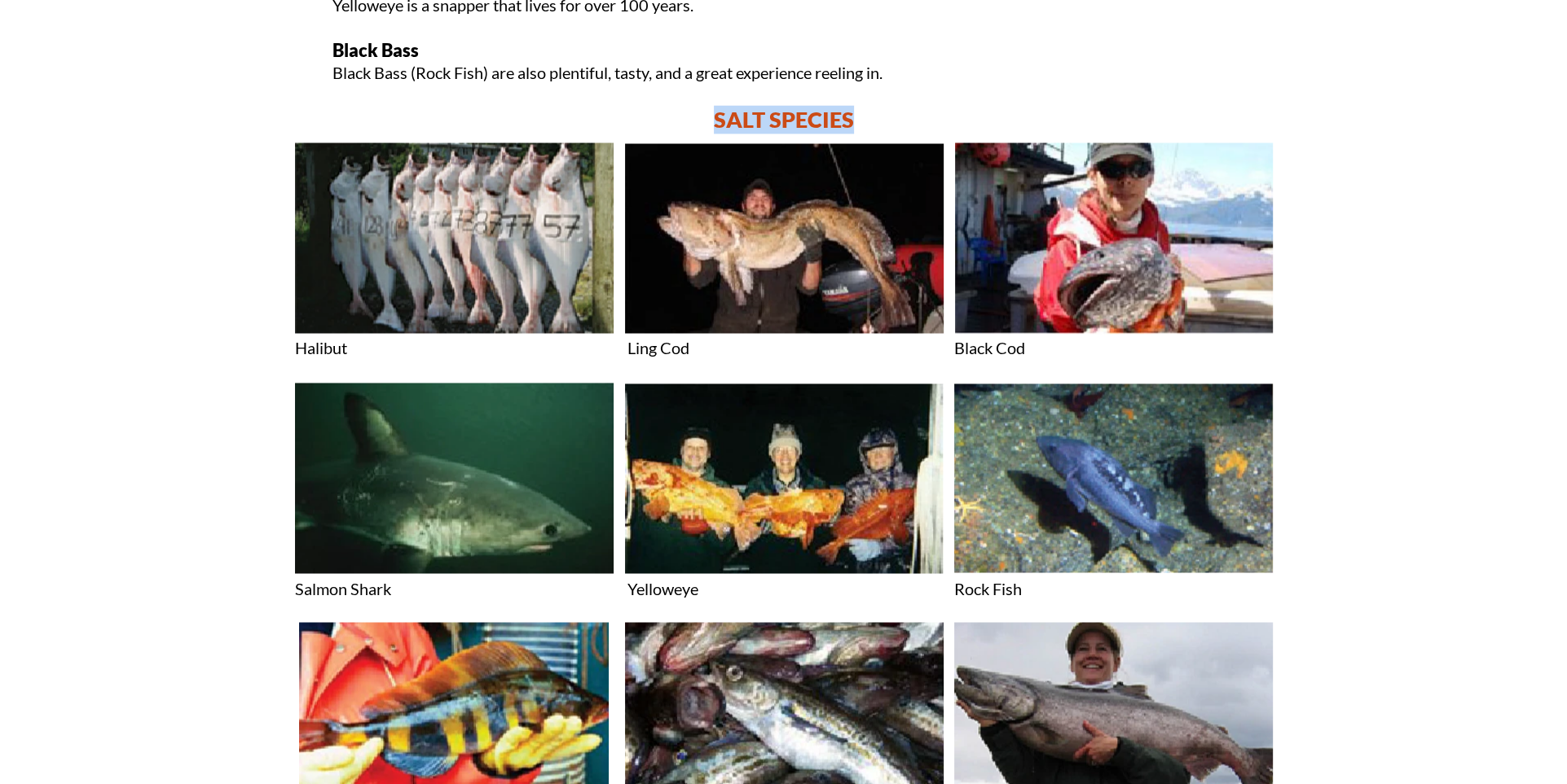
scroll to position [3431, 0]
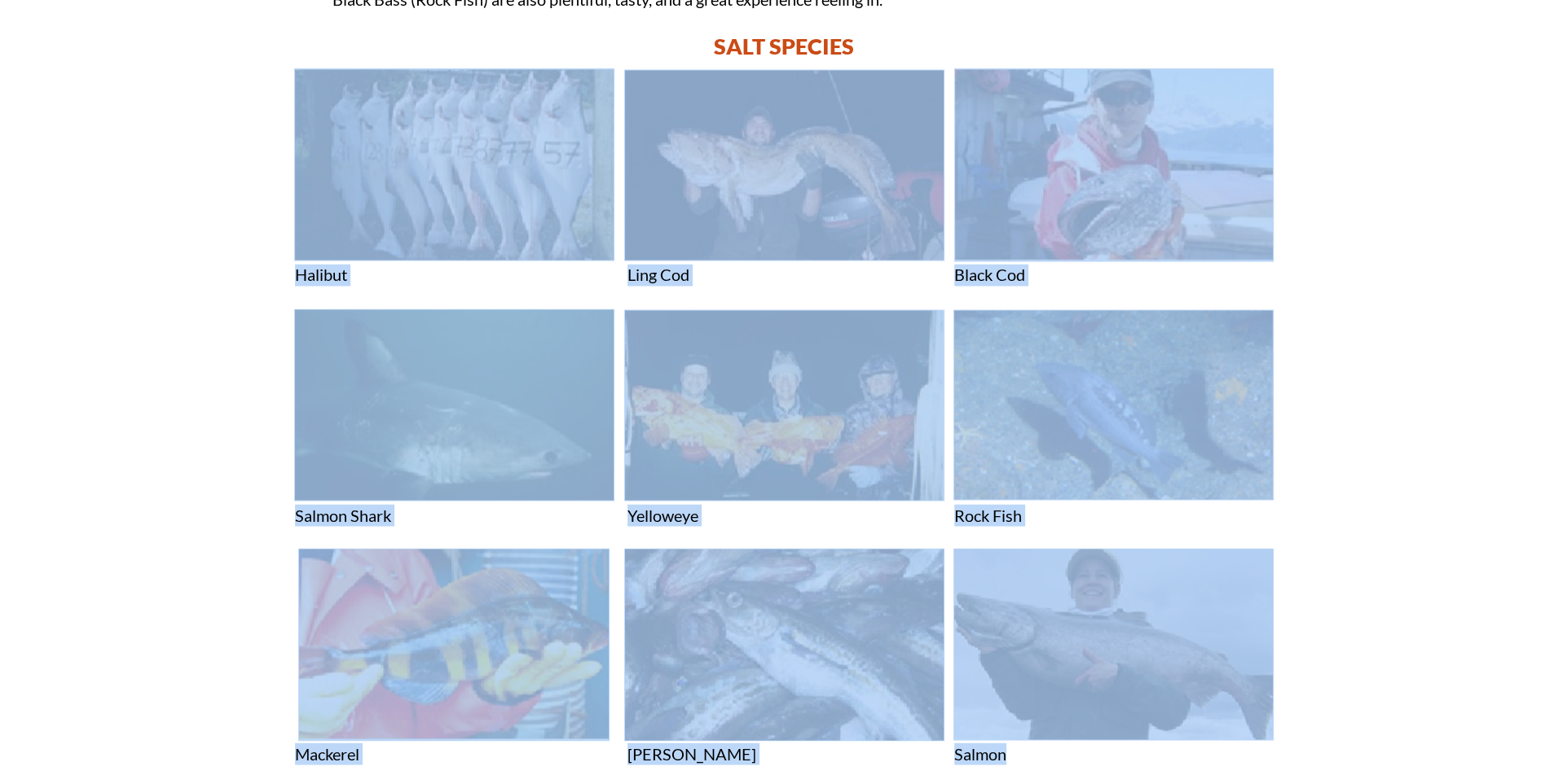
drag, startPoint x: 265, startPoint y: 73, endPoint x: 1181, endPoint y: 745, distance: 1136.1
copy body "Halibut Ling Cod Black Cod Salmon Shark Yelloweye Rock Fish Mackerel Pollock Sa…"
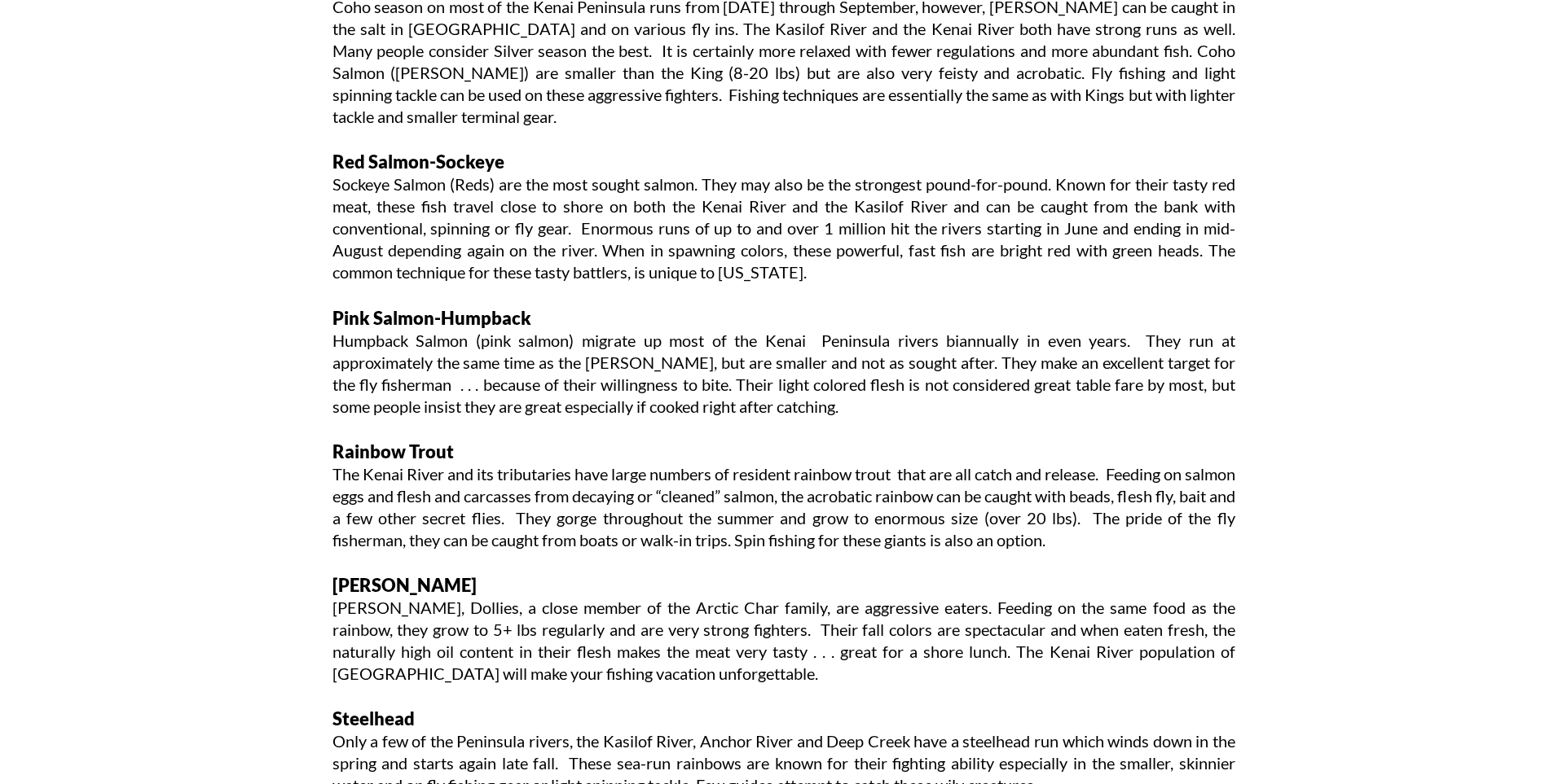
scroll to position [1906, 0]
